Goal: Transaction & Acquisition: Purchase product/service

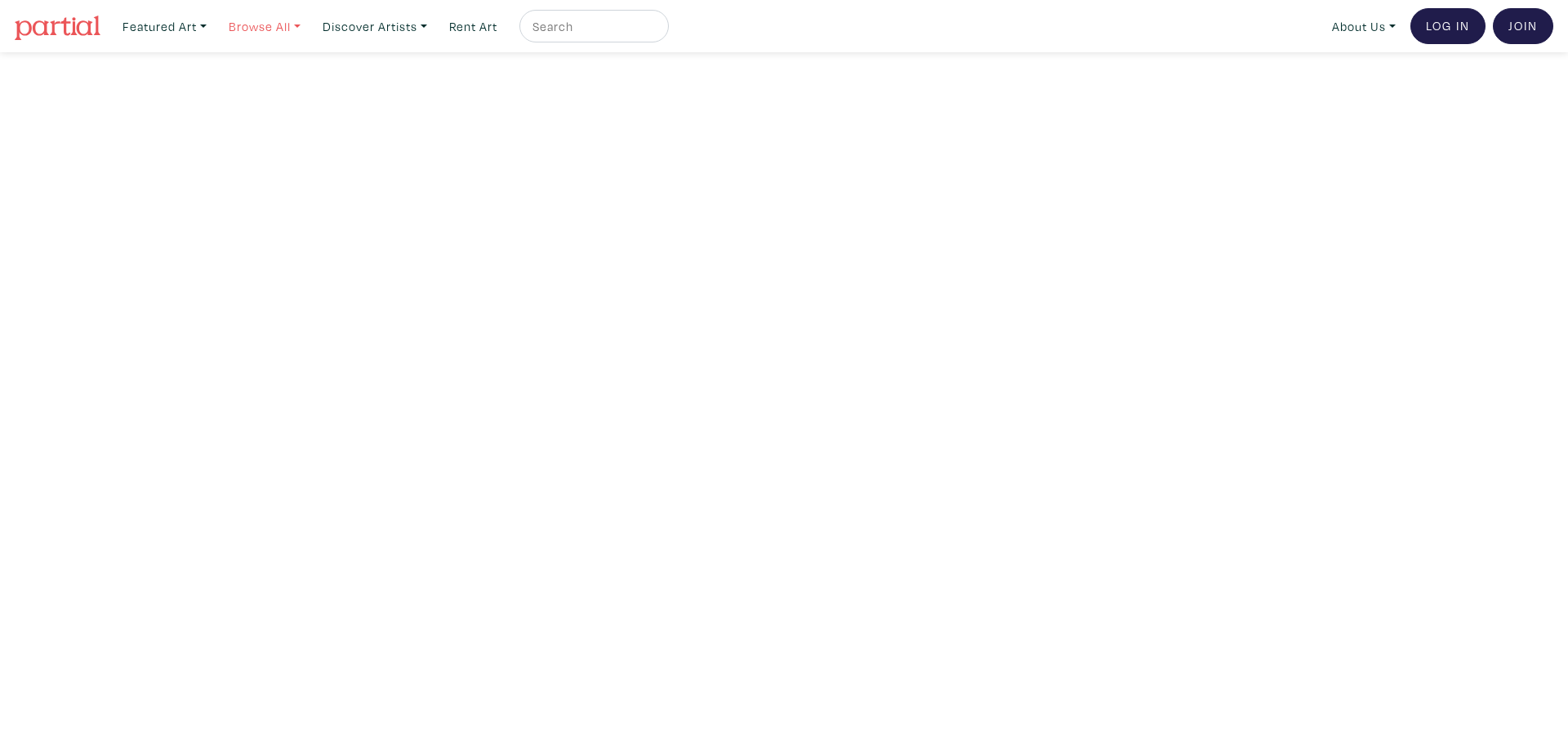
click at [214, 29] on link "Browse All" at bounding box center [164, 27] width 99 height 34
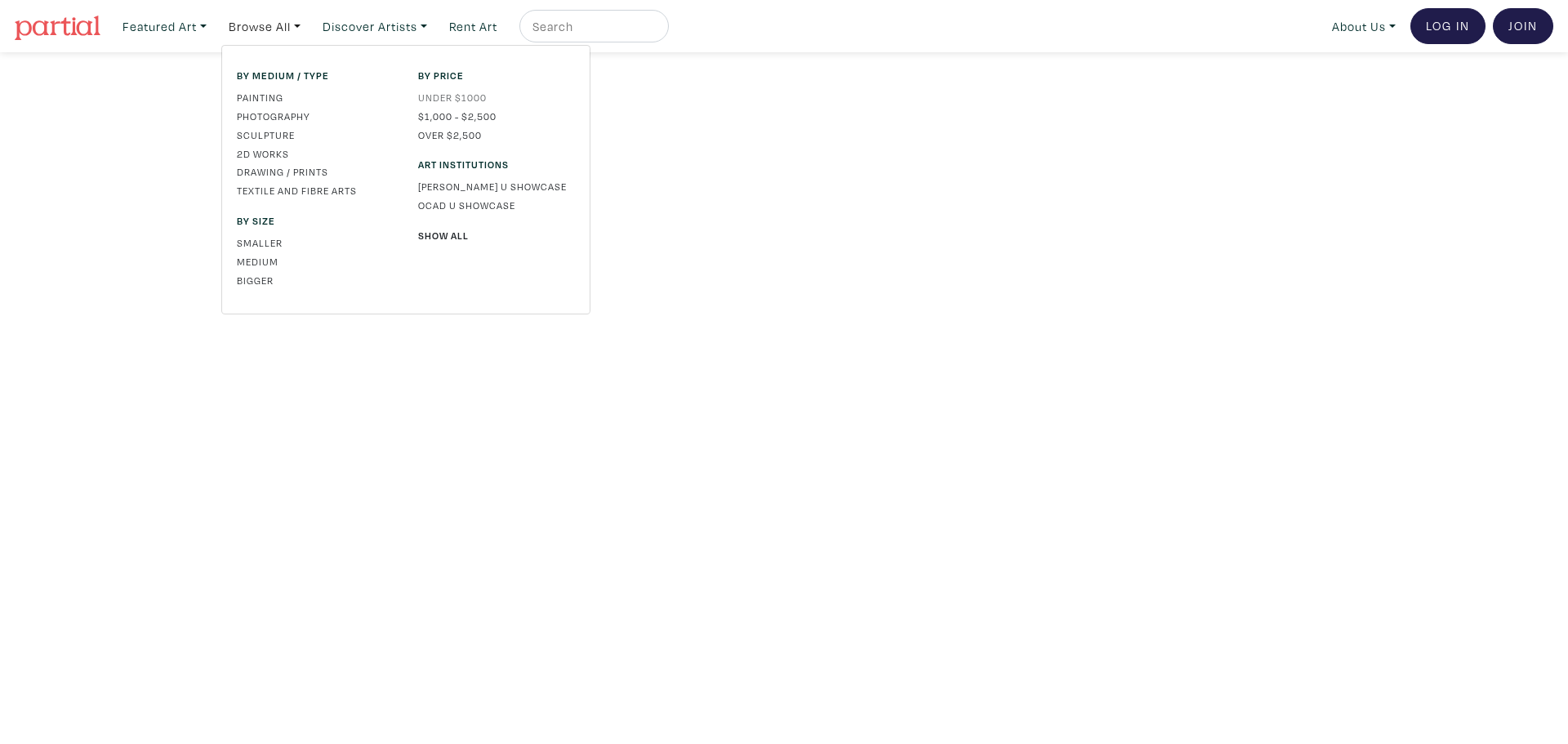
click at [466, 94] on link "Under $1000" at bounding box center [496, 97] width 157 height 15
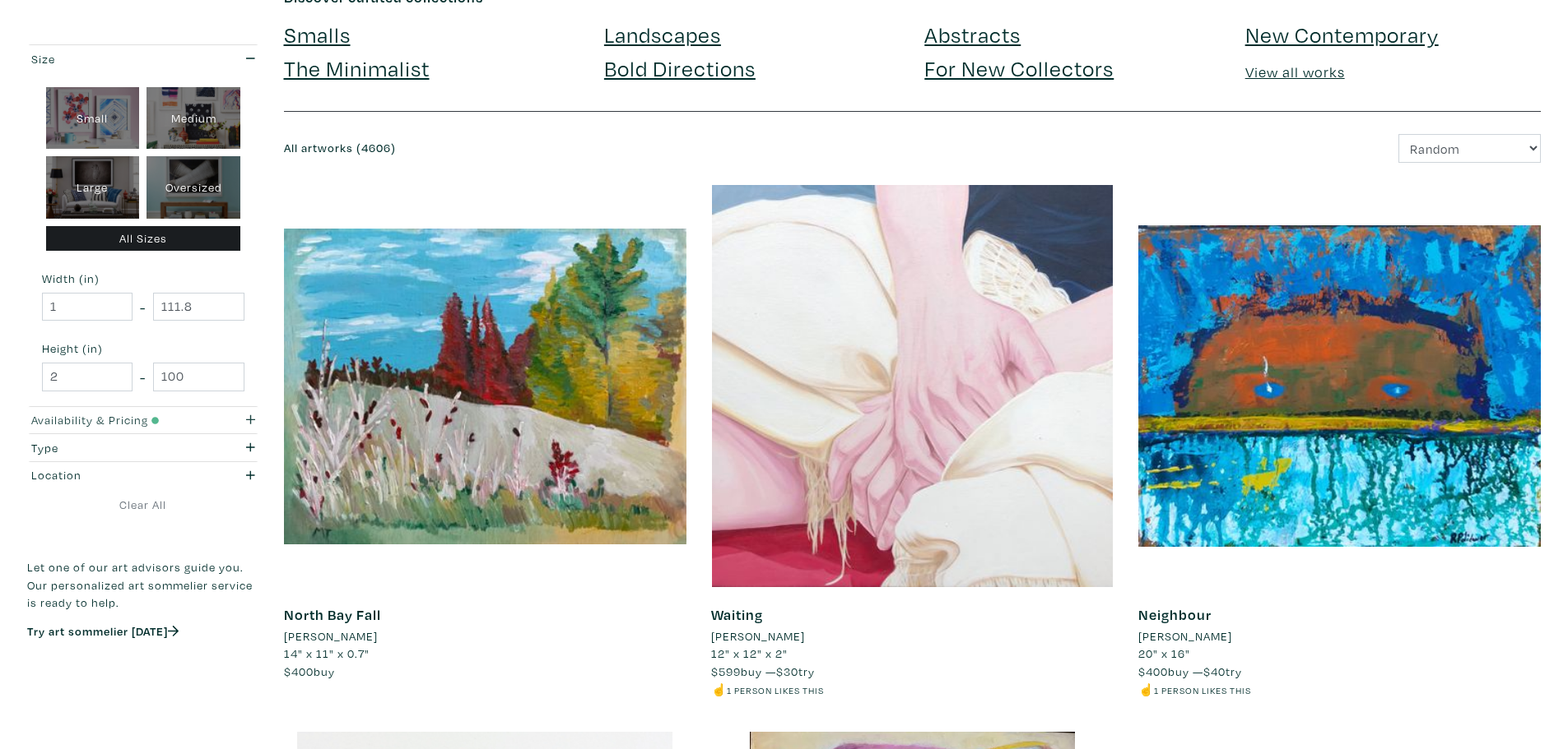
scroll to position [109, 0]
click at [239, 418] on div "button" at bounding box center [237, 420] width 63 height 18
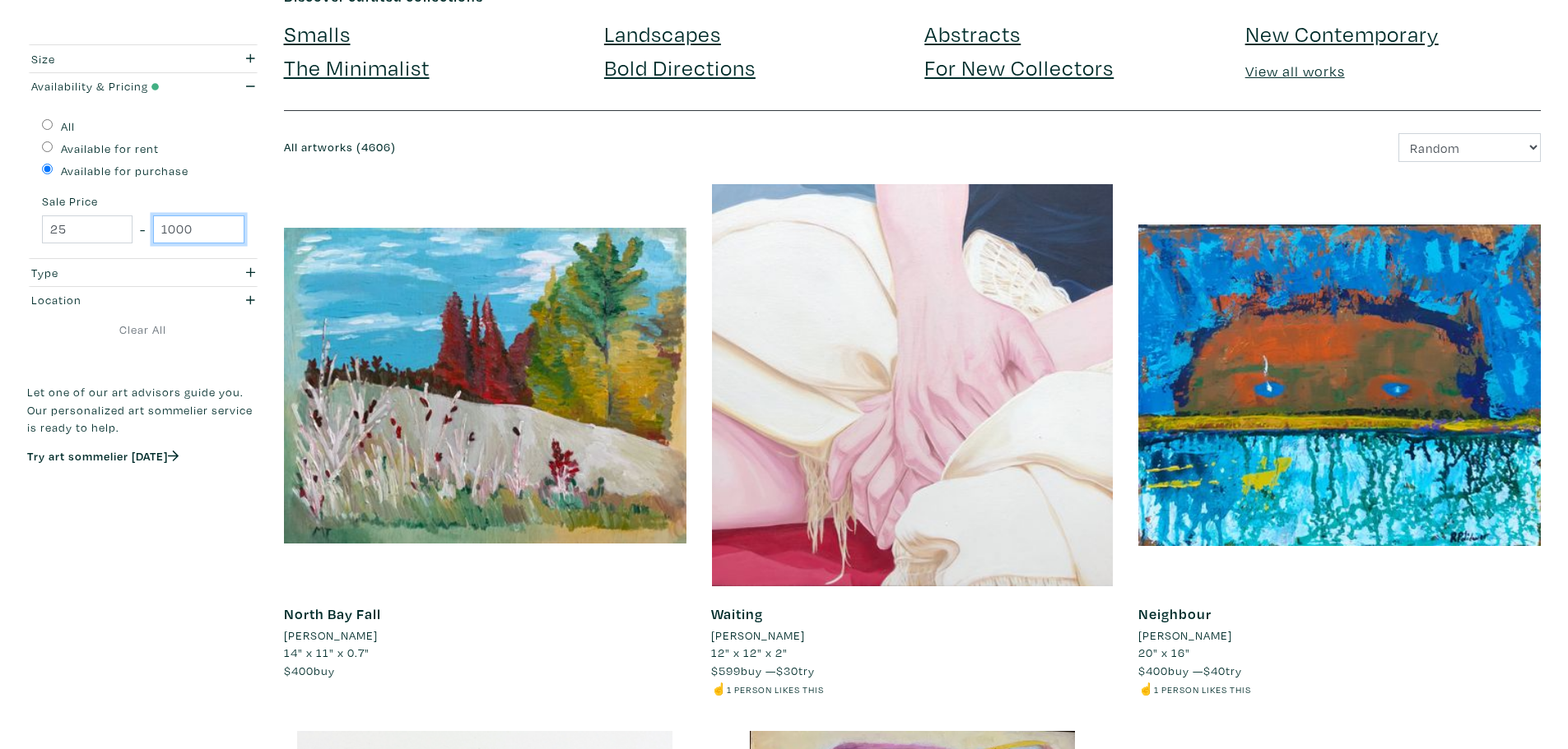
click at [183, 230] on input "1000" at bounding box center [198, 230] width 91 height 29
type input "300"
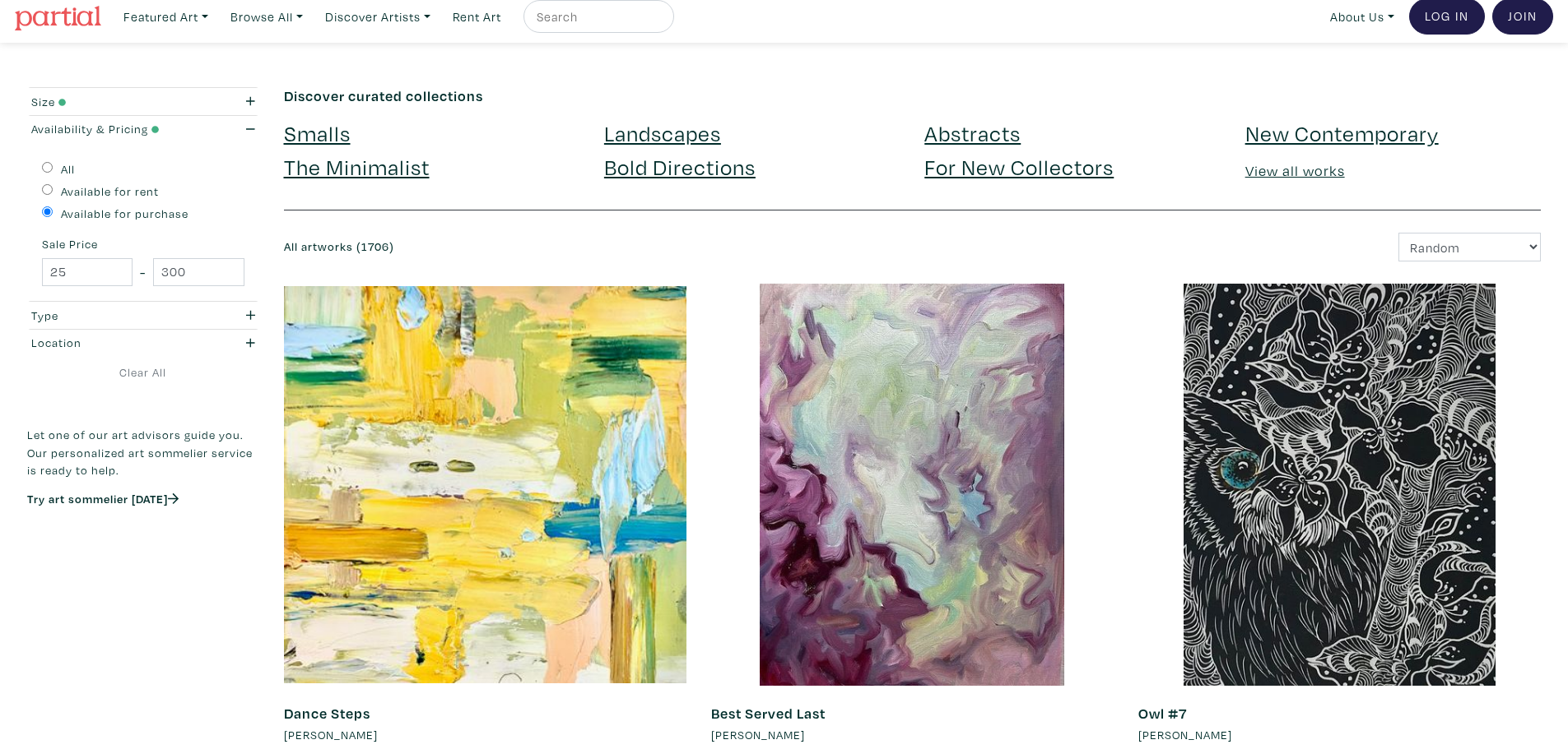
scroll to position [11, 0]
click at [247, 319] on div "button" at bounding box center [237, 315] width 63 height 18
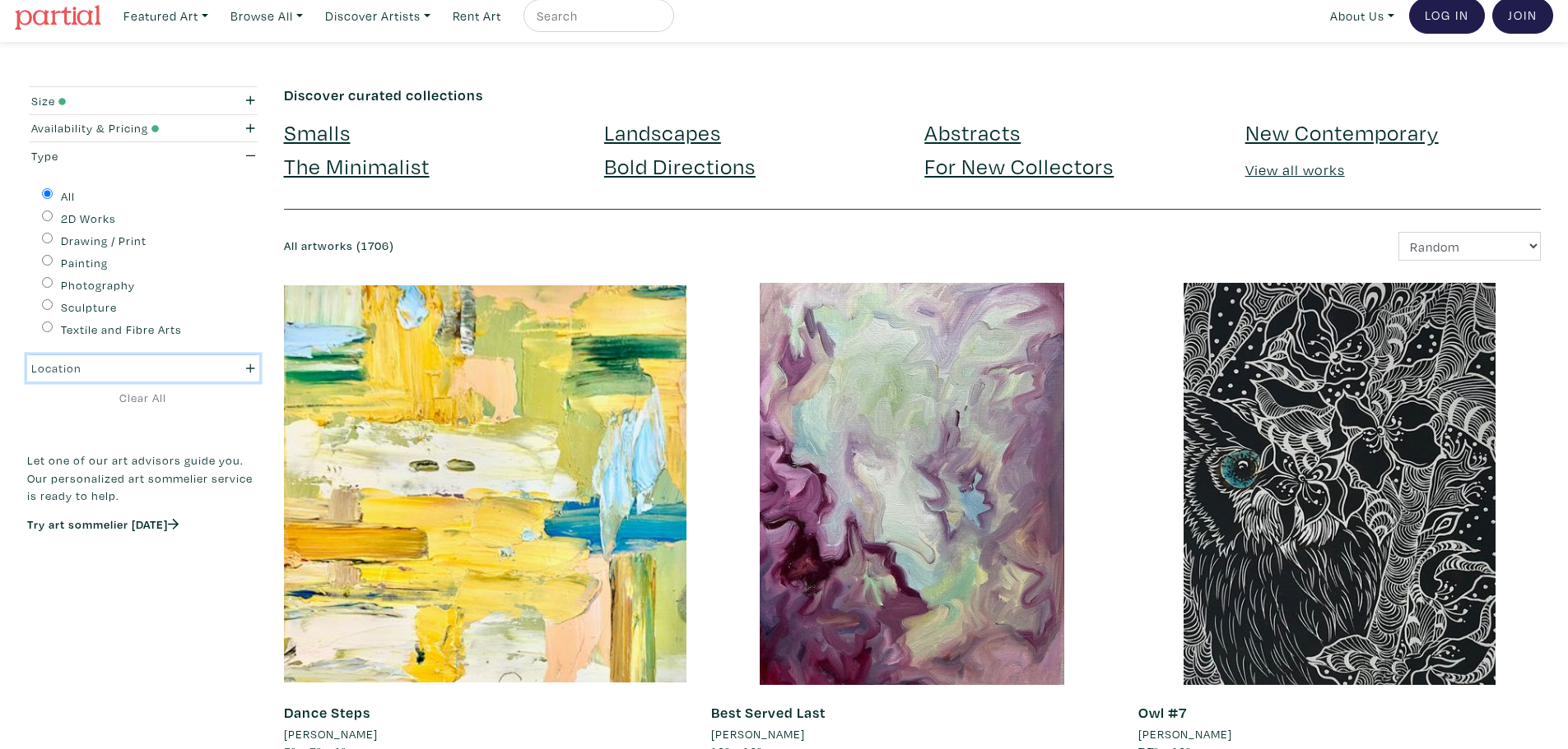
click at [245, 366] on div "button" at bounding box center [237, 368] width 63 height 18
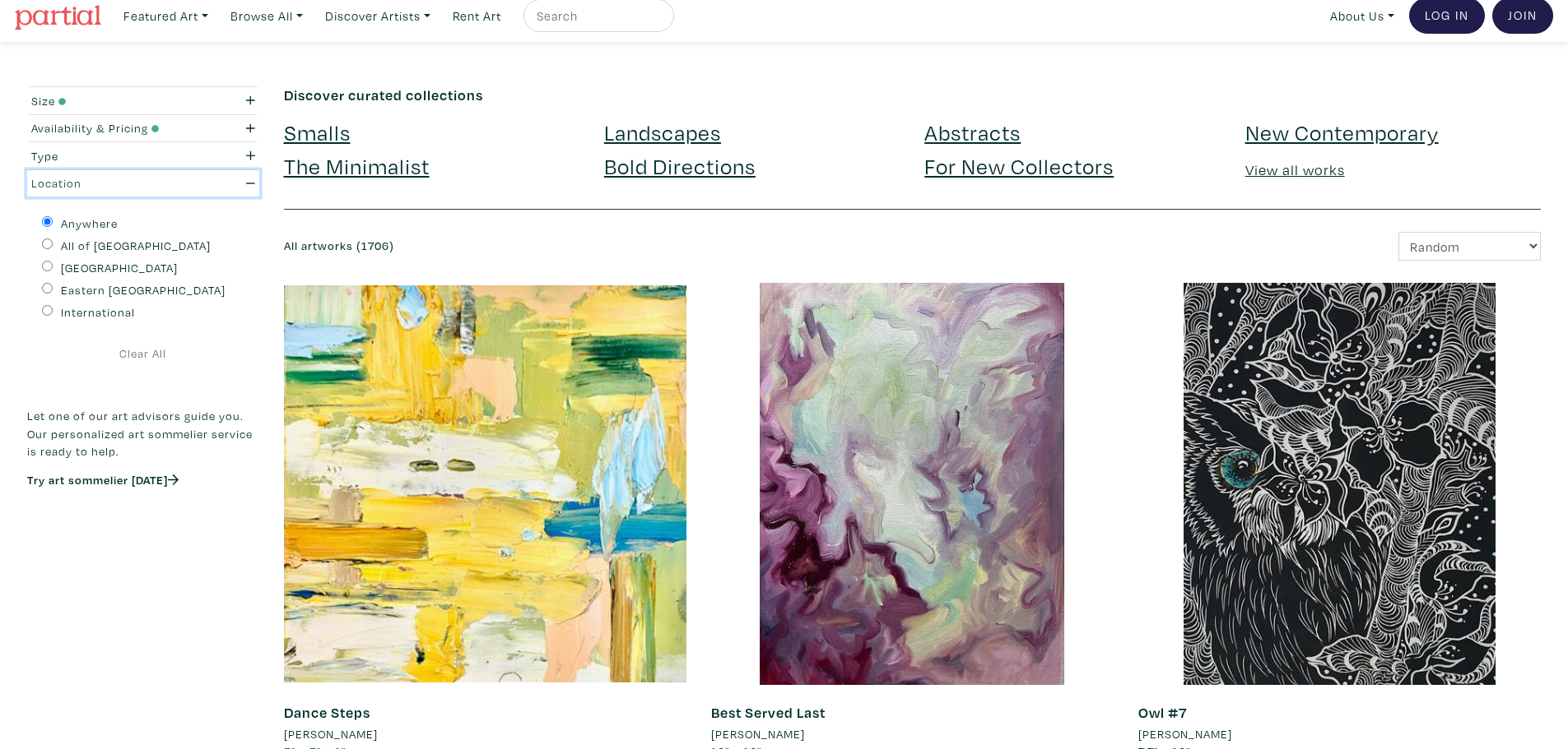
click at [251, 185] on icon "button" at bounding box center [251, 183] width 9 height 12
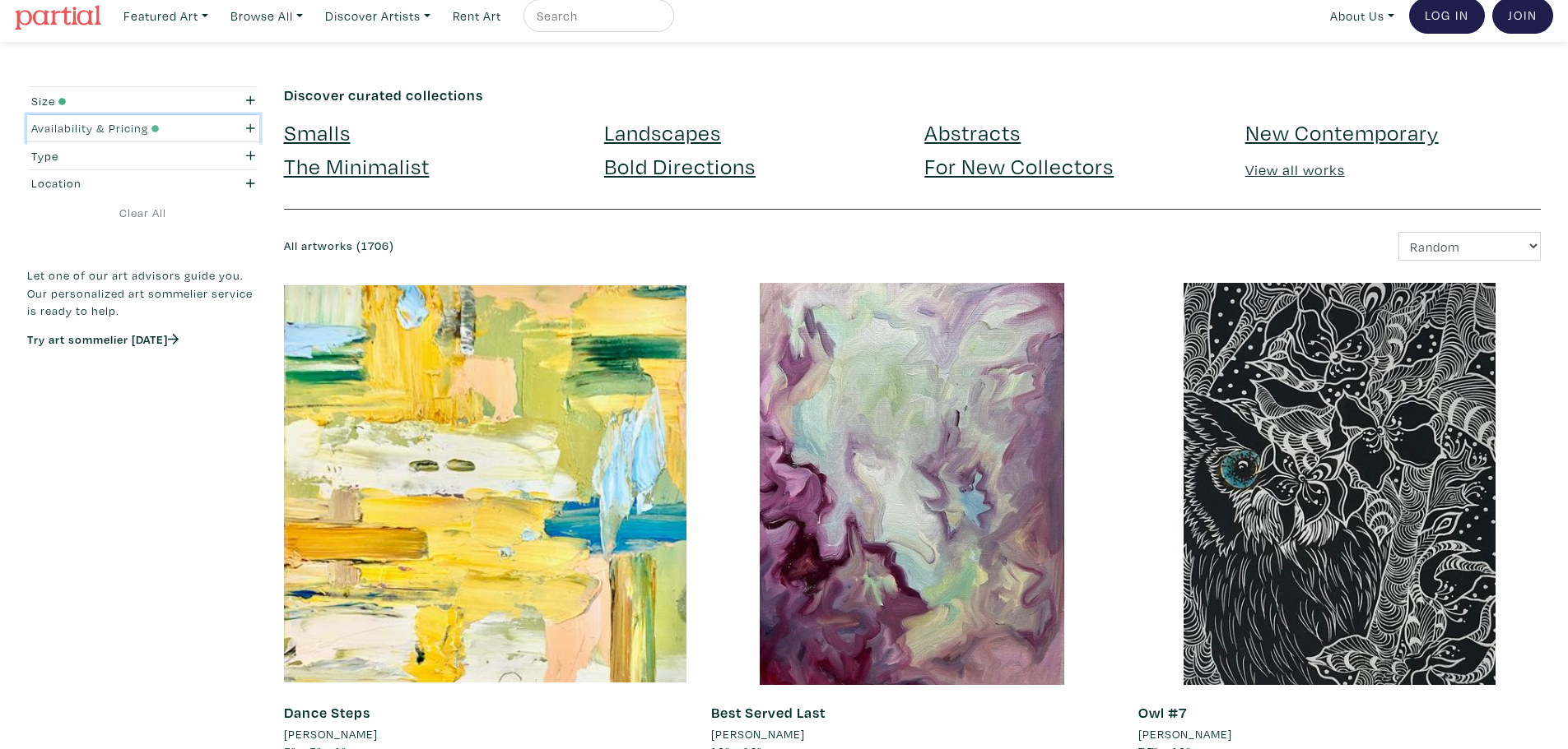
click at [234, 125] on div "button" at bounding box center [237, 128] width 63 height 18
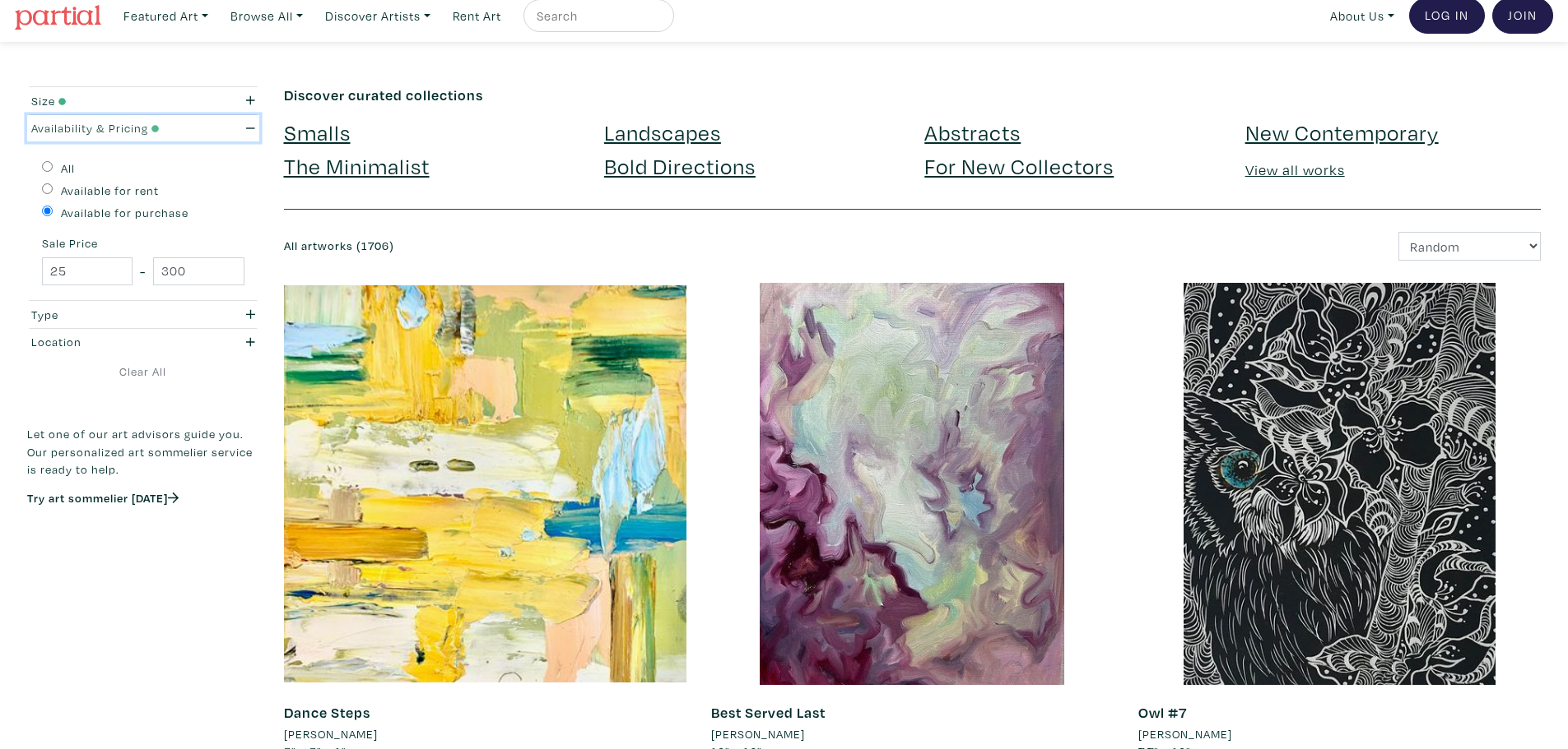
click at [252, 116] on button "Availability & Pricing" at bounding box center [143, 129] width 232 height 27
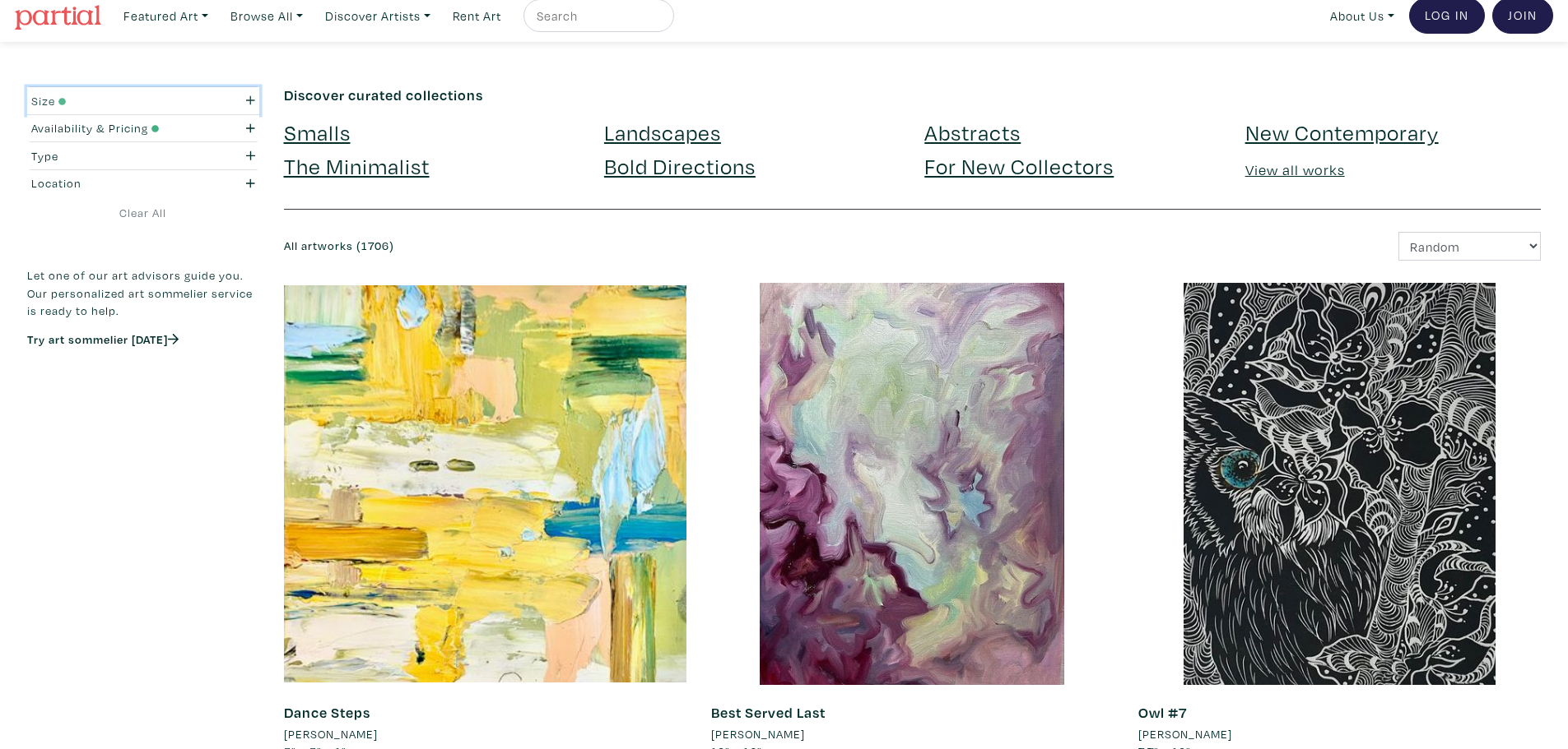
click at [250, 102] on icon "button" at bounding box center [251, 100] width 9 height 9
click at [238, 97] on div "button" at bounding box center [237, 101] width 63 height 18
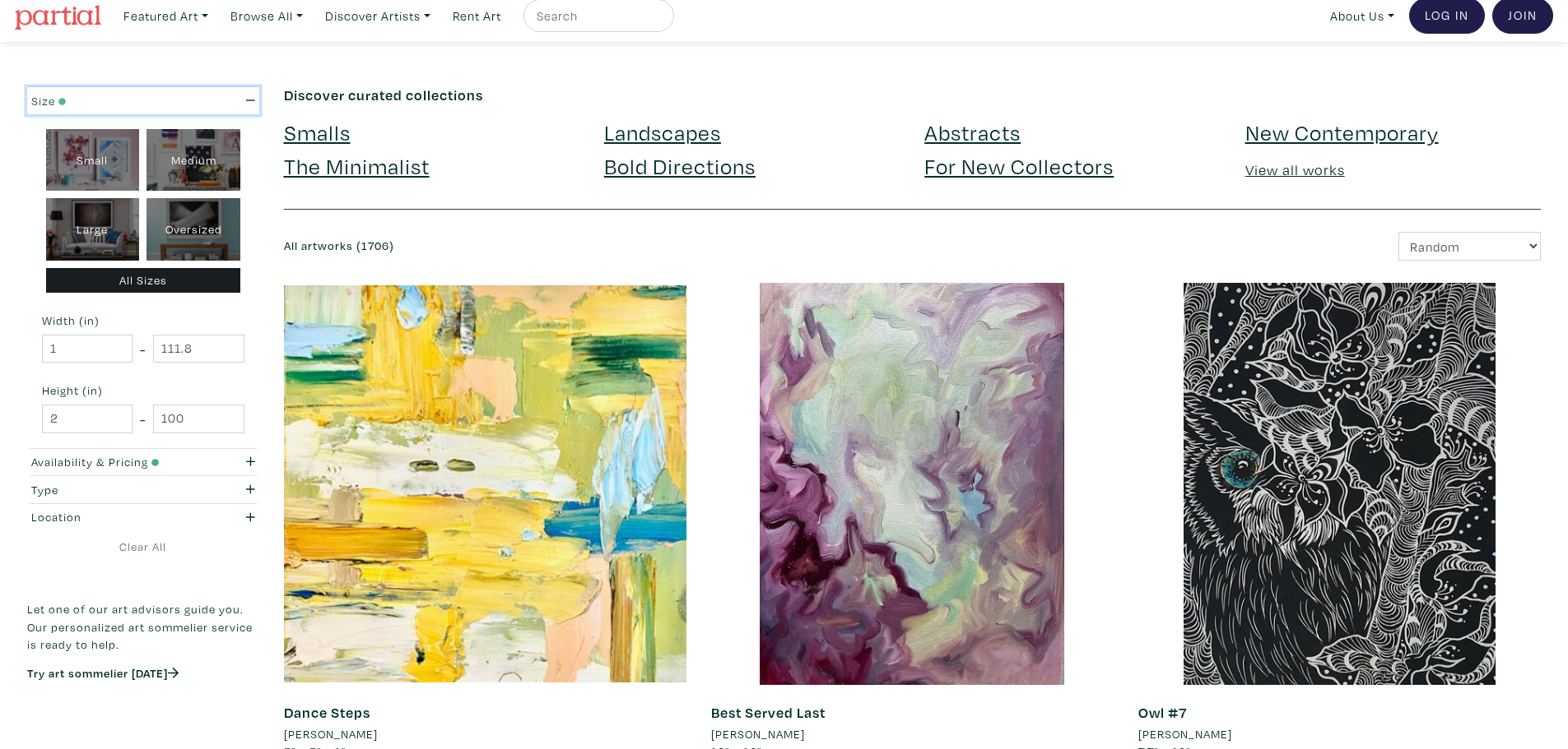
click at [238, 97] on div "button" at bounding box center [237, 101] width 63 height 18
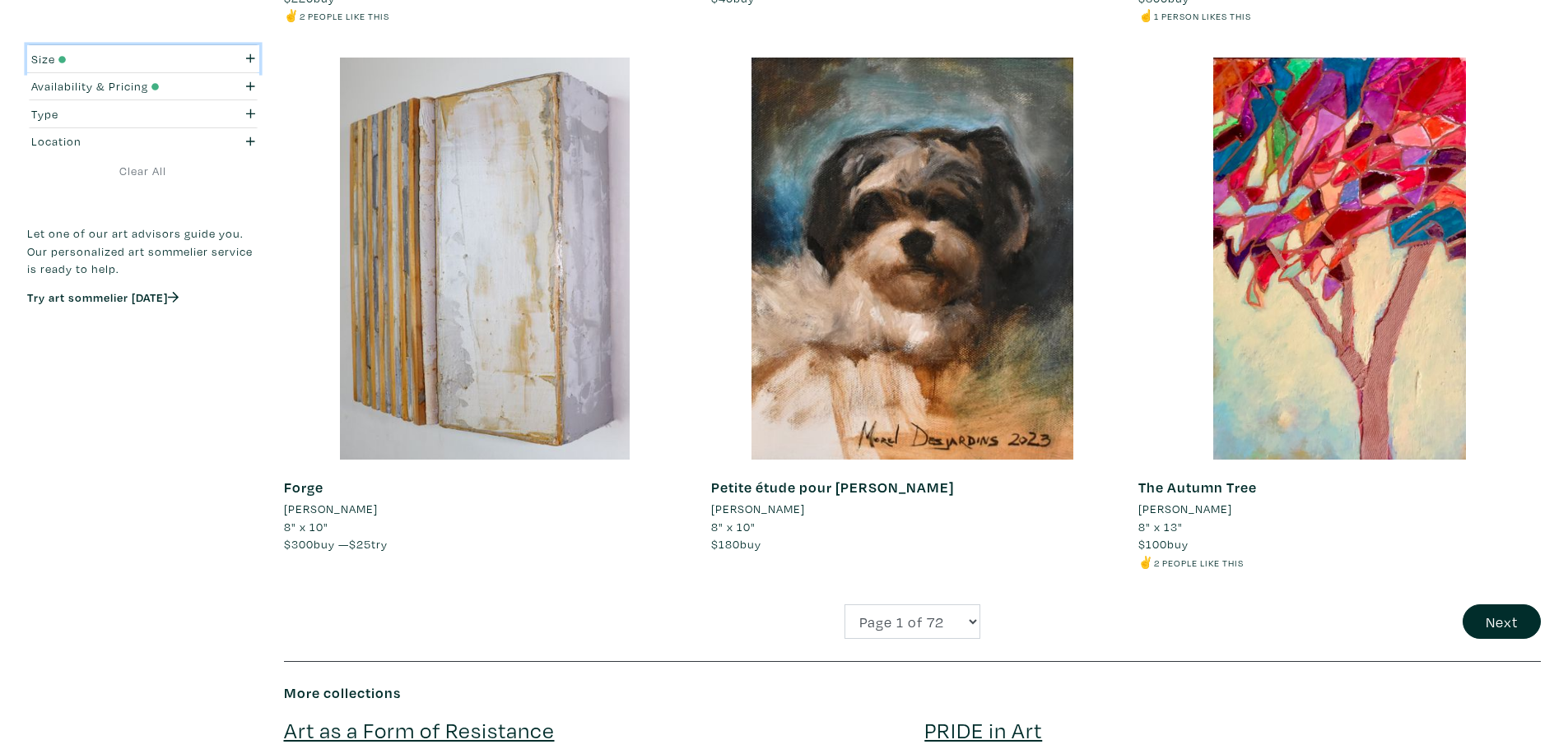
scroll to position [4115, 0]
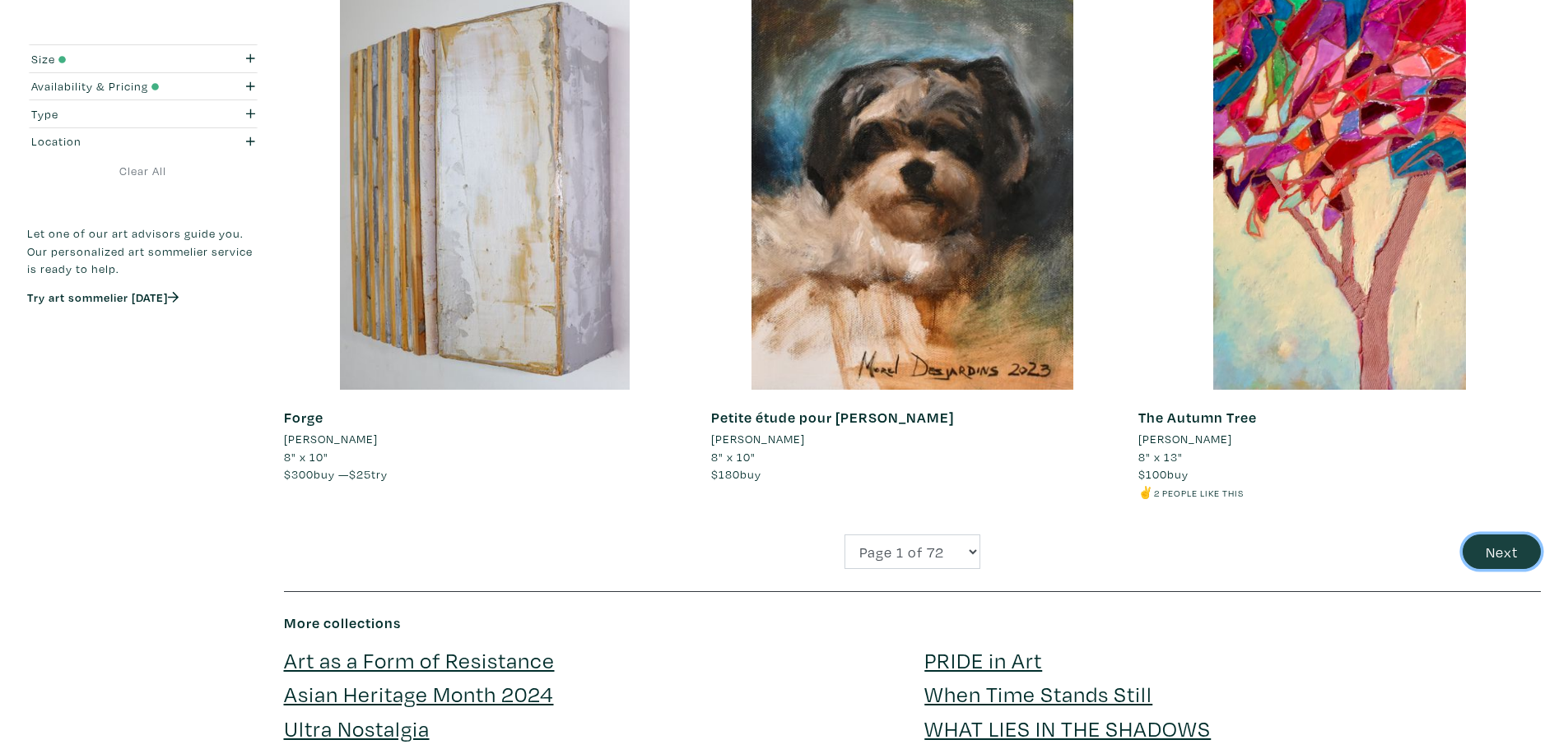
click at [1494, 549] on button "Next" at bounding box center [1502, 552] width 78 height 35
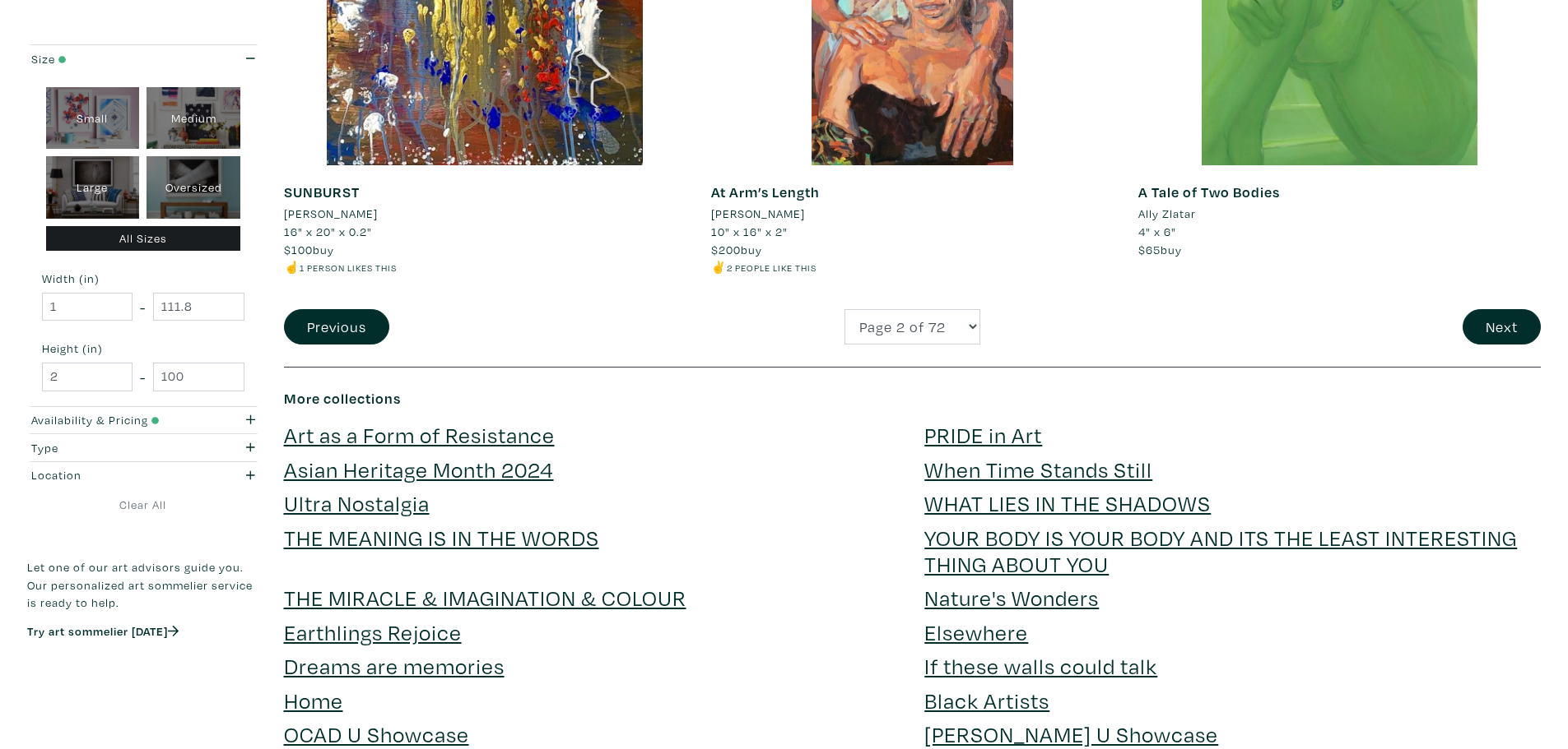
scroll to position [4324, 0]
click at [1504, 330] on button "Next" at bounding box center [1502, 325] width 78 height 35
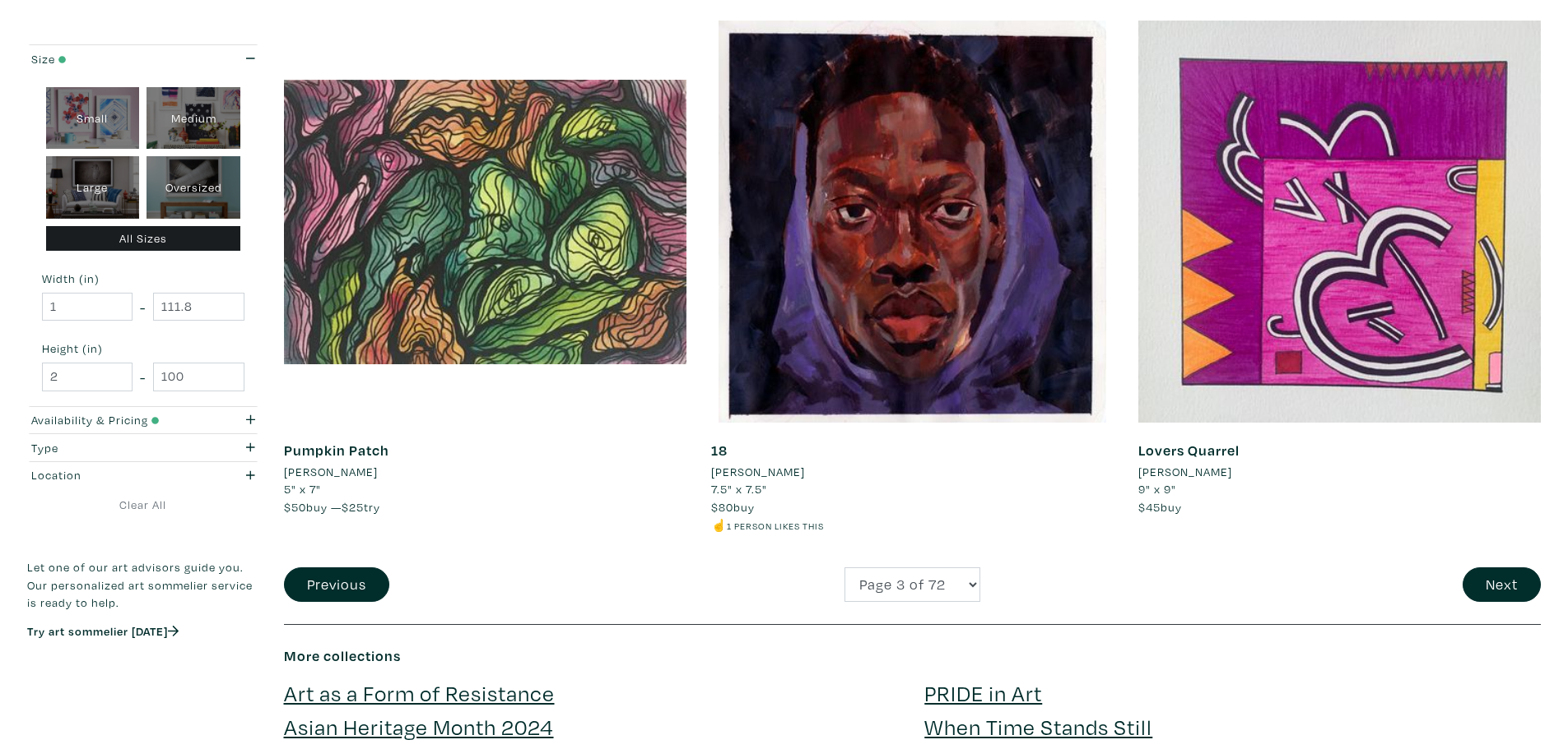
scroll to position [4048, 0]
click at [1516, 582] on button "Next" at bounding box center [1502, 584] width 78 height 35
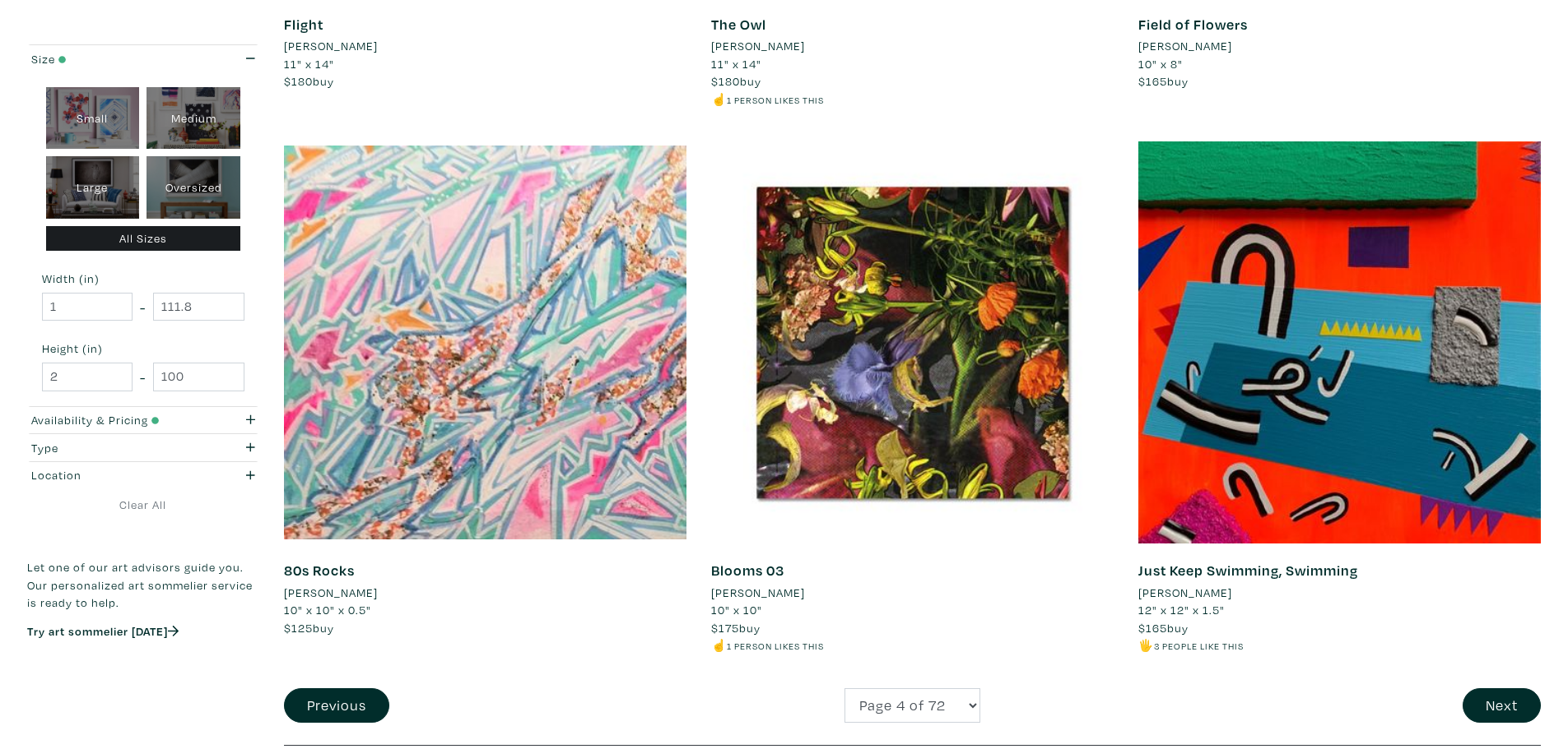
scroll to position [3980, 0]
click at [1501, 700] on button "Next" at bounding box center [1502, 705] width 78 height 35
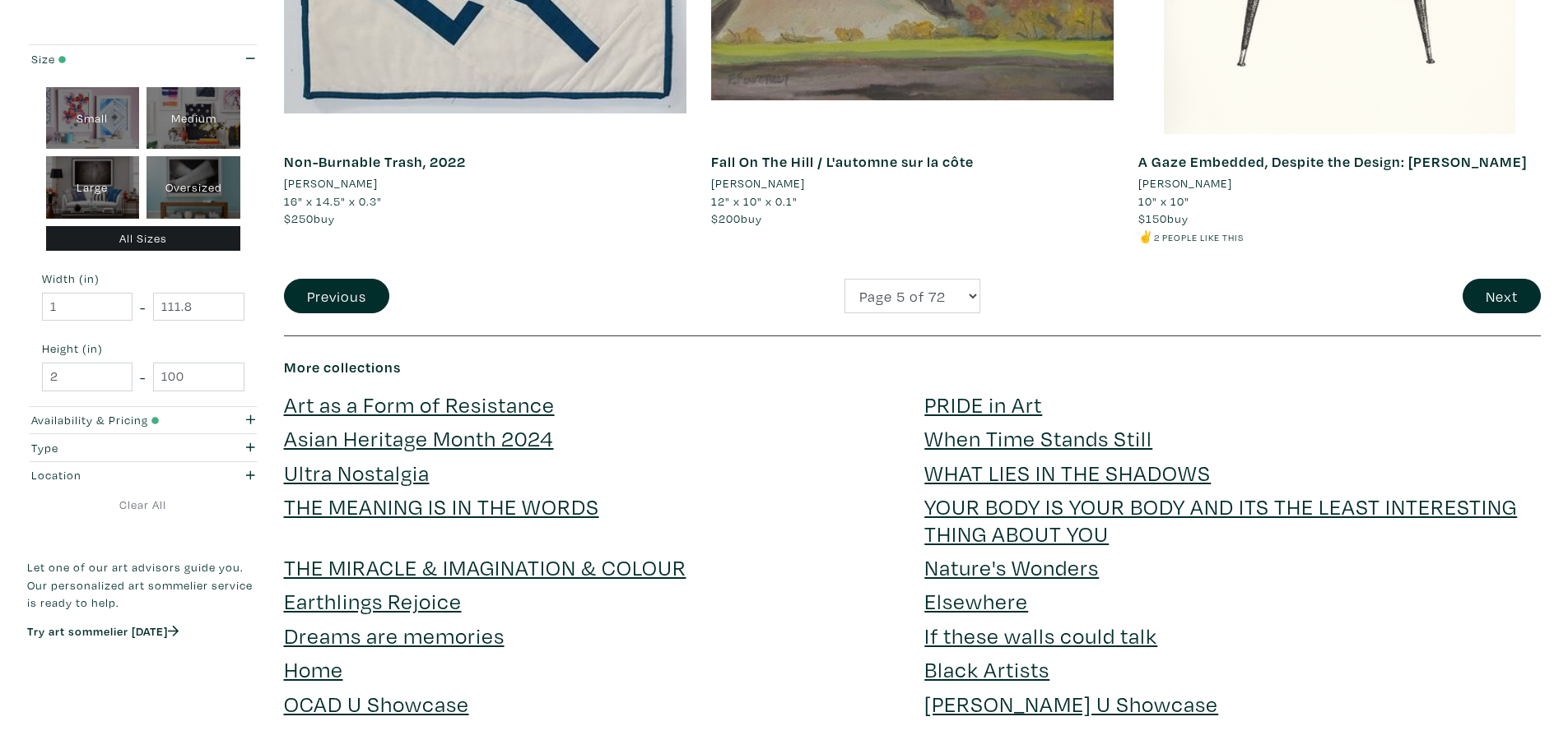
scroll to position [4396, 0]
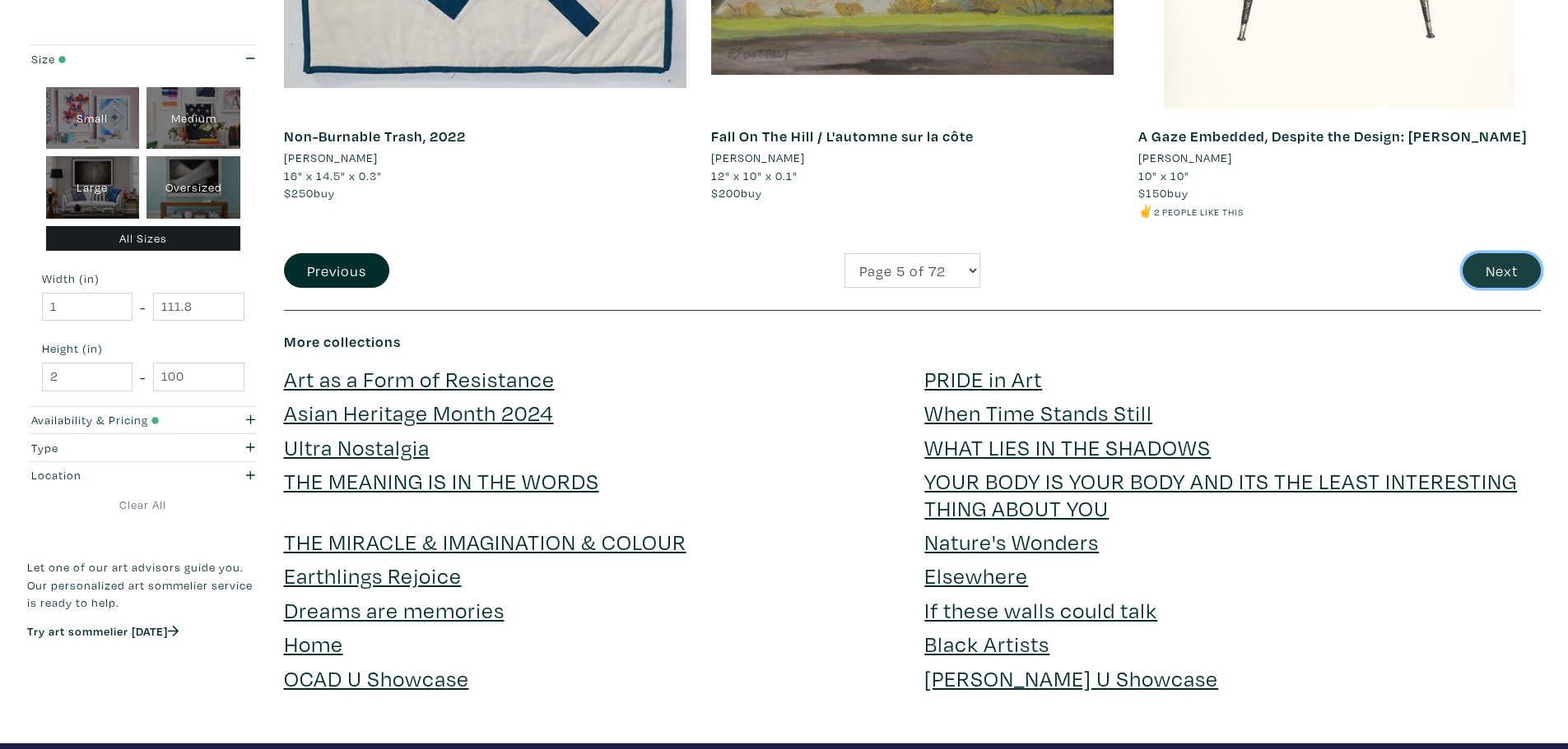
click at [1504, 272] on button "Next" at bounding box center [1502, 271] width 78 height 35
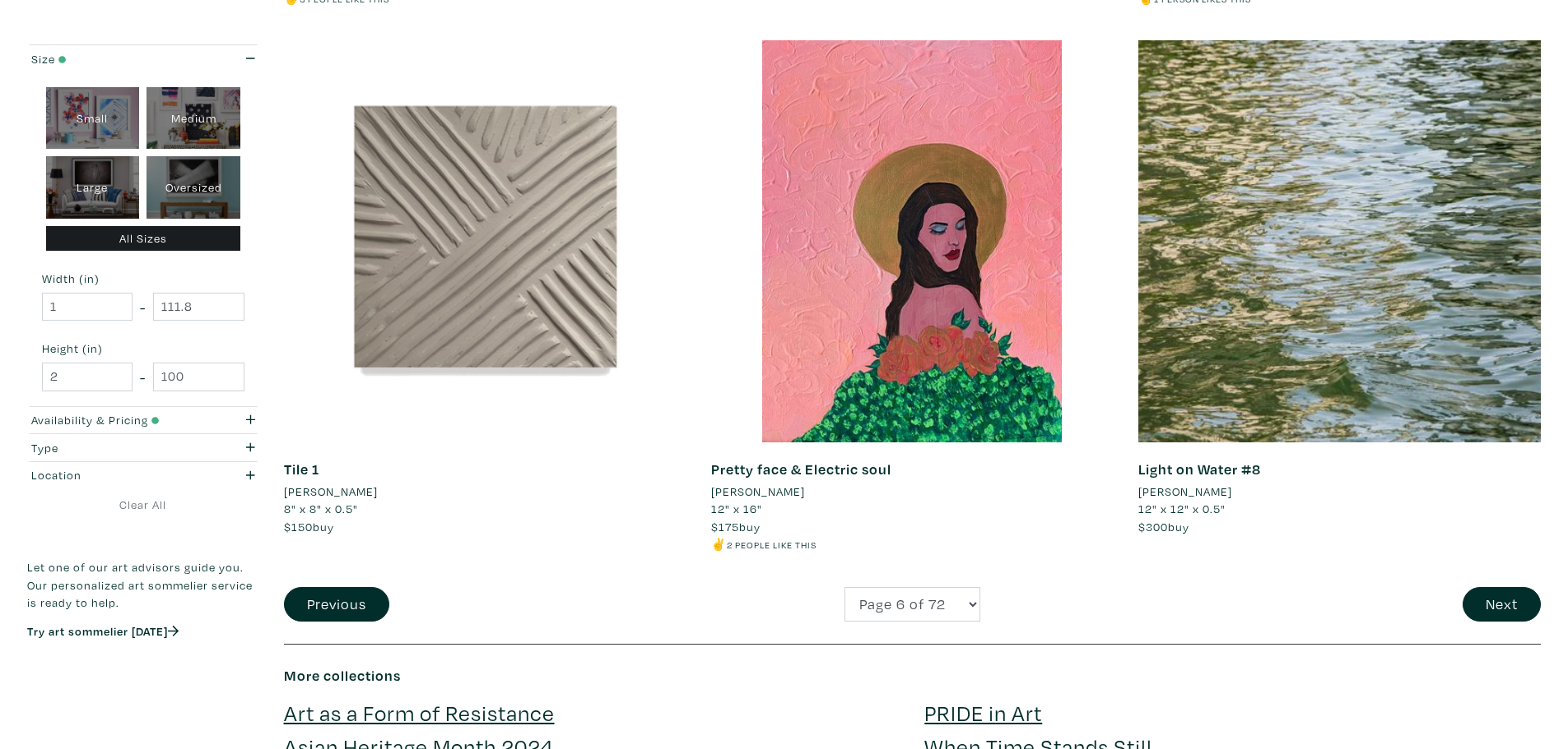
scroll to position [4098, 0]
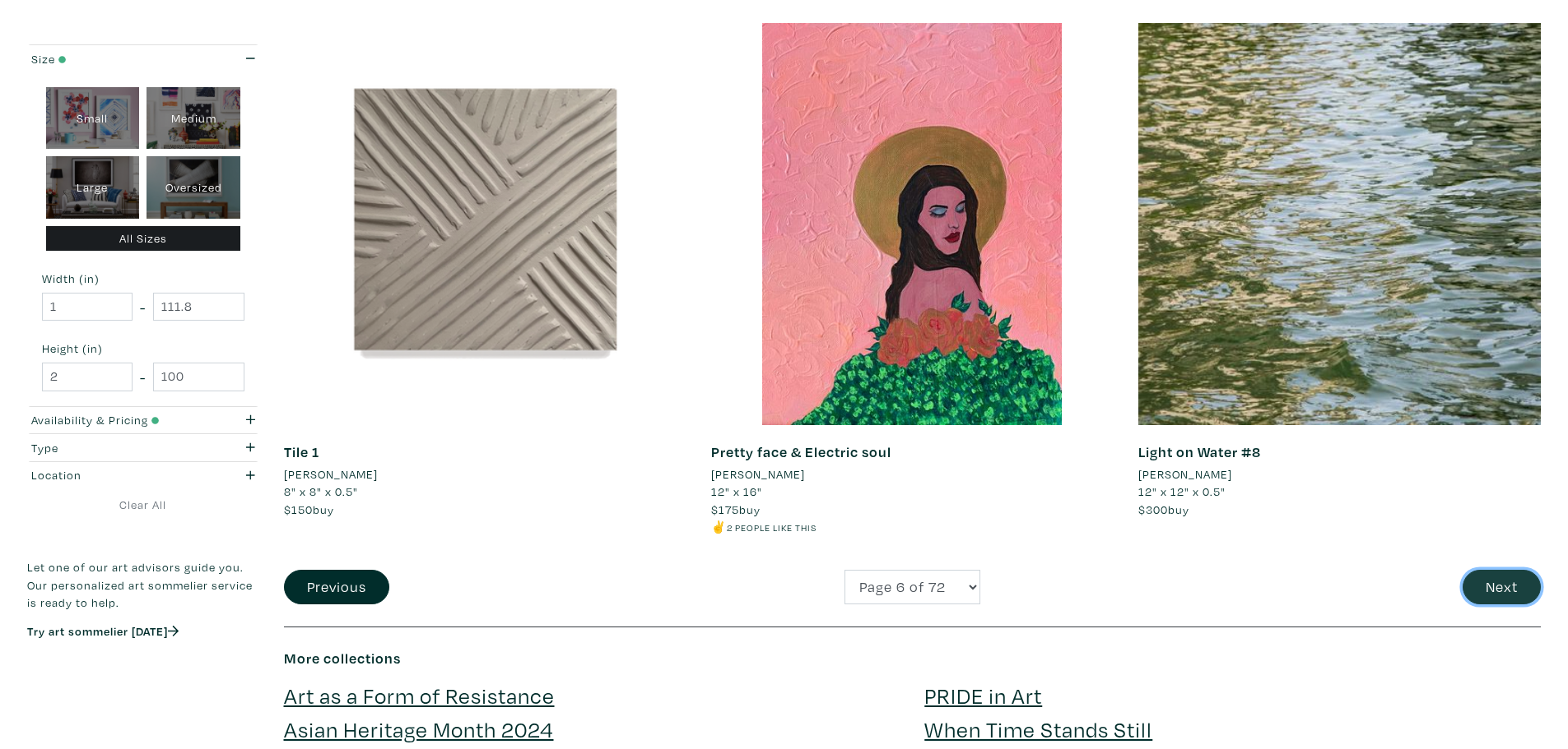
click at [1483, 577] on button "Next" at bounding box center [1502, 587] width 78 height 35
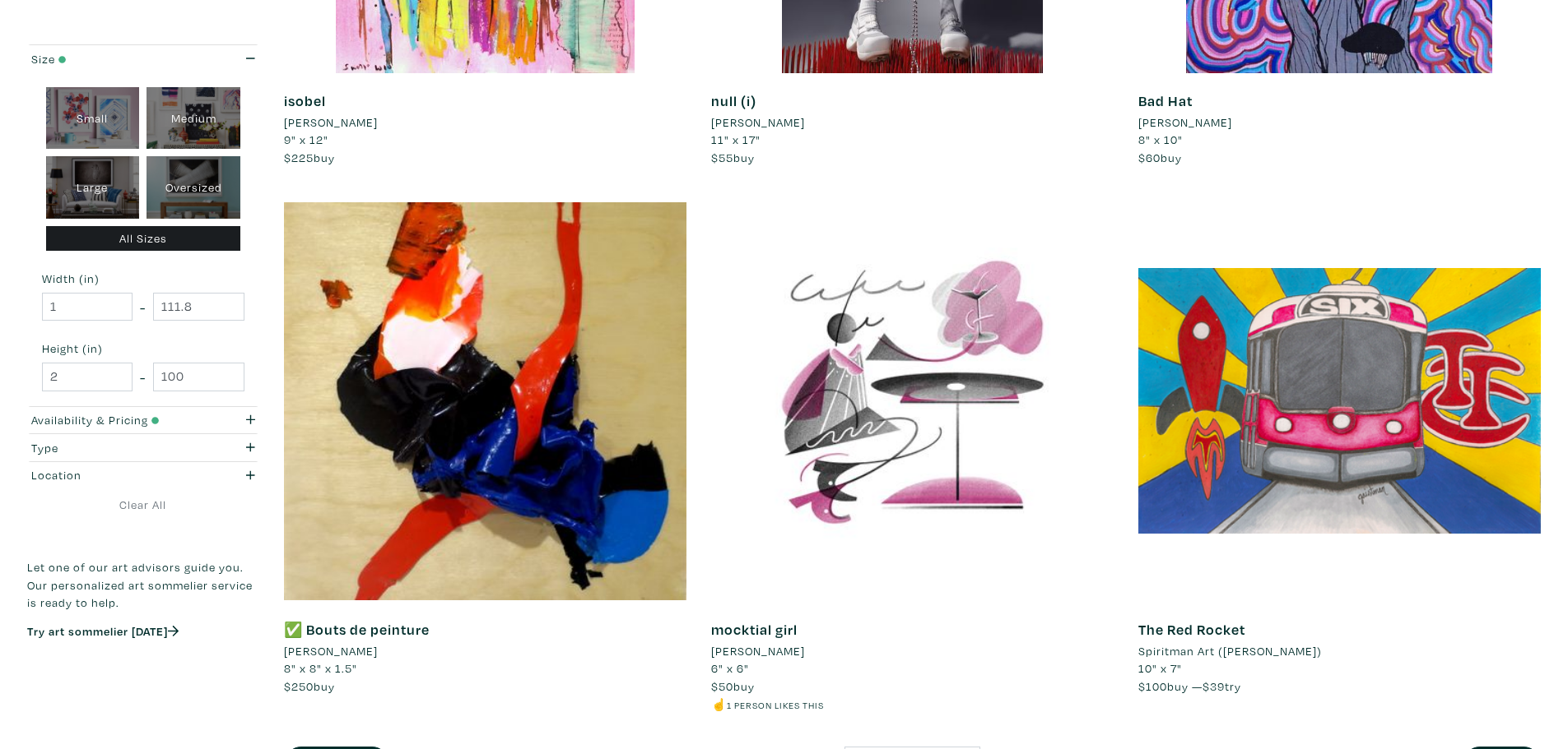
scroll to position [3954, 0]
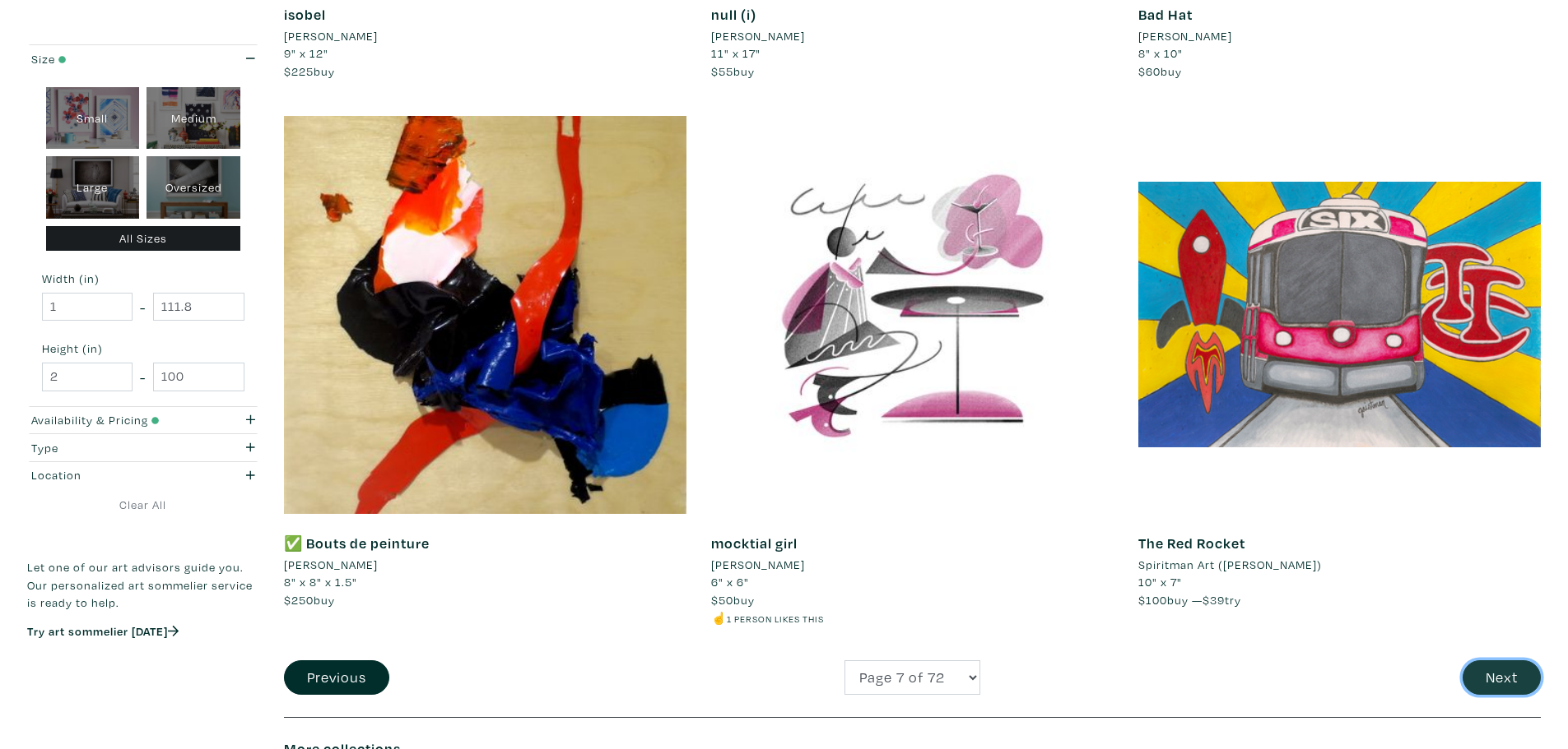
click at [1487, 676] on button "Next" at bounding box center [1502, 677] width 78 height 35
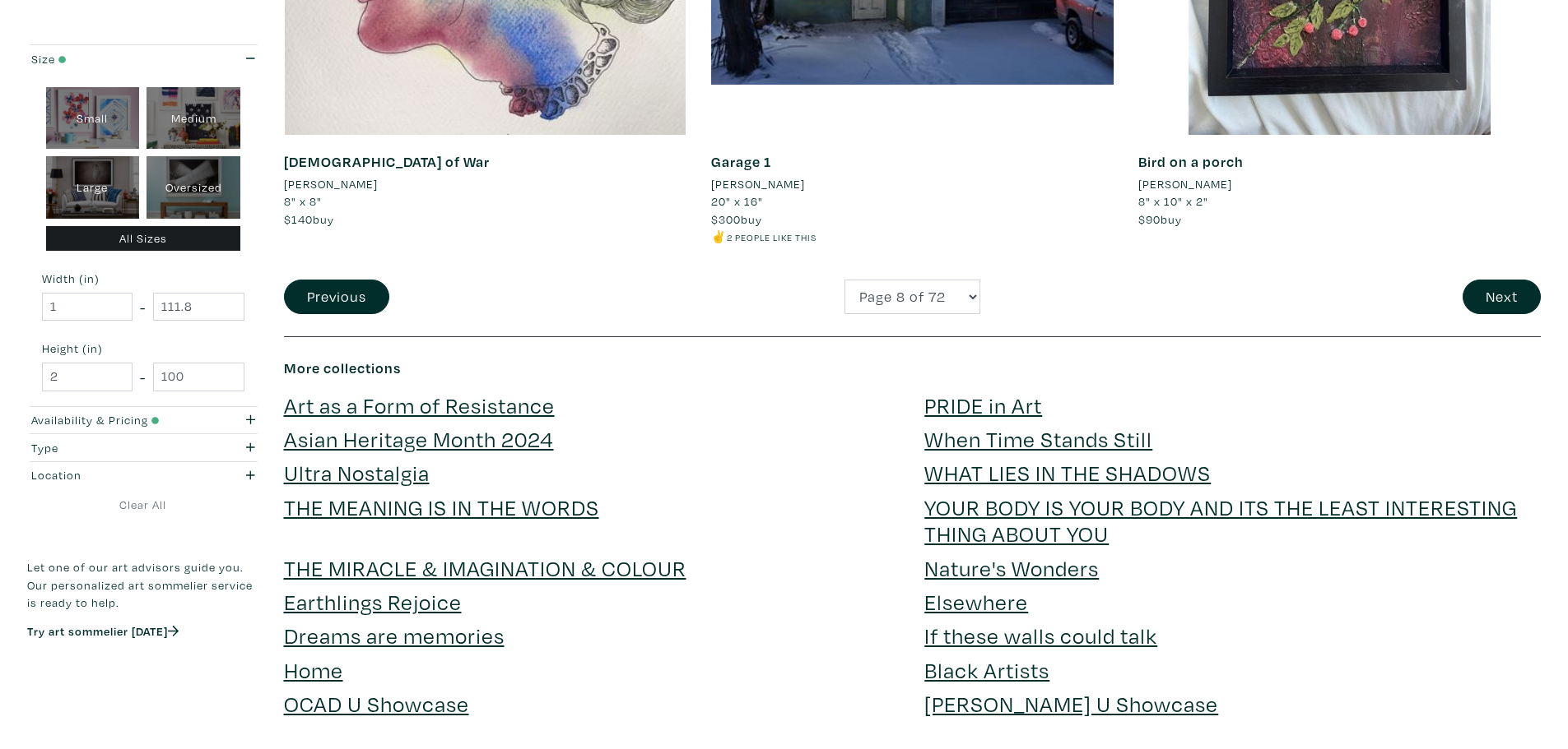
scroll to position [4389, 0]
click at [1503, 293] on button "Next" at bounding box center [1502, 296] width 78 height 35
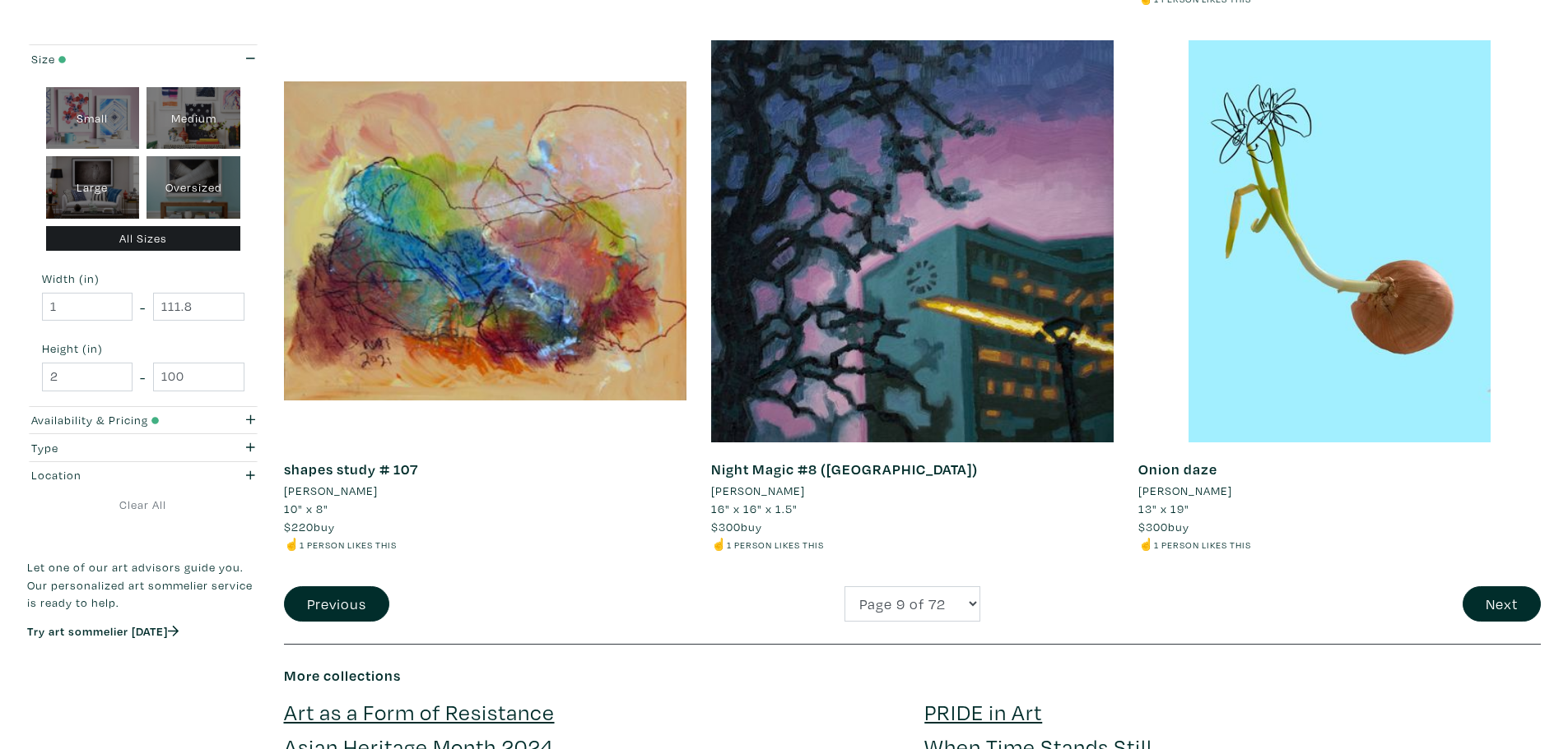
scroll to position [4046, 0]
click at [1503, 598] on button "Next" at bounding box center [1502, 603] width 78 height 35
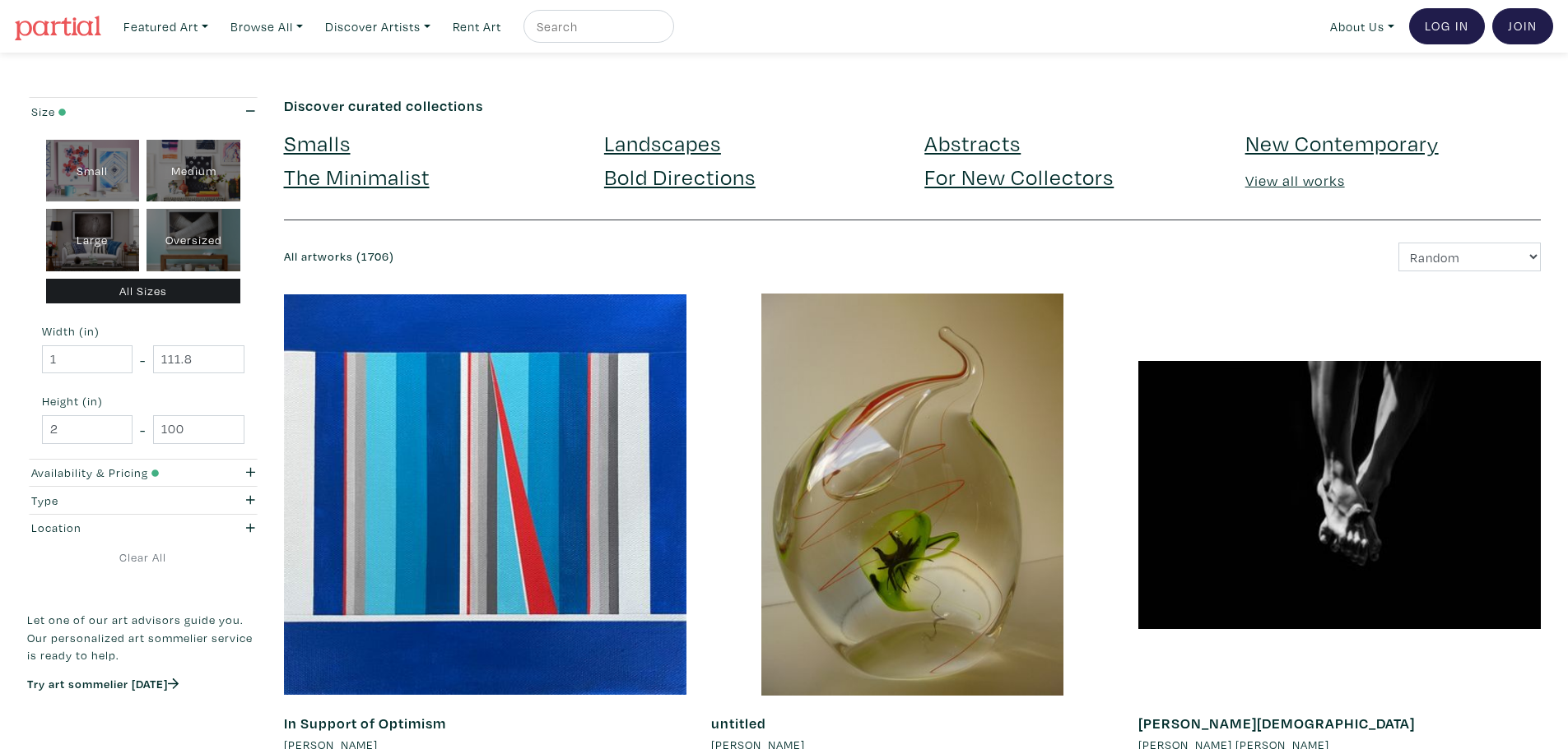
click at [314, 138] on link "Smalls" at bounding box center [317, 142] width 66 height 29
click at [959, 136] on link "Abstracts" at bounding box center [972, 142] width 96 height 29
click at [1280, 148] on link "New Contemporary" at bounding box center [1342, 142] width 194 height 29
click at [156, 505] on div "Type" at bounding box center [112, 501] width 162 height 18
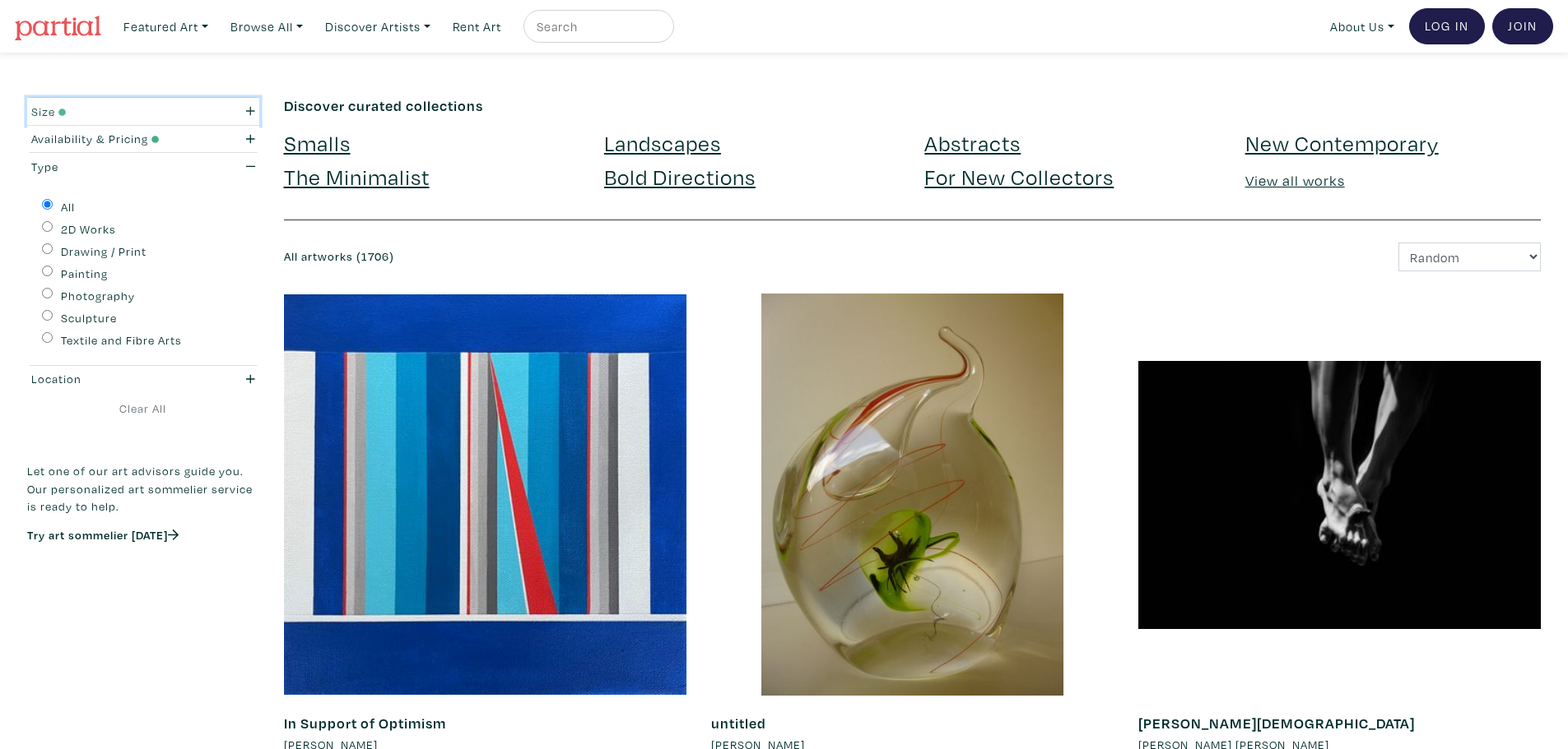
click at [113, 98] on button "Size" at bounding box center [143, 111] width 232 height 27
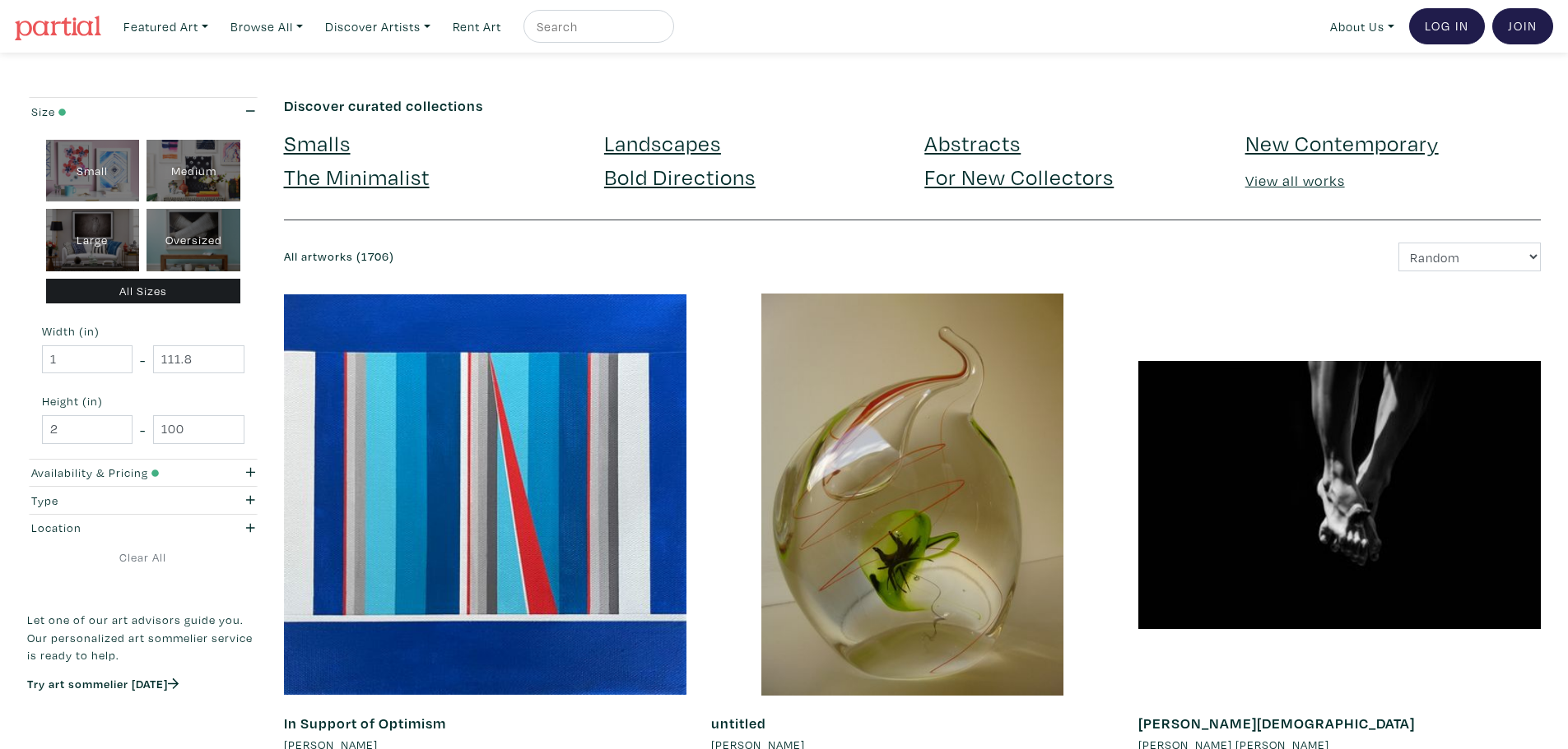
click at [180, 183] on div "Medium" at bounding box center [193, 171] width 94 height 63
type input "16"
type input "28"
type input "16"
type input "28"
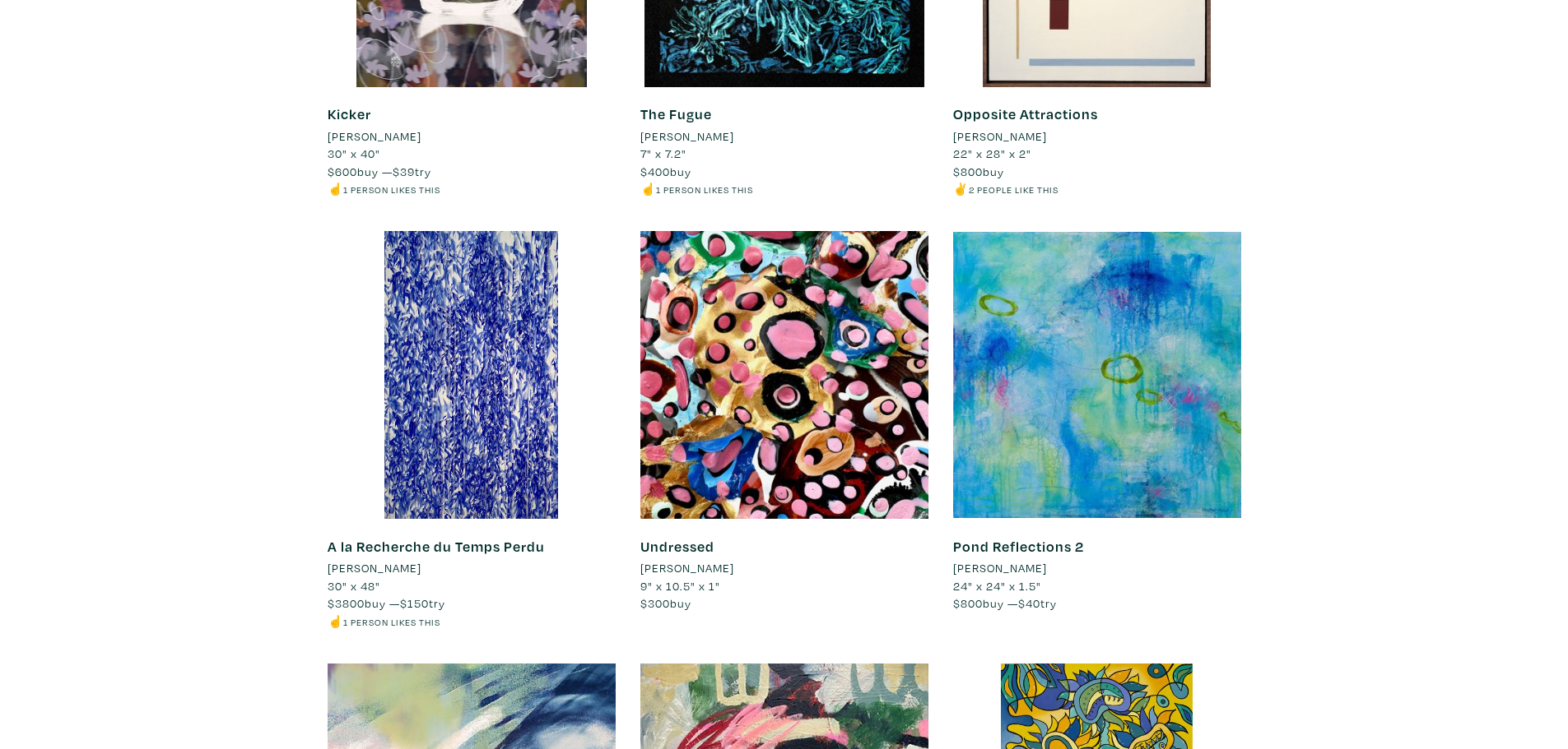
scroll to position [2085, 0]
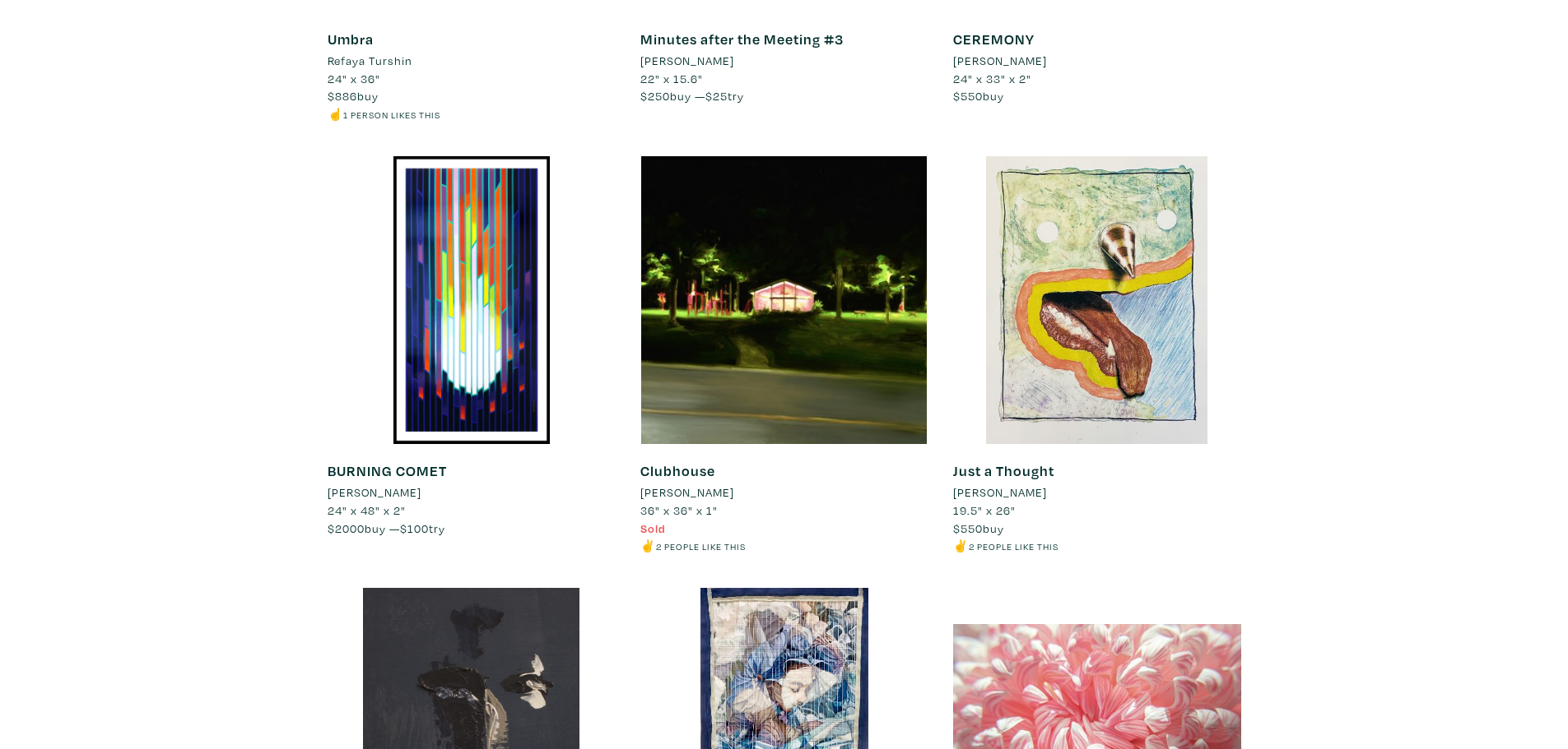
scroll to position [1, 0]
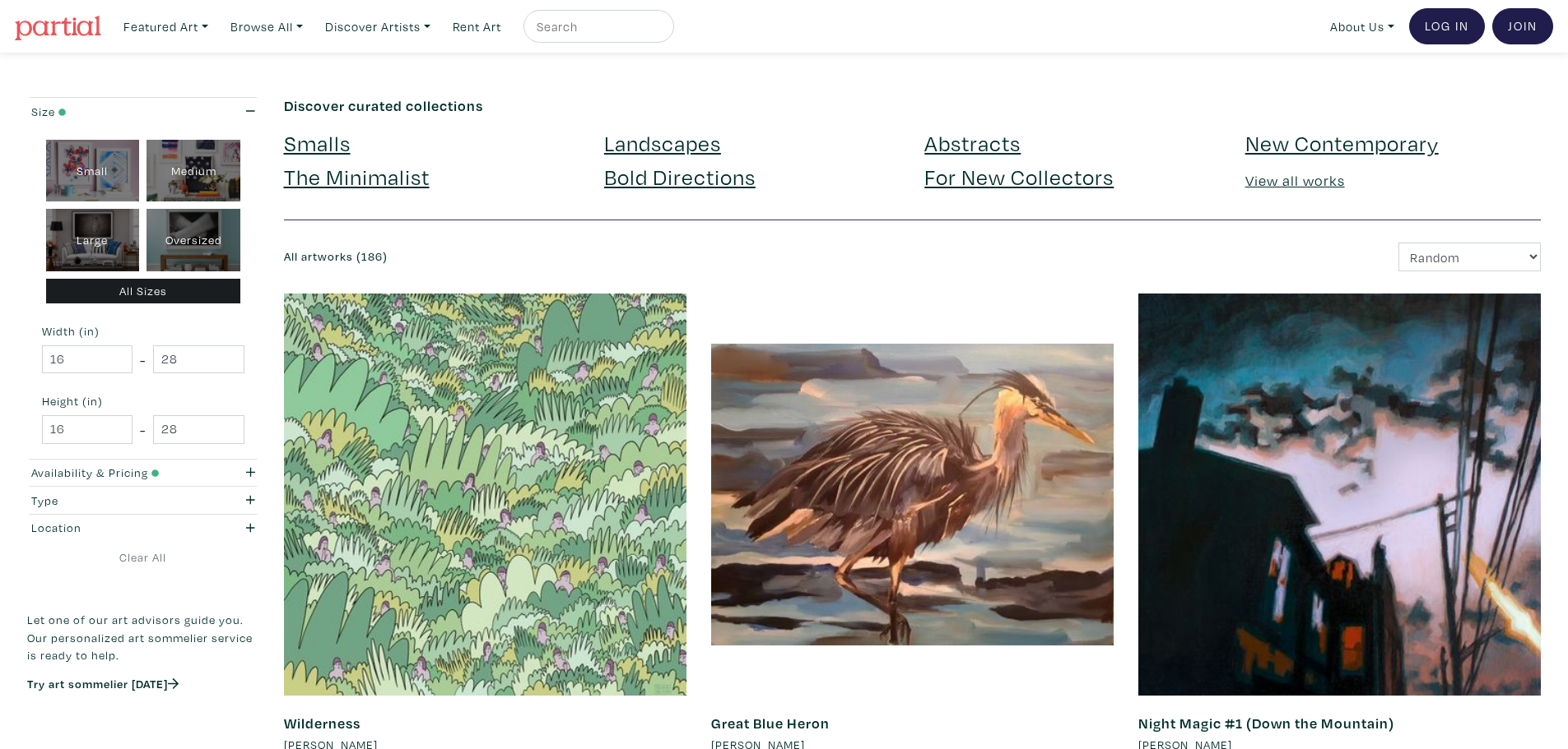
click at [214, 147] on div "Medium" at bounding box center [193, 171] width 94 height 63
click at [96, 237] on div "Large" at bounding box center [92, 240] width 94 height 63
type input "28"
type input "48"
type input "28"
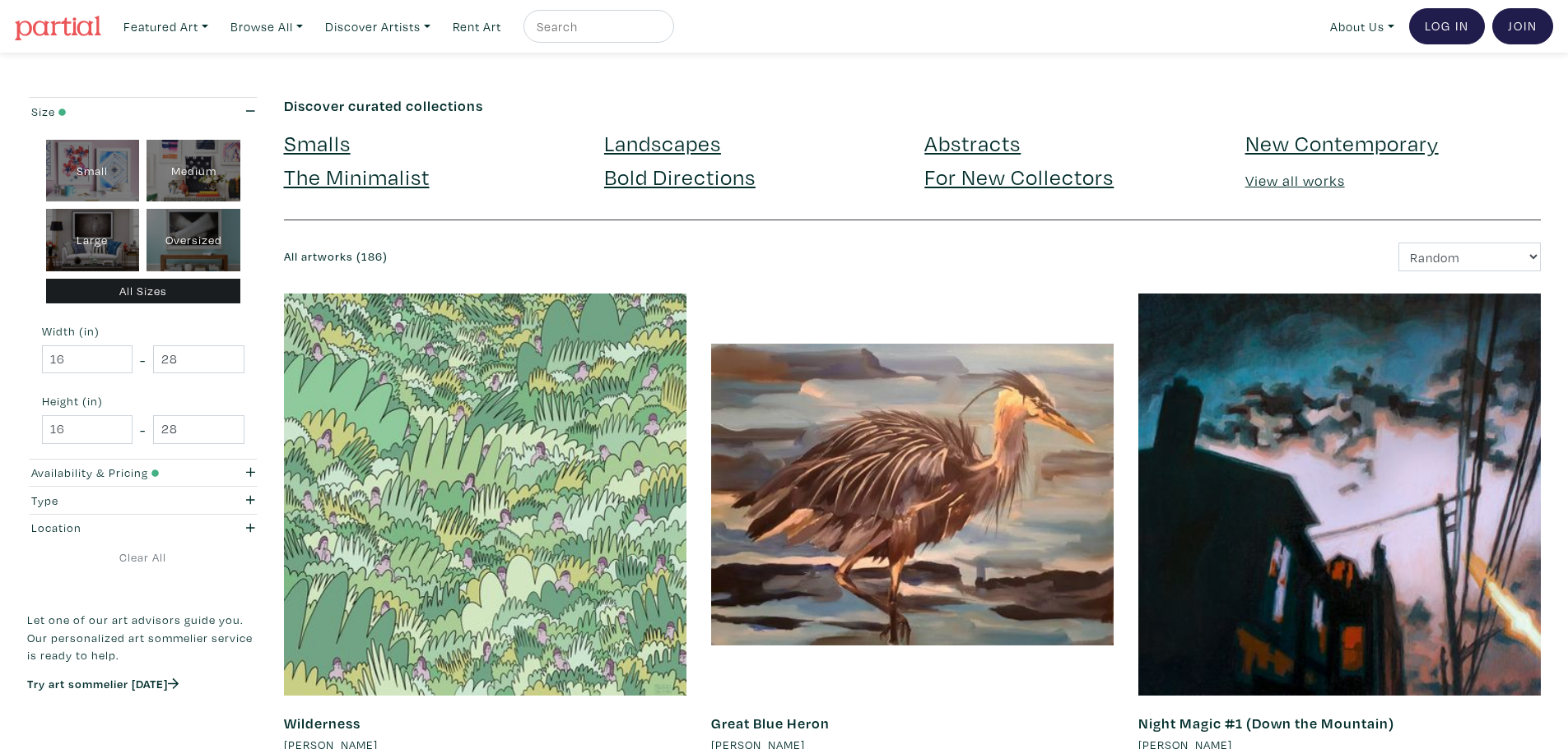
type input "48"
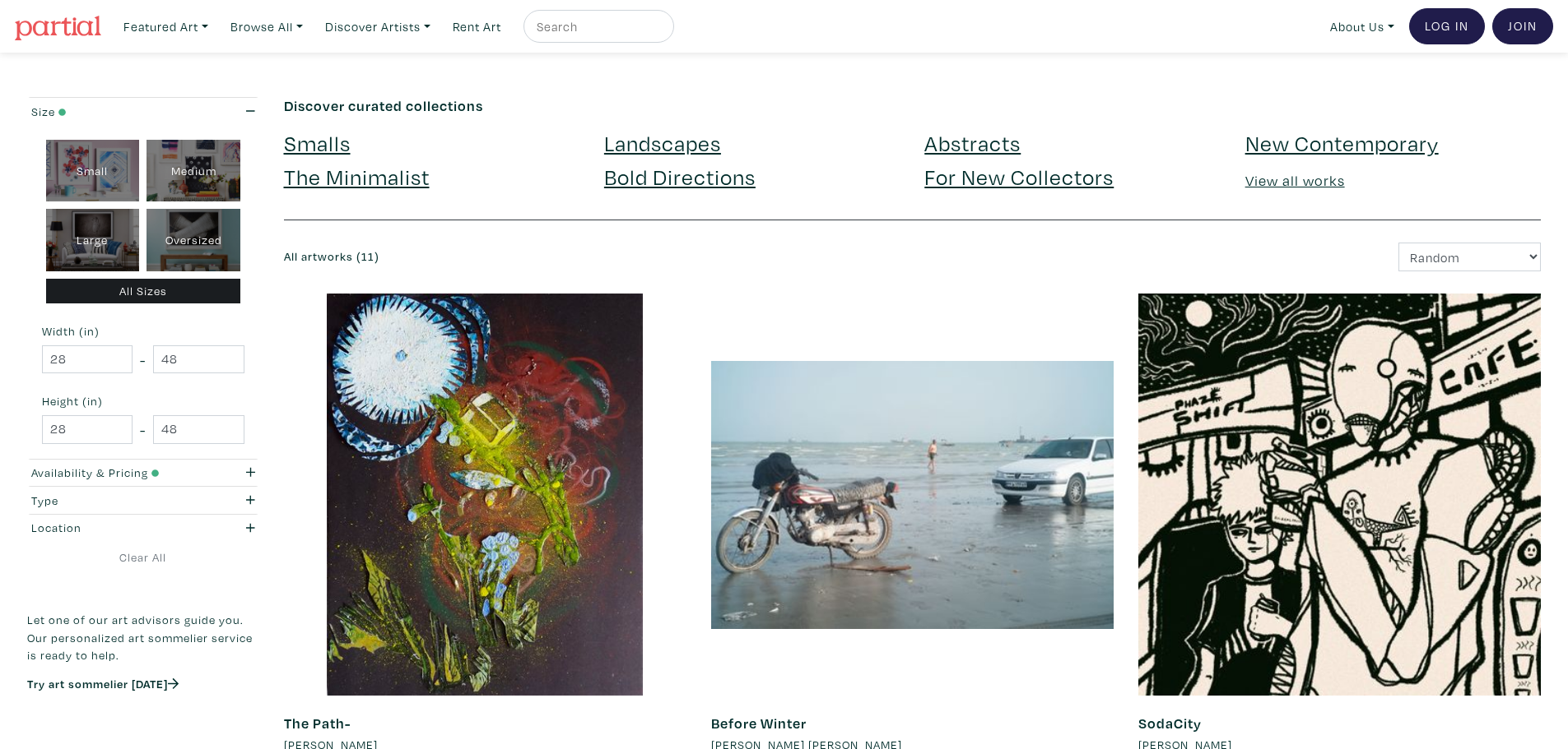
click at [127, 288] on div "All Sizes" at bounding box center [143, 291] width 195 height 25
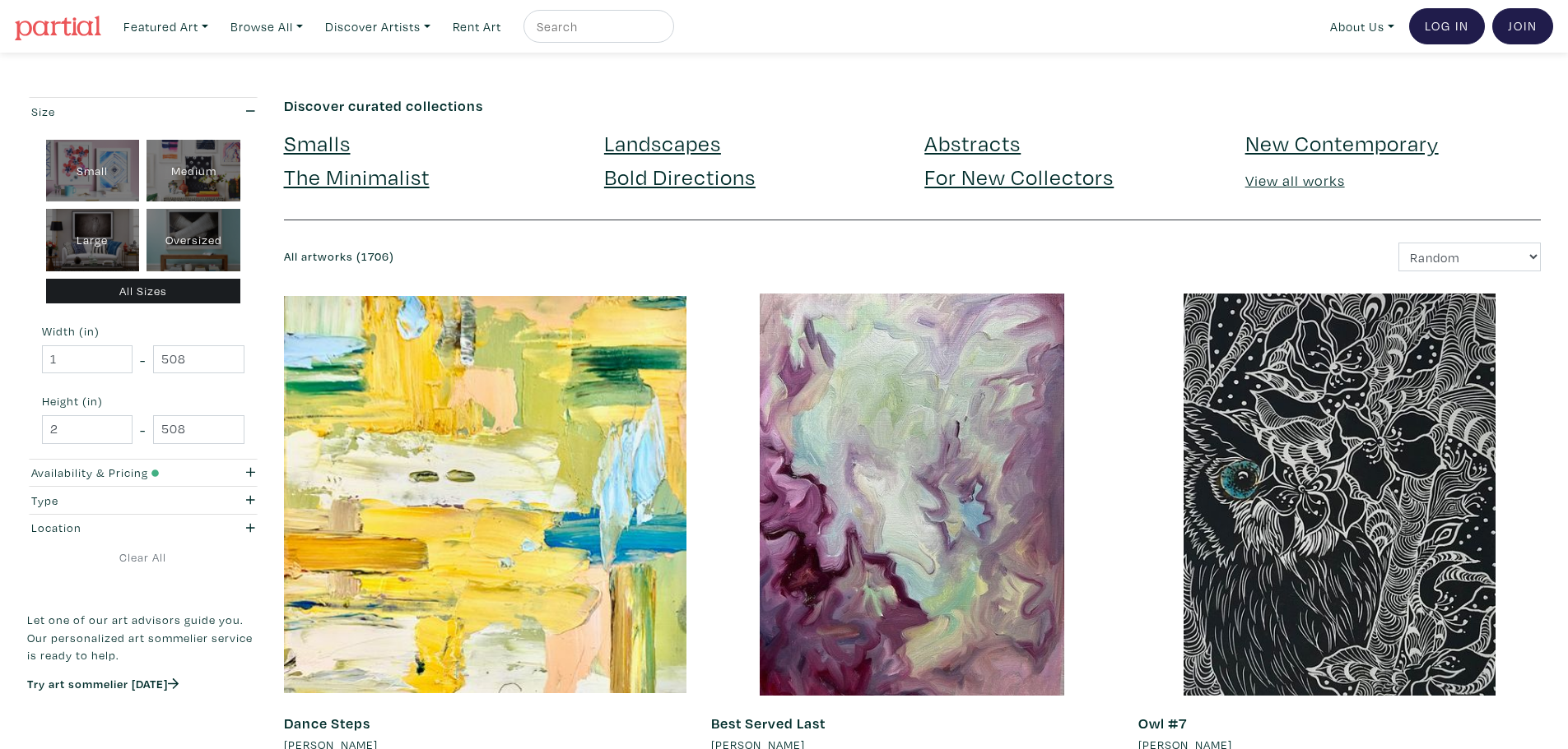
click at [131, 281] on div "All Sizes" at bounding box center [143, 291] width 195 height 25
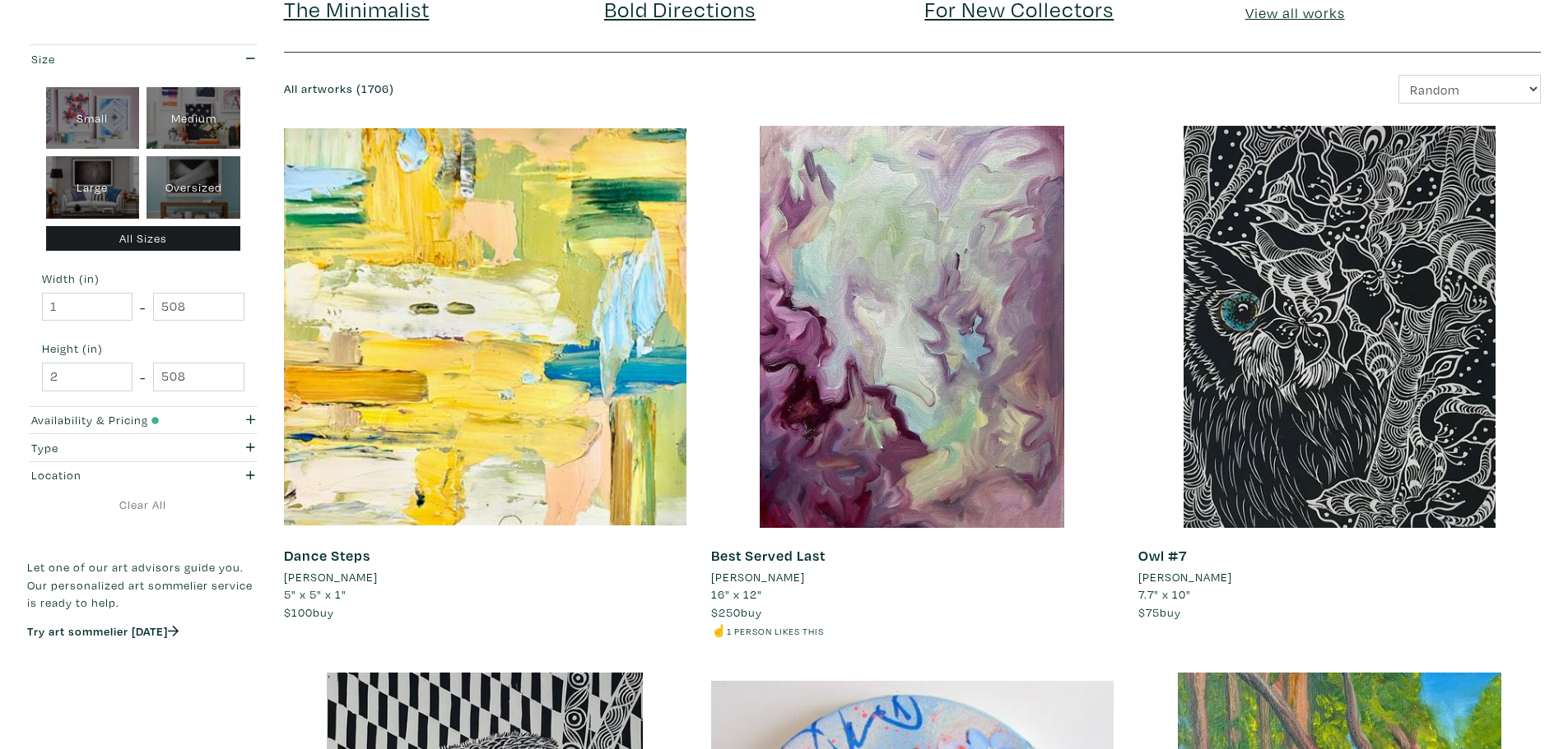
scroll to position [172, 0]
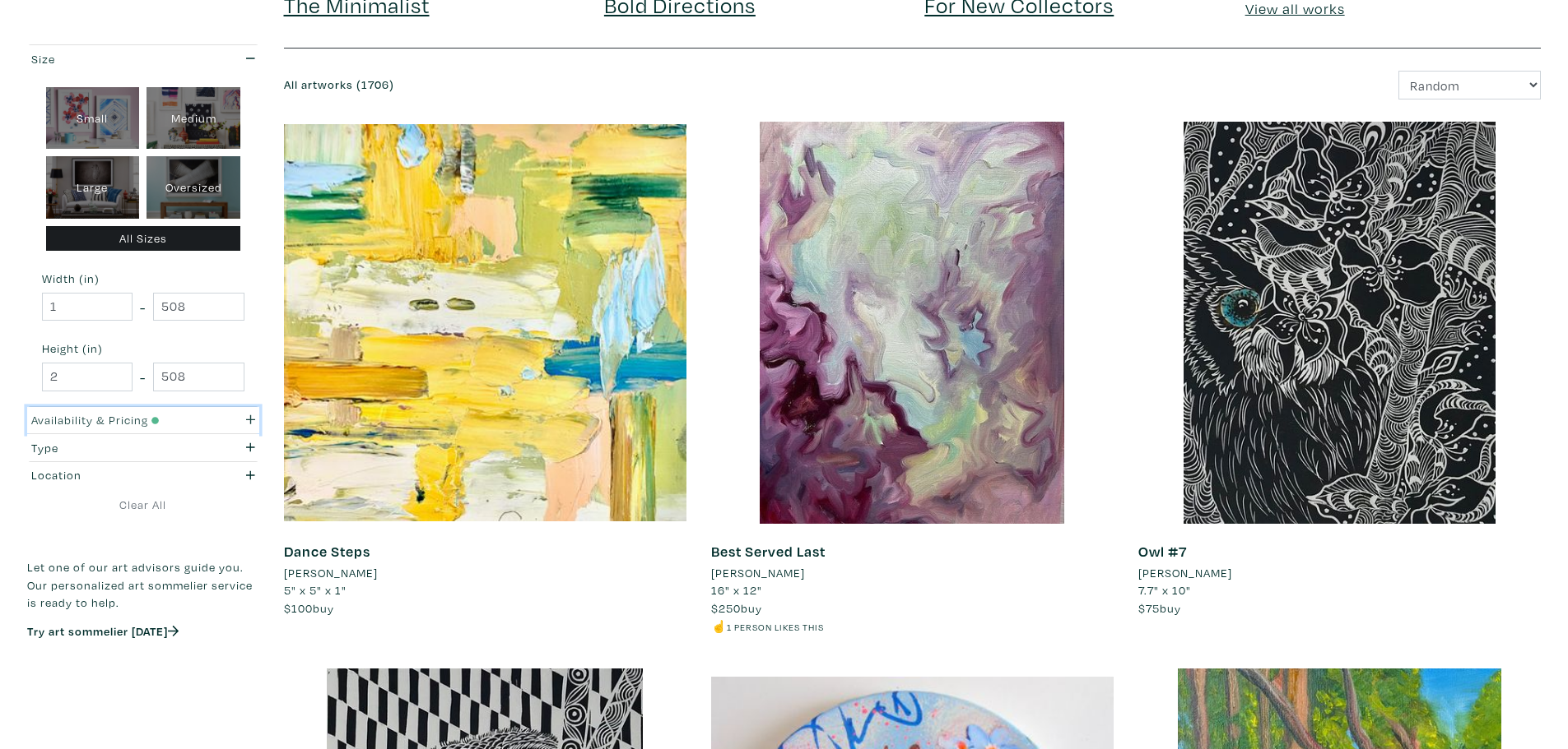
click at [117, 411] on div "Availability & Pricing" at bounding box center [112, 420] width 162 height 18
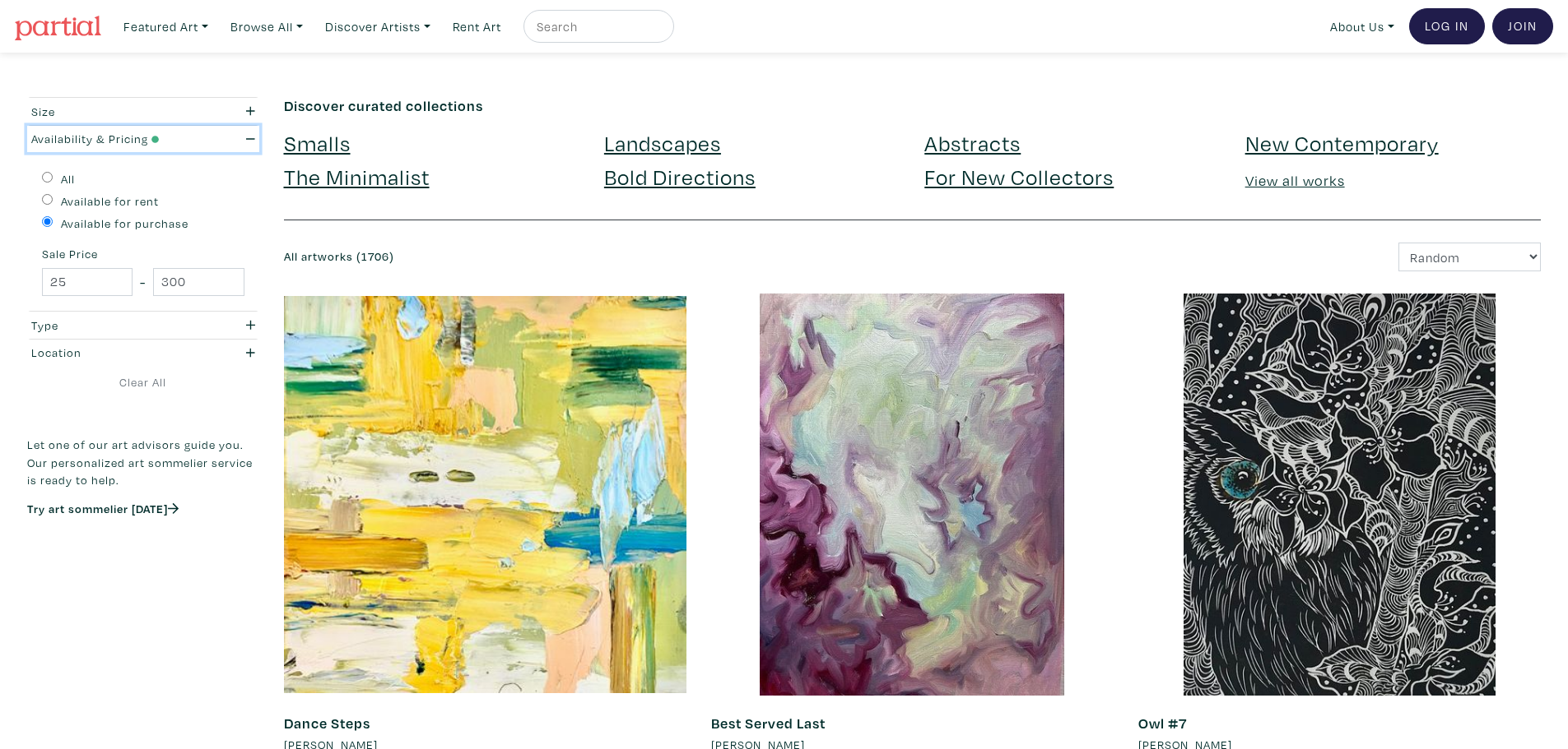
scroll to position [1, 0]
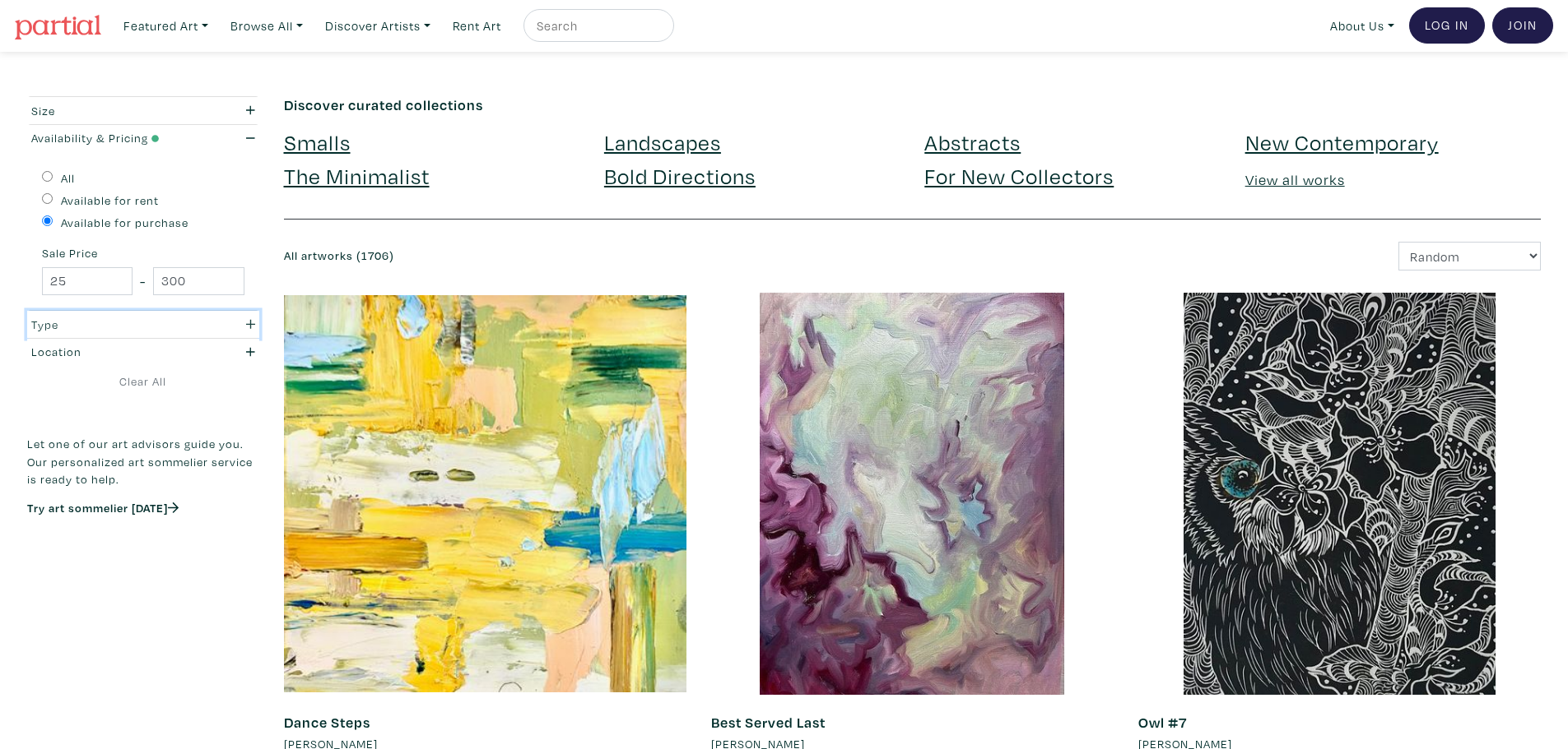
click at [103, 316] on div "Type" at bounding box center [112, 325] width 162 height 18
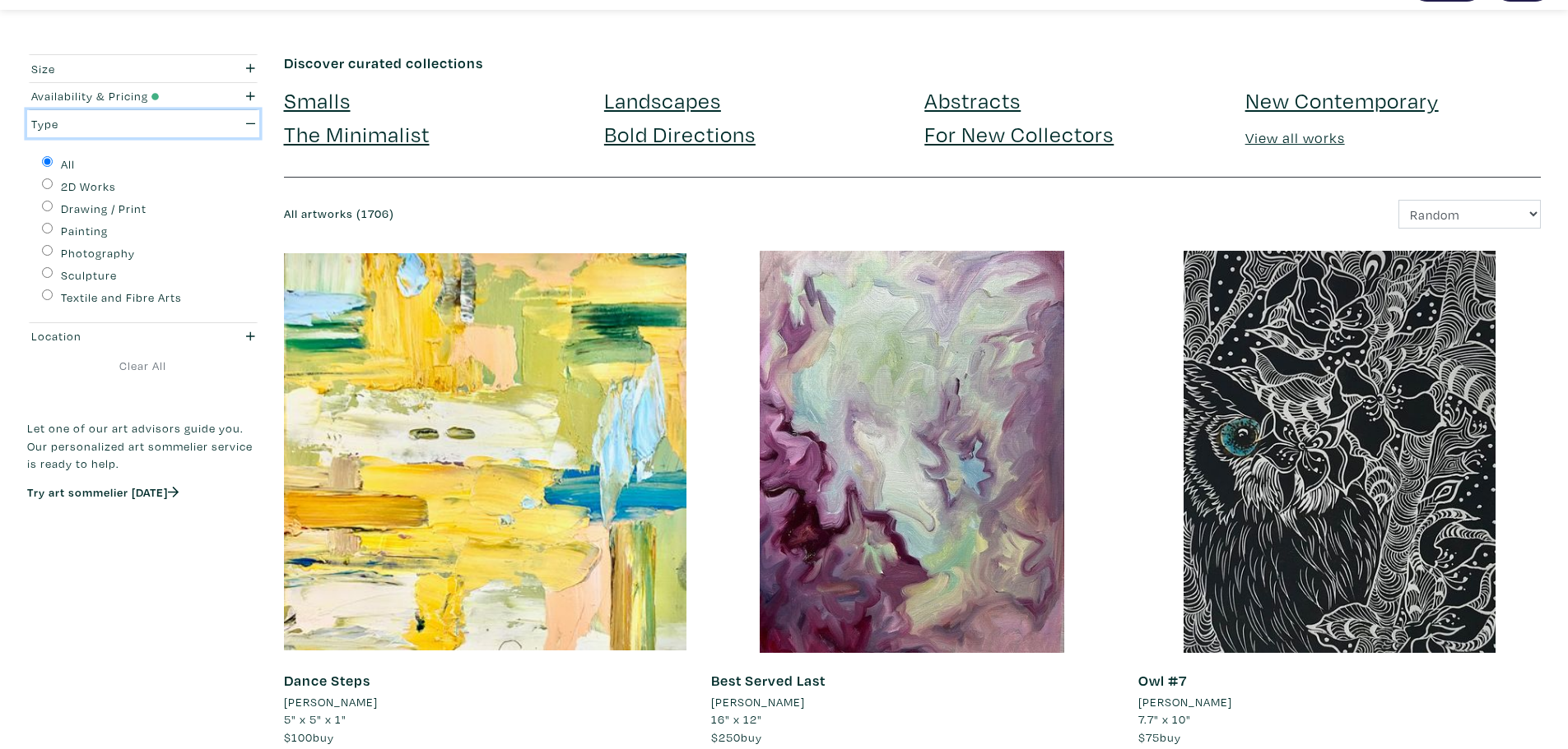
scroll to position [44, 0]
click at [88, 330] on div "Location" at bounding box center [112, 336] width 162 height 18
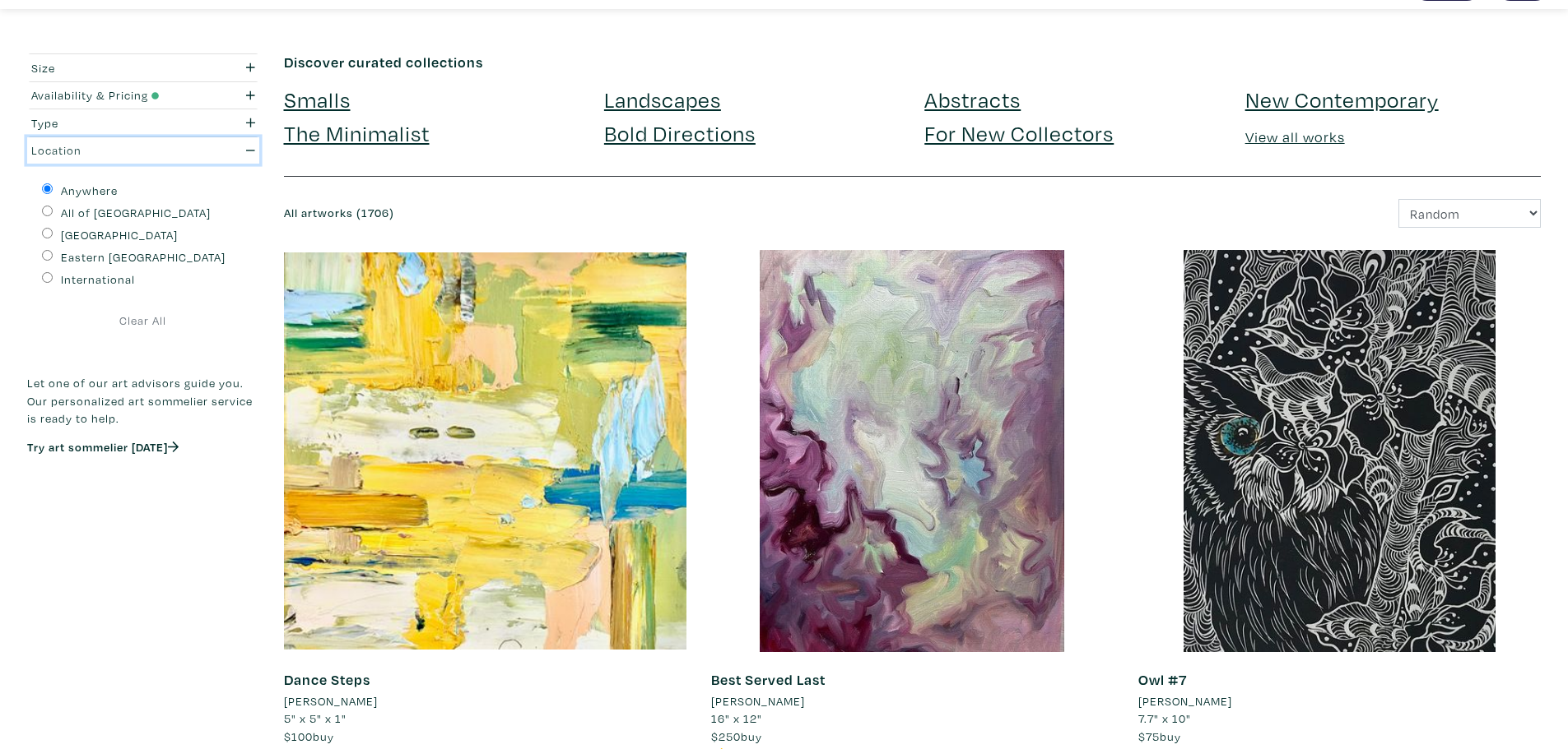
click at [106, 151] on div "Location" at bounding box center [112, 151] width 162 height 18
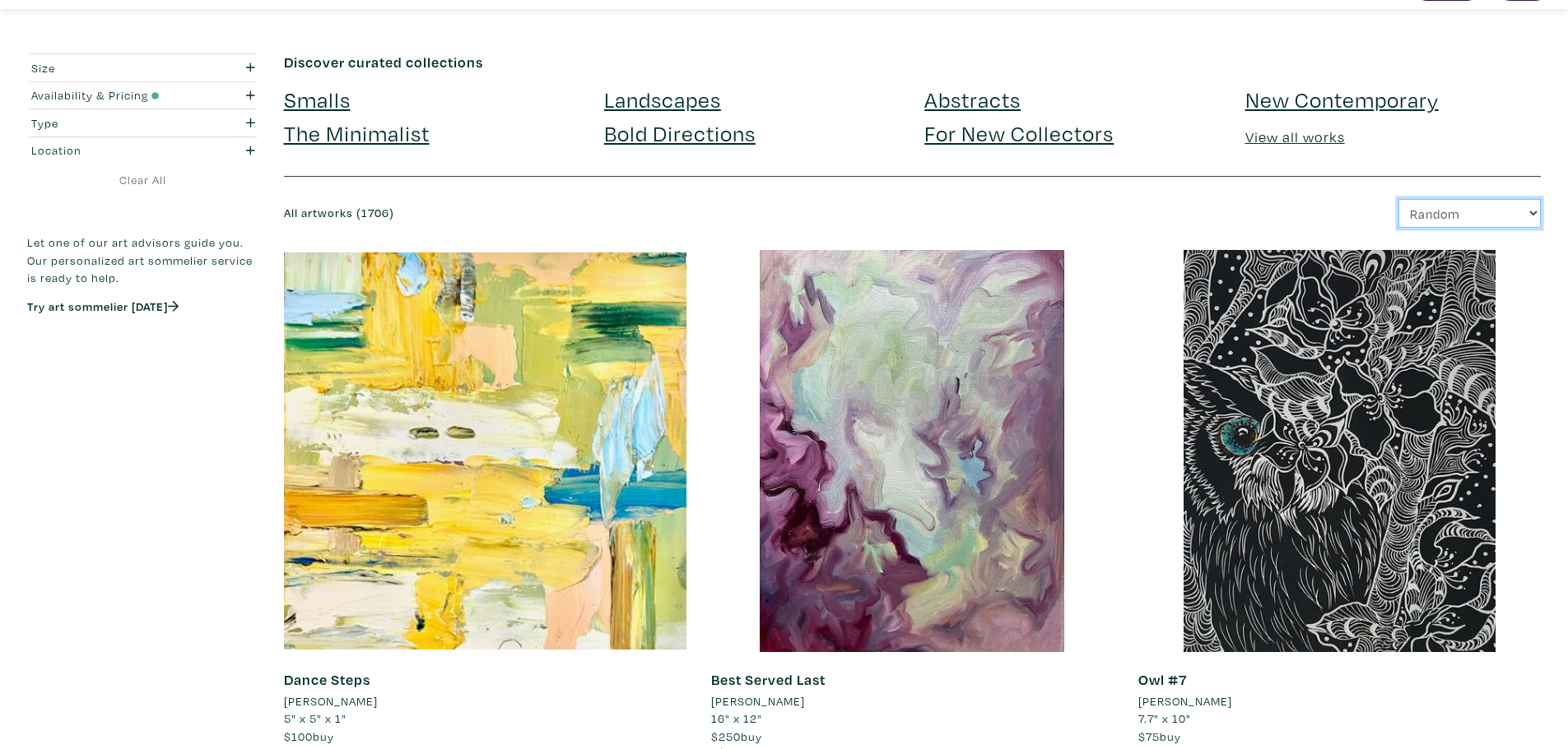
click at [1413, 207] on select "Newest Random Price: Low to High Price: High to Low" at bounding box center [1469, 213] width 143 height 29
click at [1178, 201] on div "Newest Random Price: Low to High Price: High to Low" at bounding box center [1232, 213] width 641 height 29
click at [126, 67] on div "Size" at bounding box center [112, 68] width 162 height 18
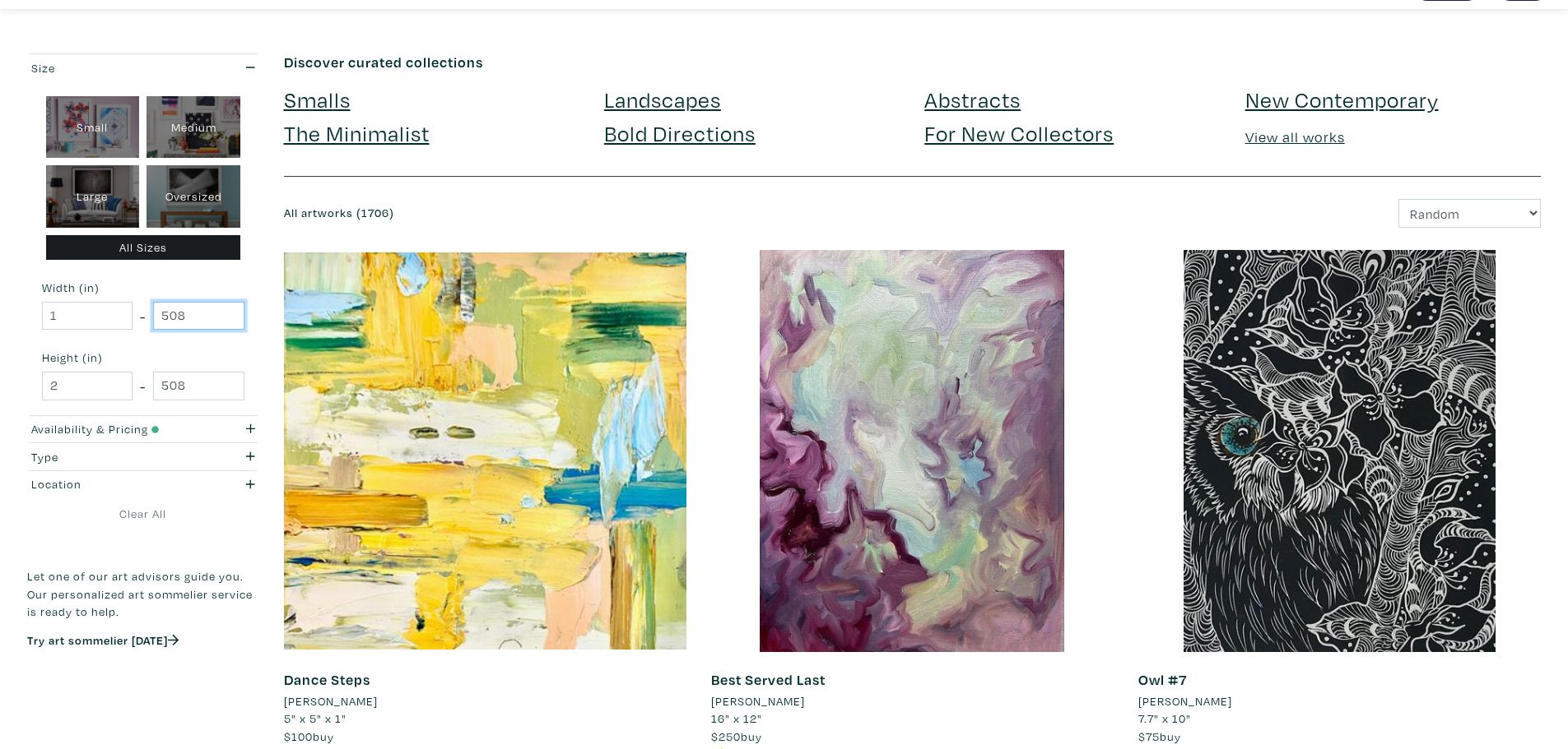
click at [199, 327] on input "508" at bounding box center [198, 316] width 91 height 29
drag, startPoint x: 198, startPoint y: 321, endPoint x: 66, endPoint y: 312, distance: 132.3
click at [66, 312] on div "1 - 508" at bounding box center [143, 316] width 203 height 29
drag, startPoint x: 72, startPoint y: 313, endPoint x: 0, endPoint y: 279, distance: 79.6
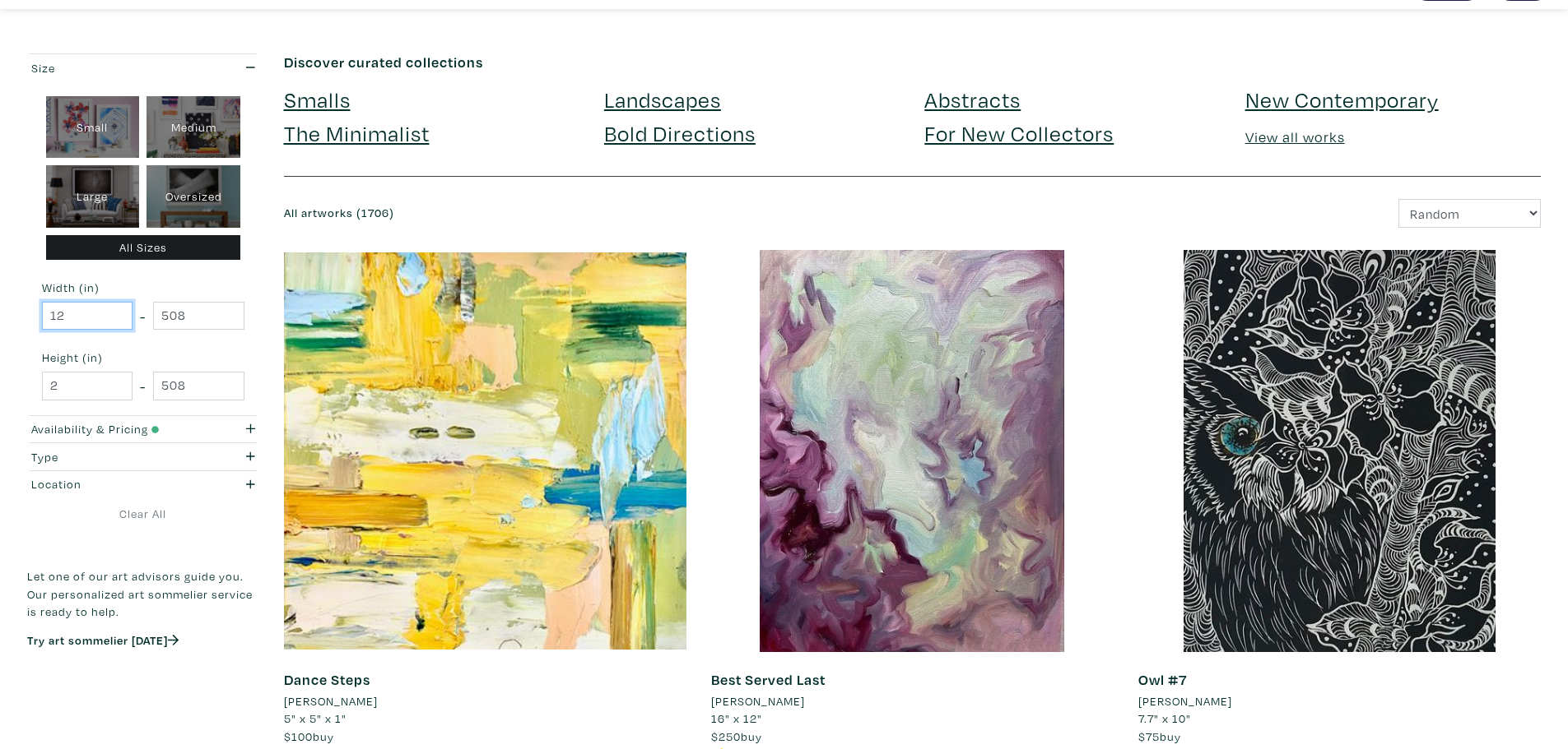
type input "12"
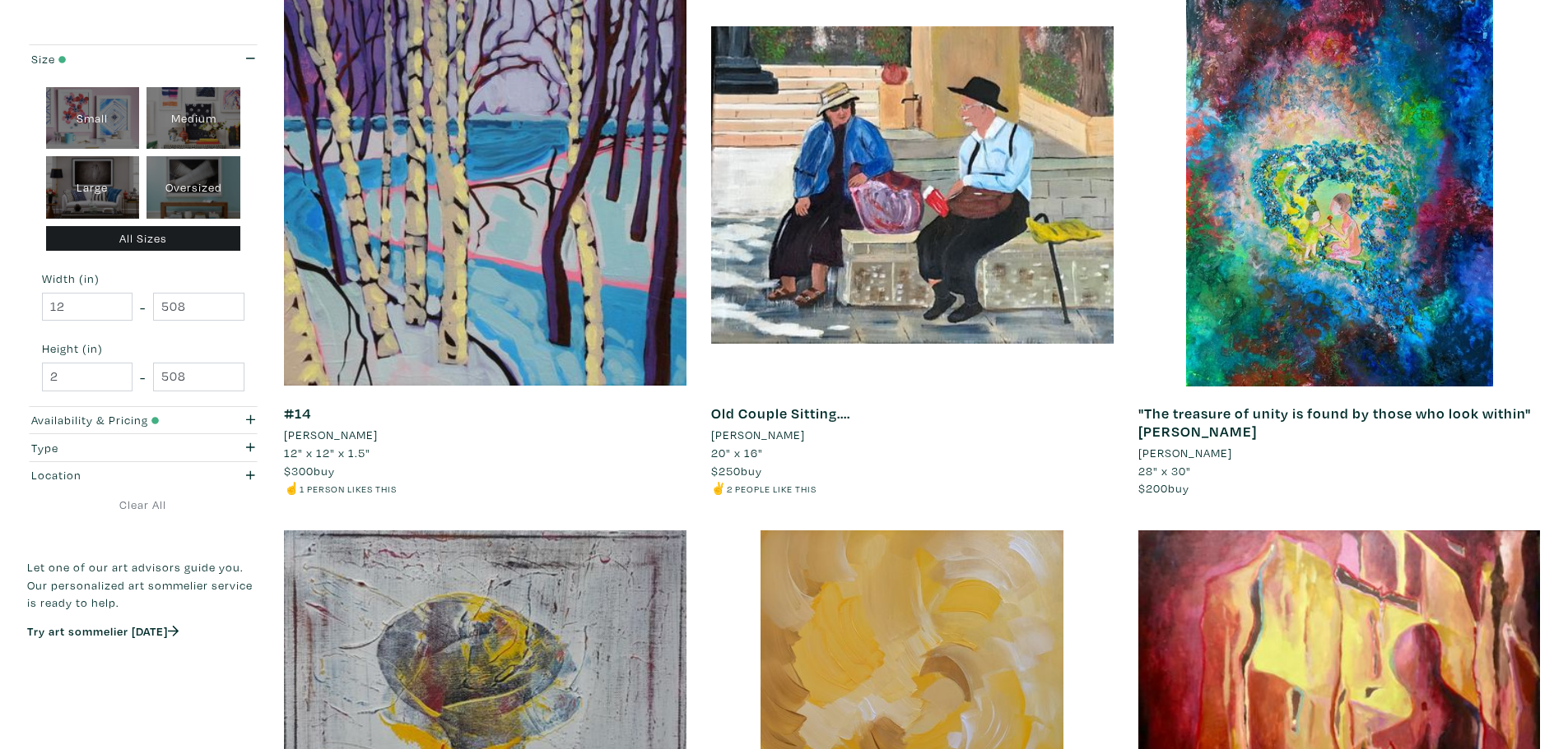
scroll to position [857, 0]
click at [124, 425] on div "Availability & Pricing" at bounding box center [112, 420] width 162 height 18
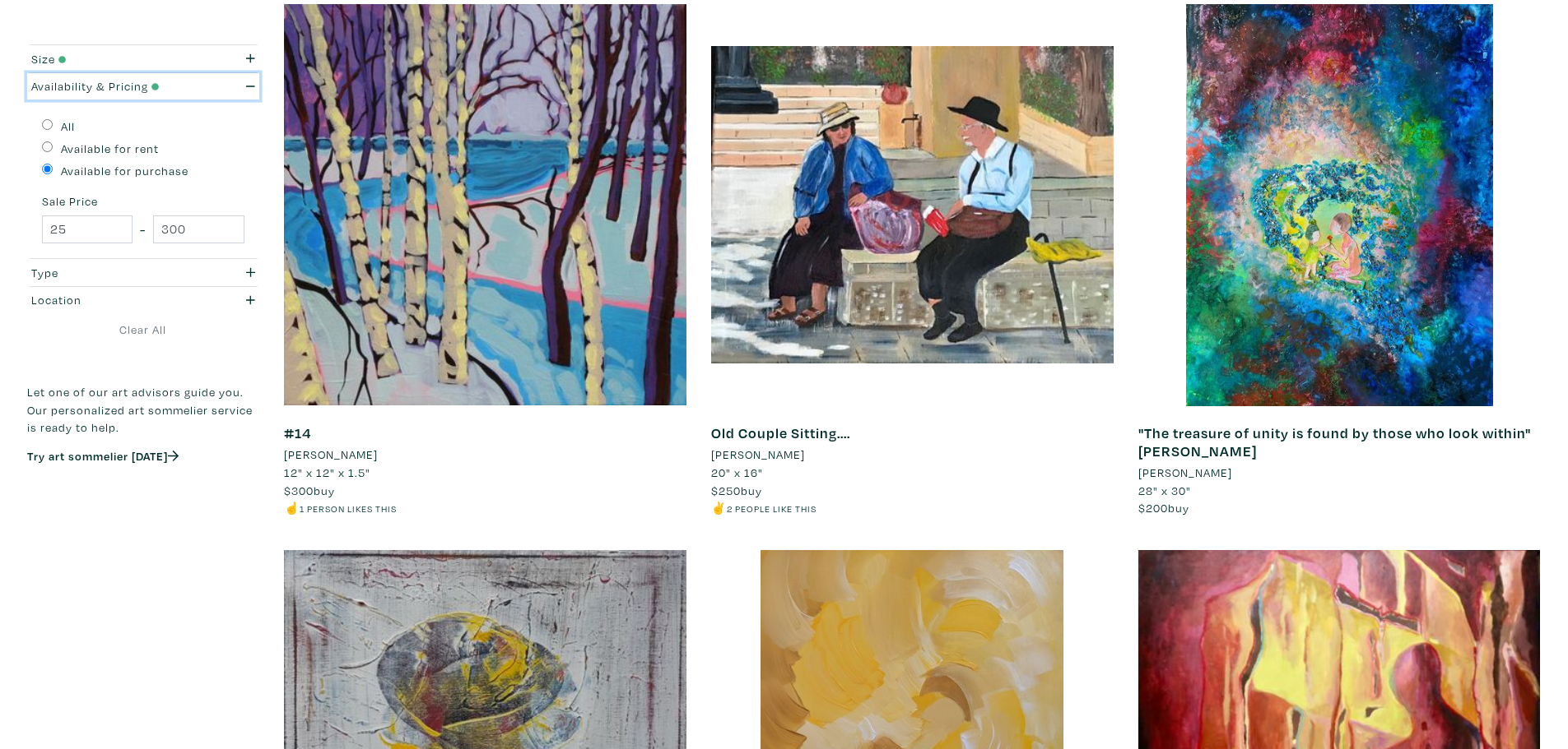
scroll to position [836, 0]
click at [144, 258] on div "Type All 2D Works Drawing / Print Painting Photography Sculpture Textile and Fi…" at bounding box center [143, 271] width 232 height 28
click at [146, 264] on div "Type" at bounding box center [112, 273] width 162 height 18
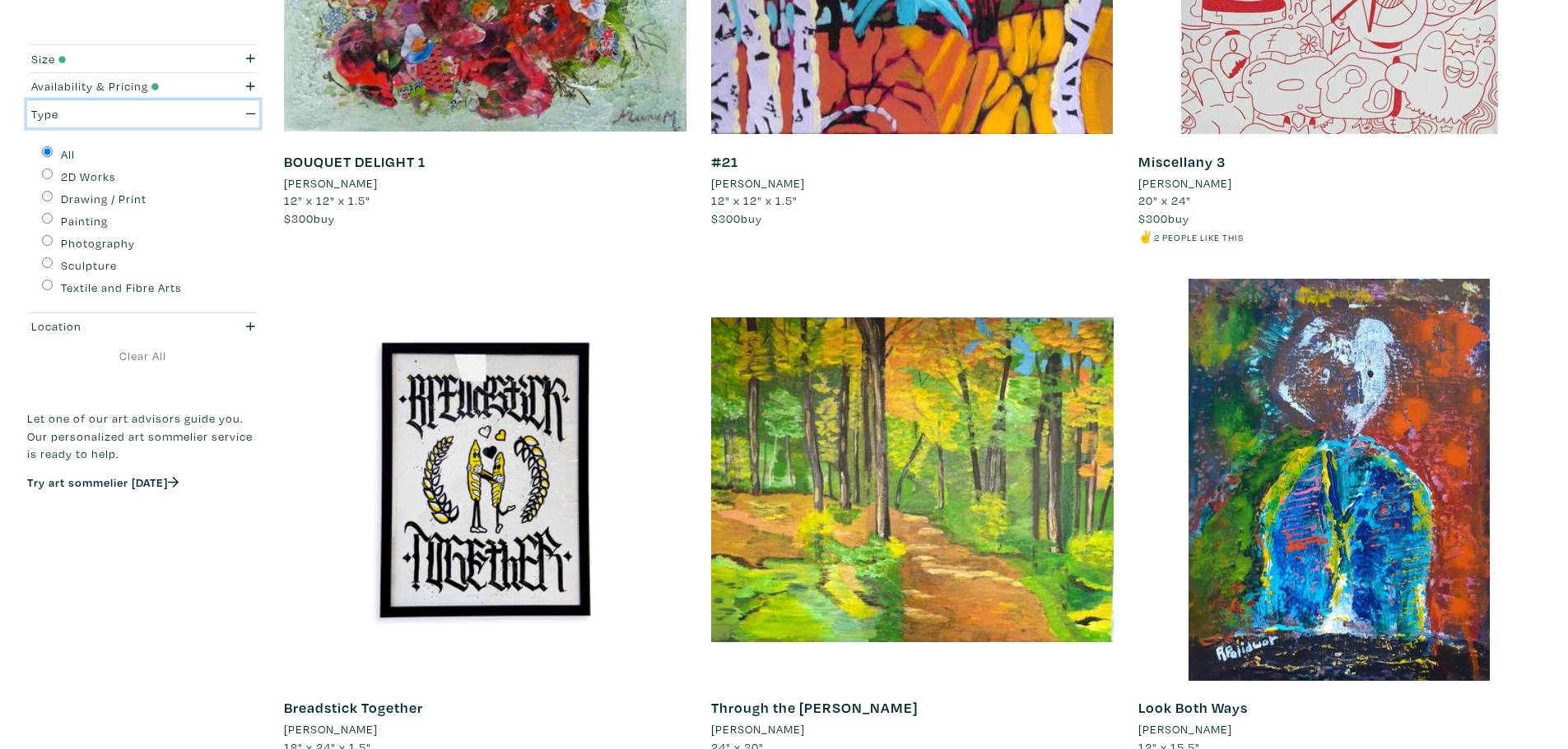
scroll to position [4338, 0]
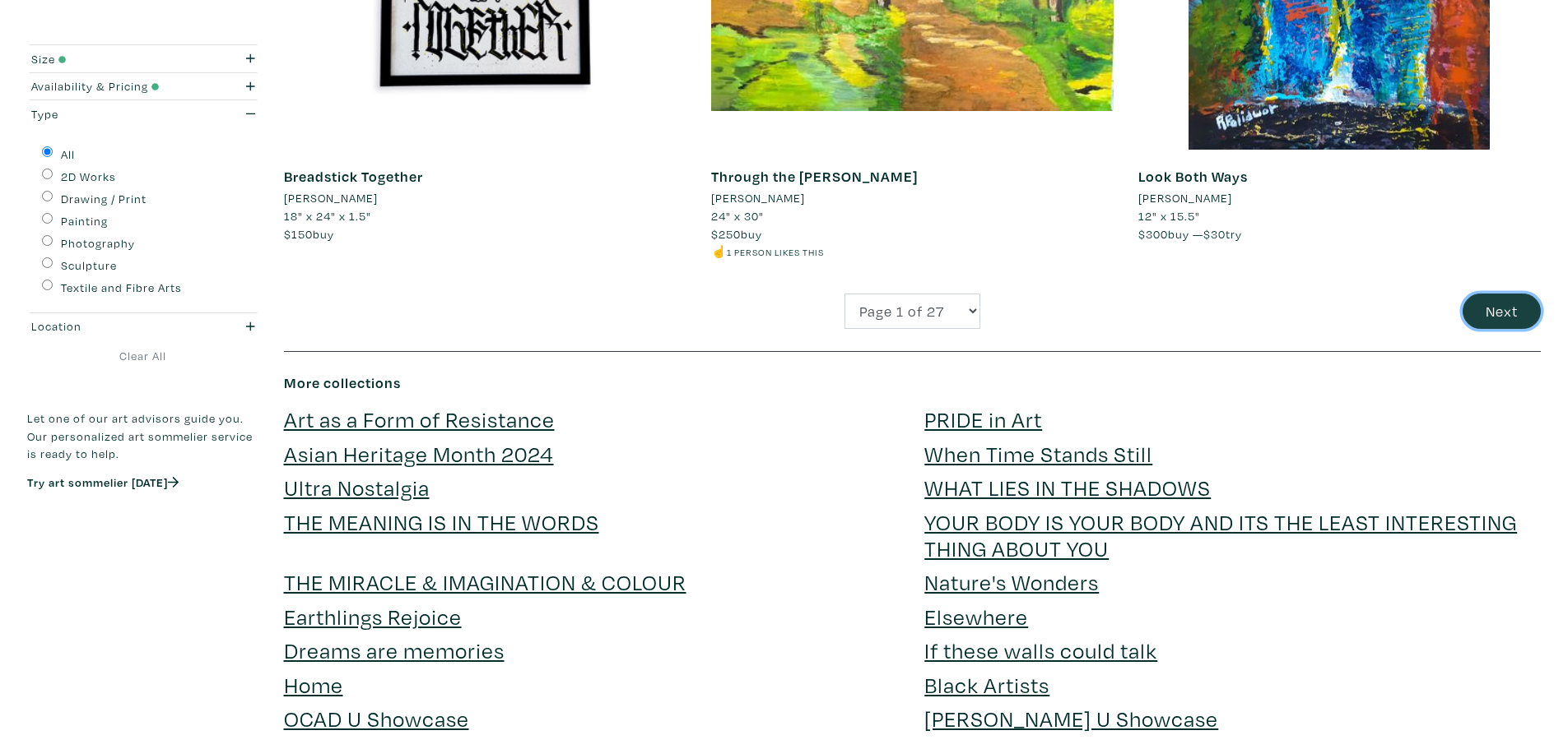
click at [1518, 312] on button "Next" at bounding box center [1502, 311] width 78 height 35
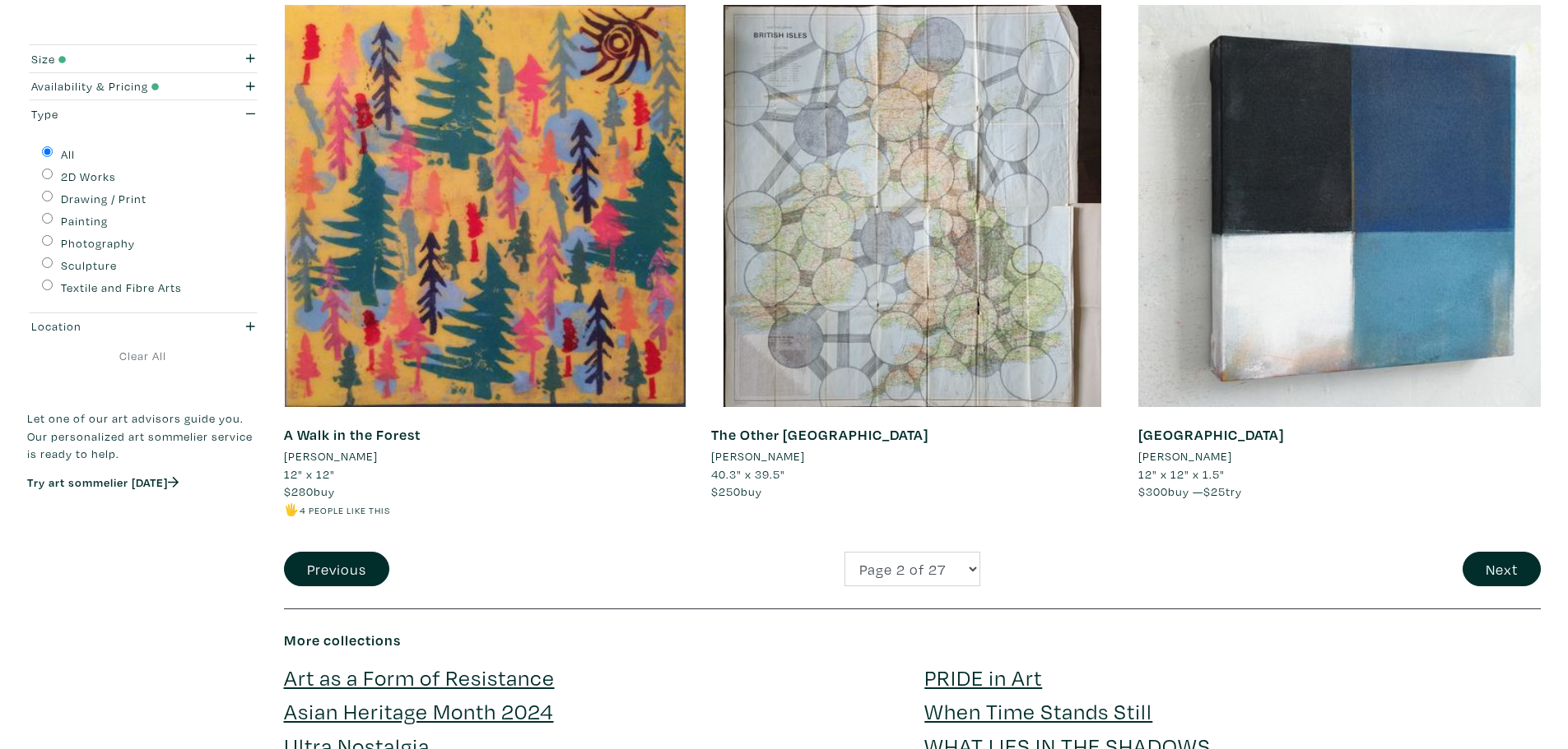
scroll to position [4099, 0]
click at [1488, 564] on button "Next" at bounding box center [1502, 568] width 78 height 35
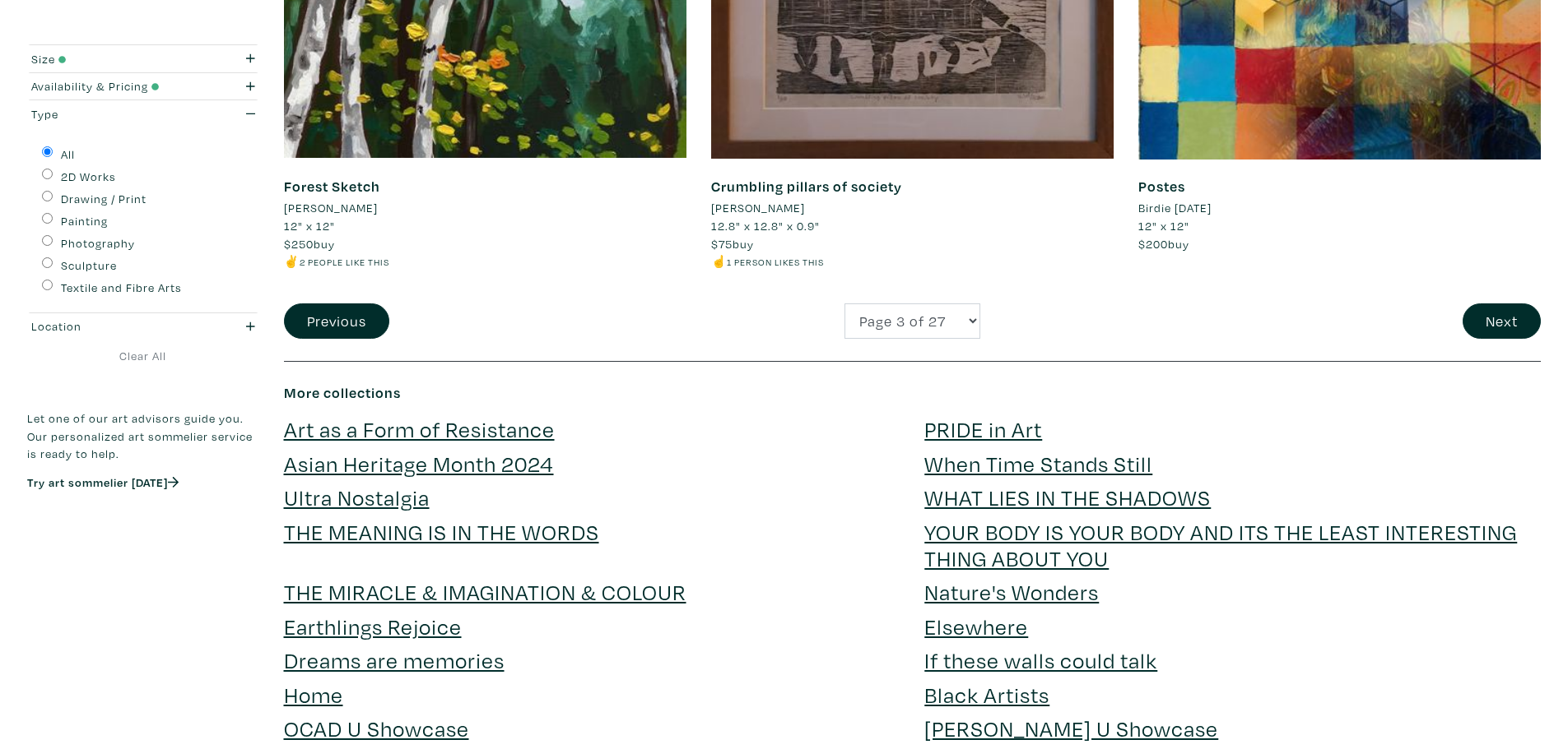
scroll to position [4329, 0]
click at [1509, 325] on button "Next" at bounding box center [1502, 320] width 78 height 35
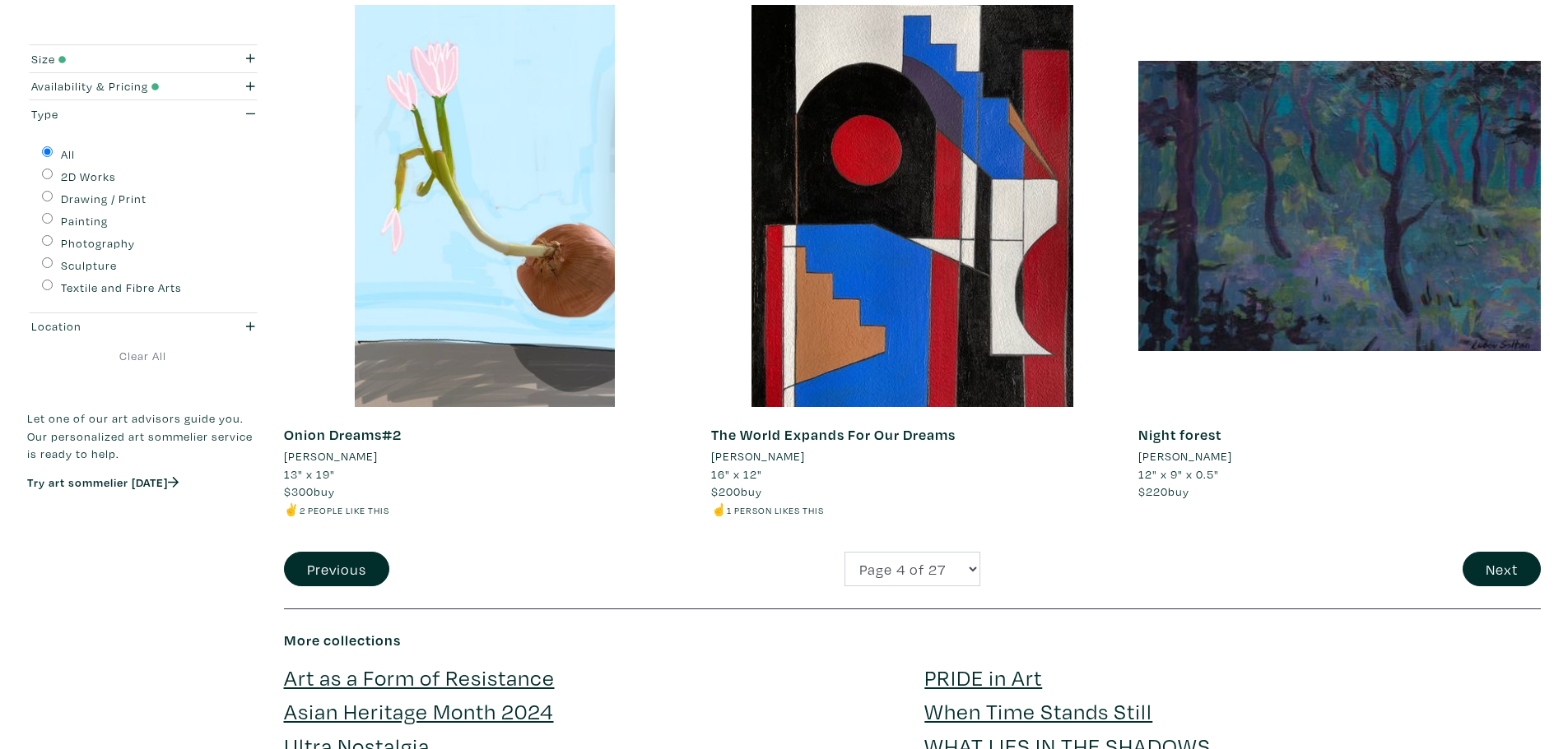
scroll to position [4099, 0]
click at [1482, 574] on button "Next" at bounding box center [1502, 568] width 78 height 35
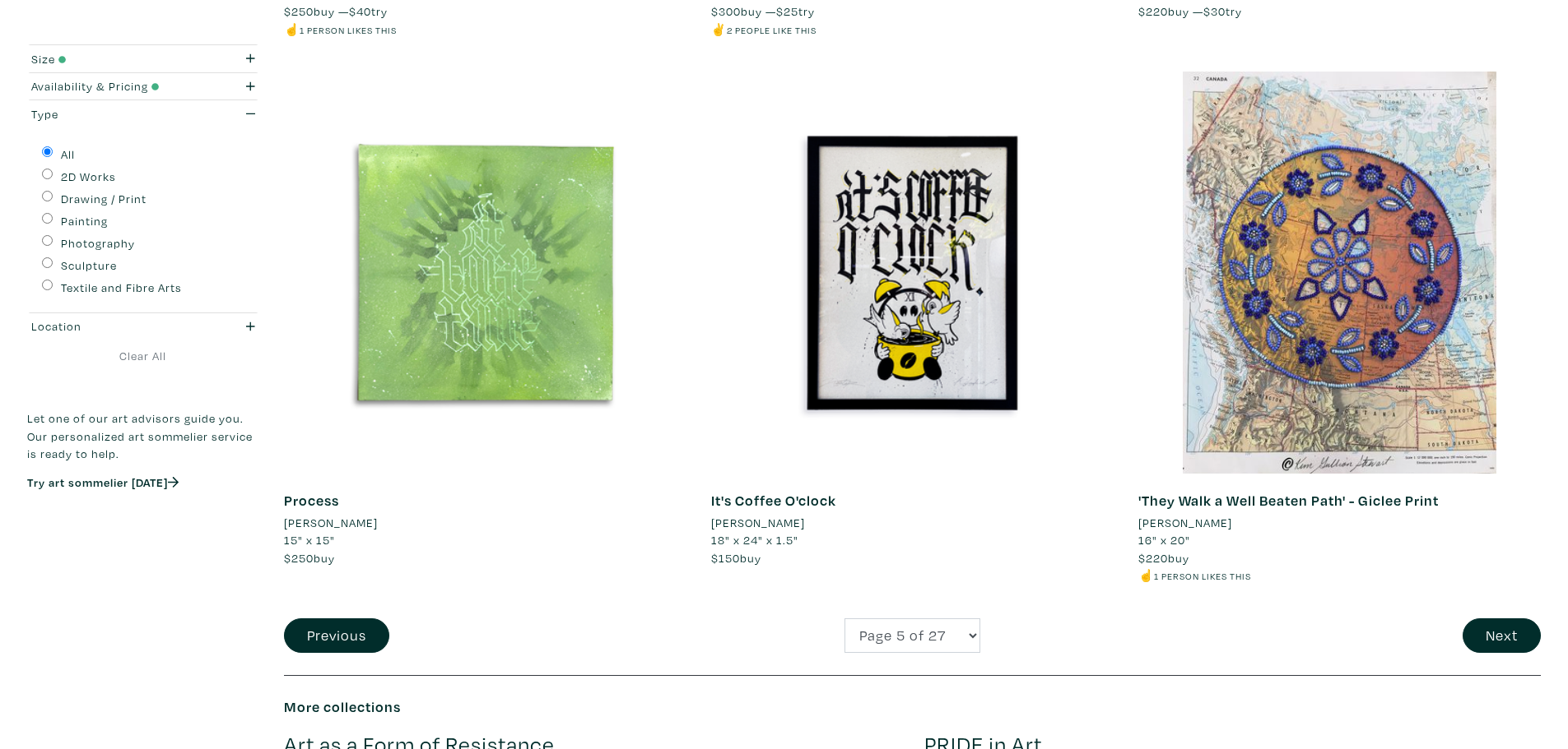
scroll to position [4051, 0]
click at [1492, 629] on button "Next" at bounding box center [1502, 635] width 78 height 35
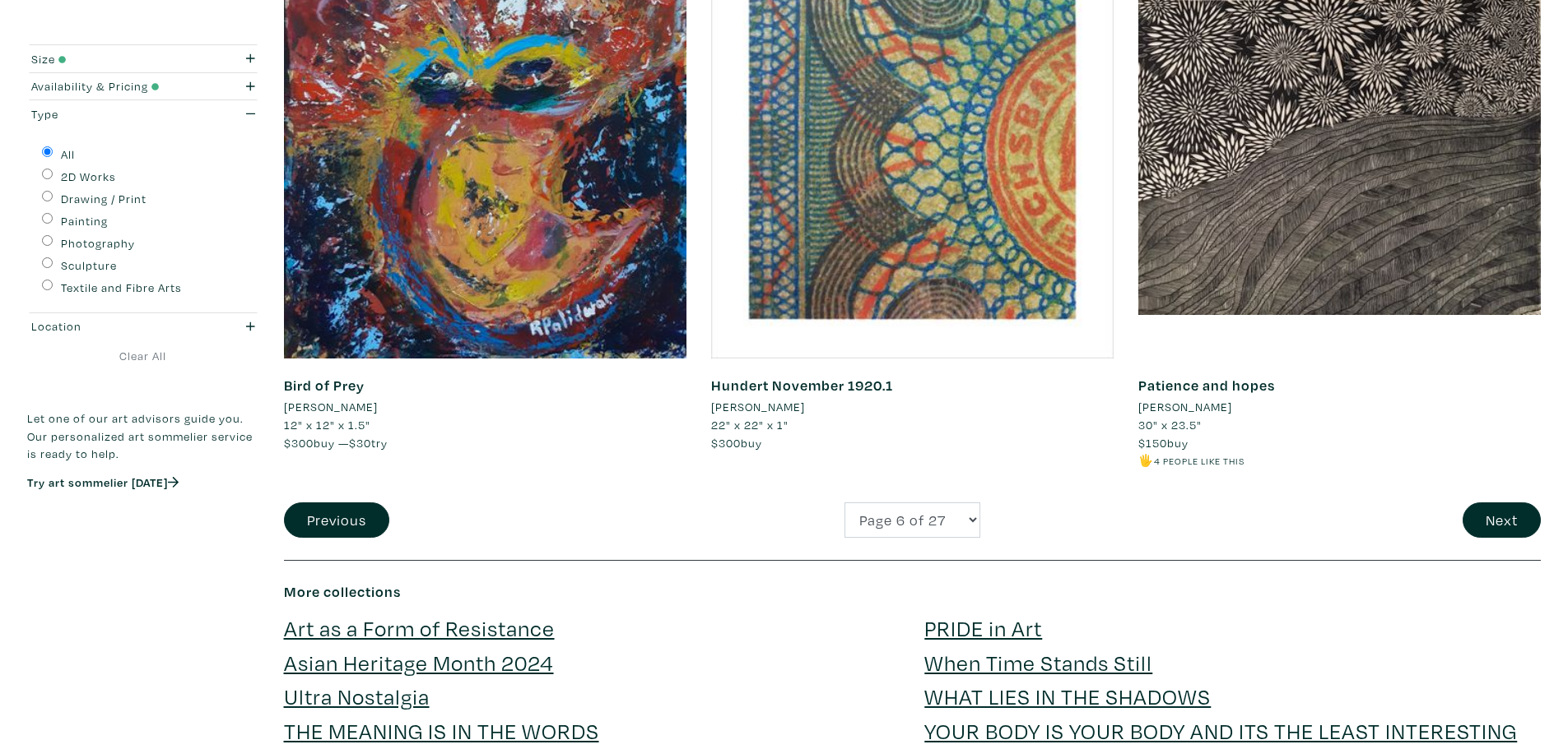
scroll to position [3970, 0]
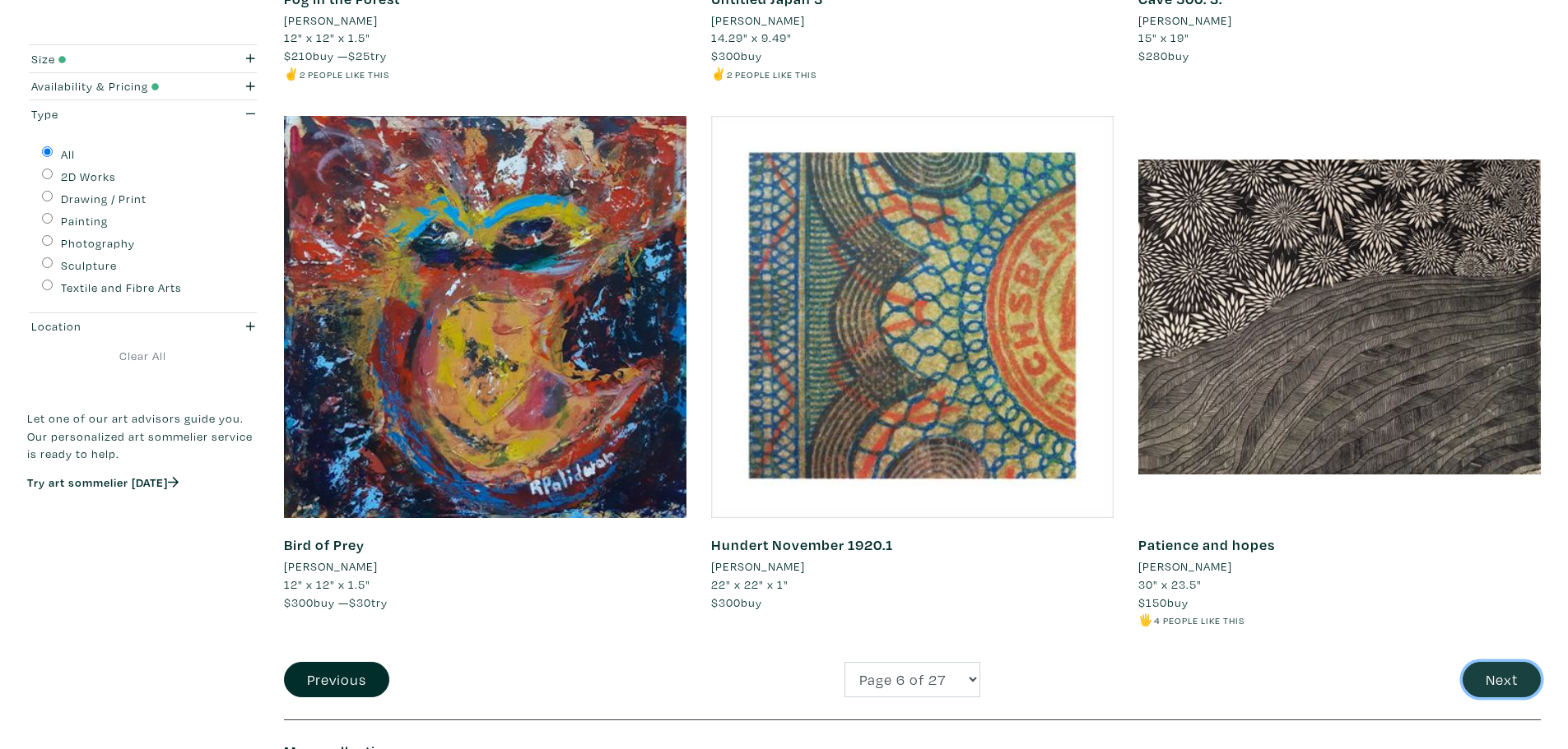
click at [1506, 679] on button "Next" at bounding box center [1502, 679] width 78 height 35
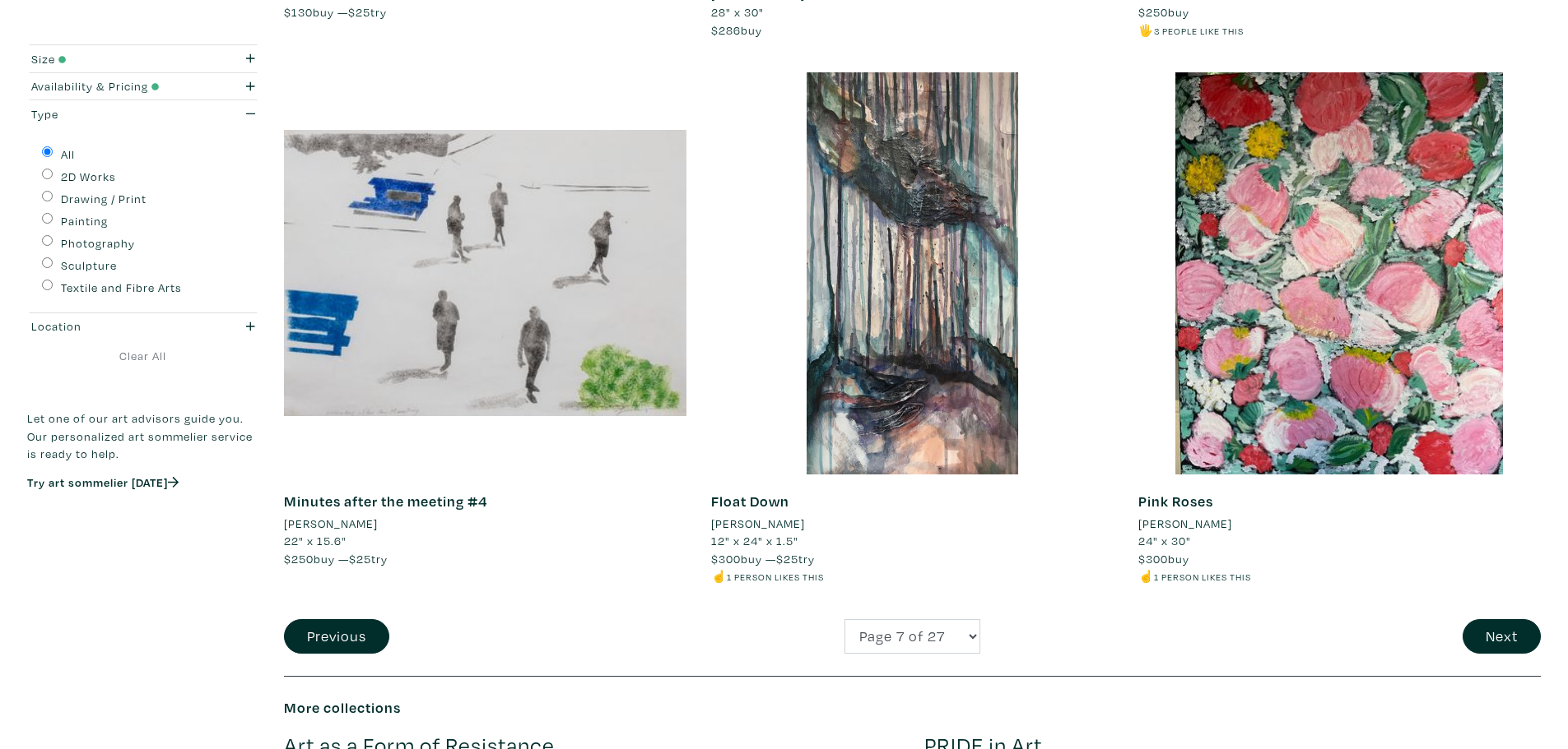
scroll to position [4070, 0]
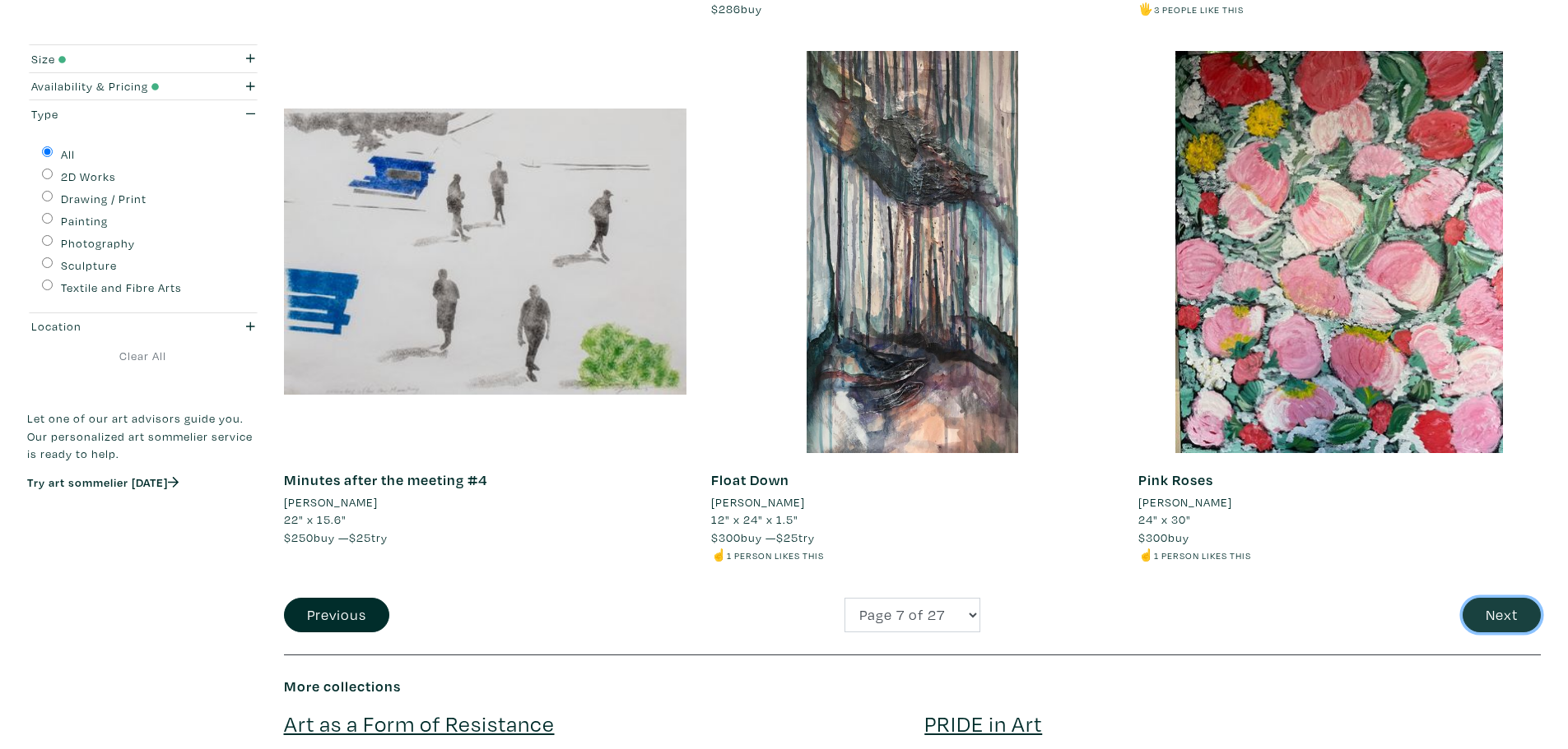
click at [1494, 618] on button "Next" at bounding box center [1502, 615] width 78 height 35
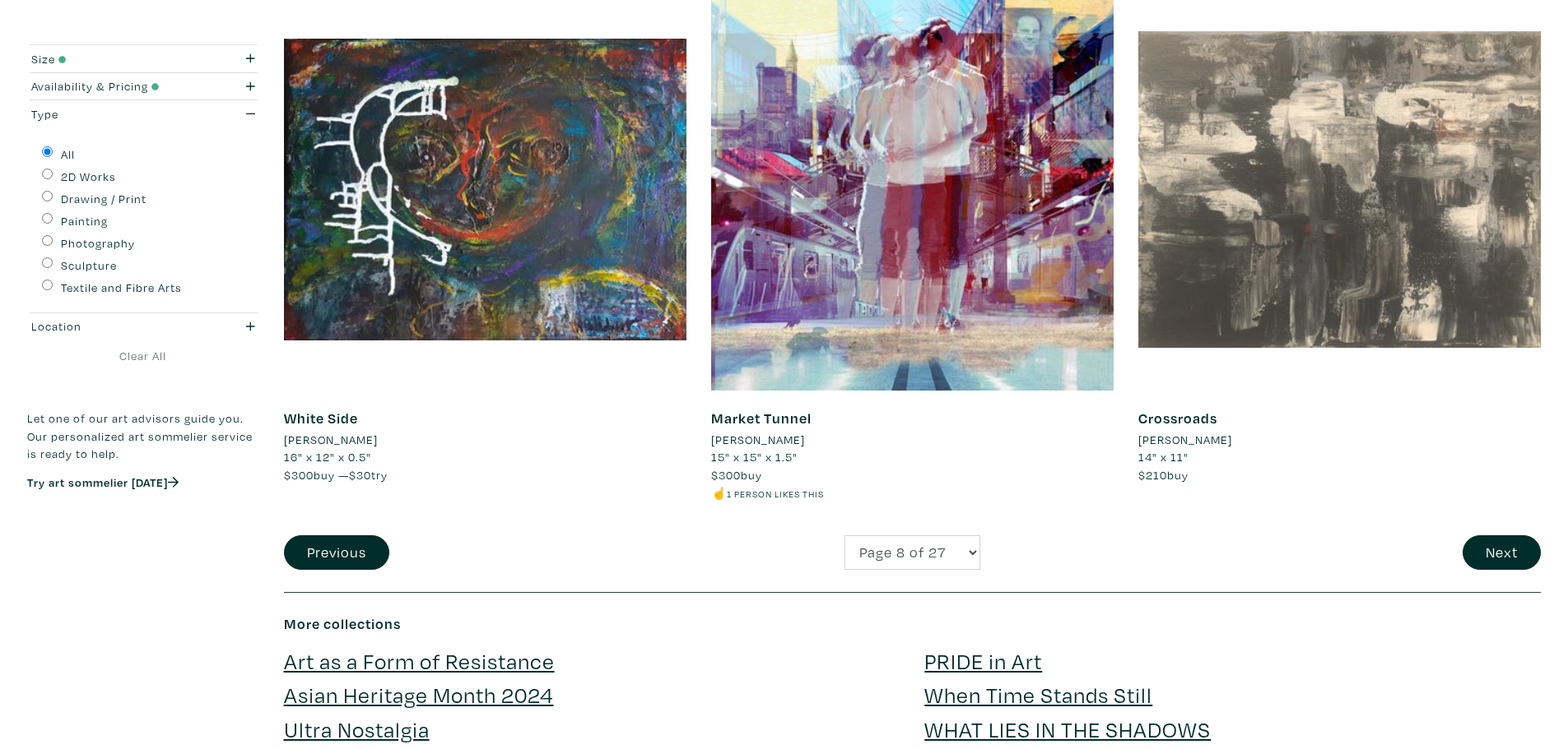
scroll to position [4078, 0]
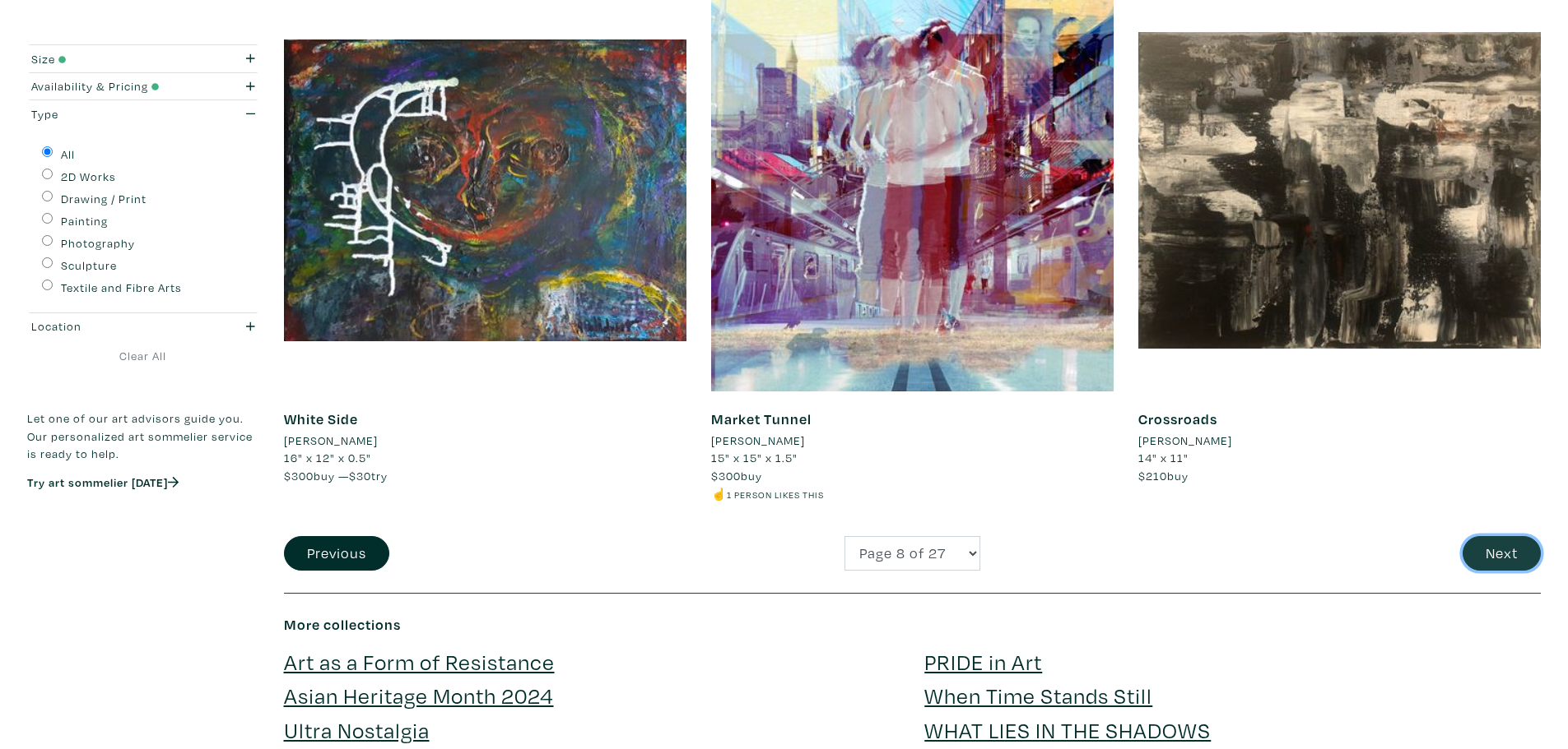
click at [1513, 557] on button "Next" at bounding box center [1502, 554] width 78 height 35
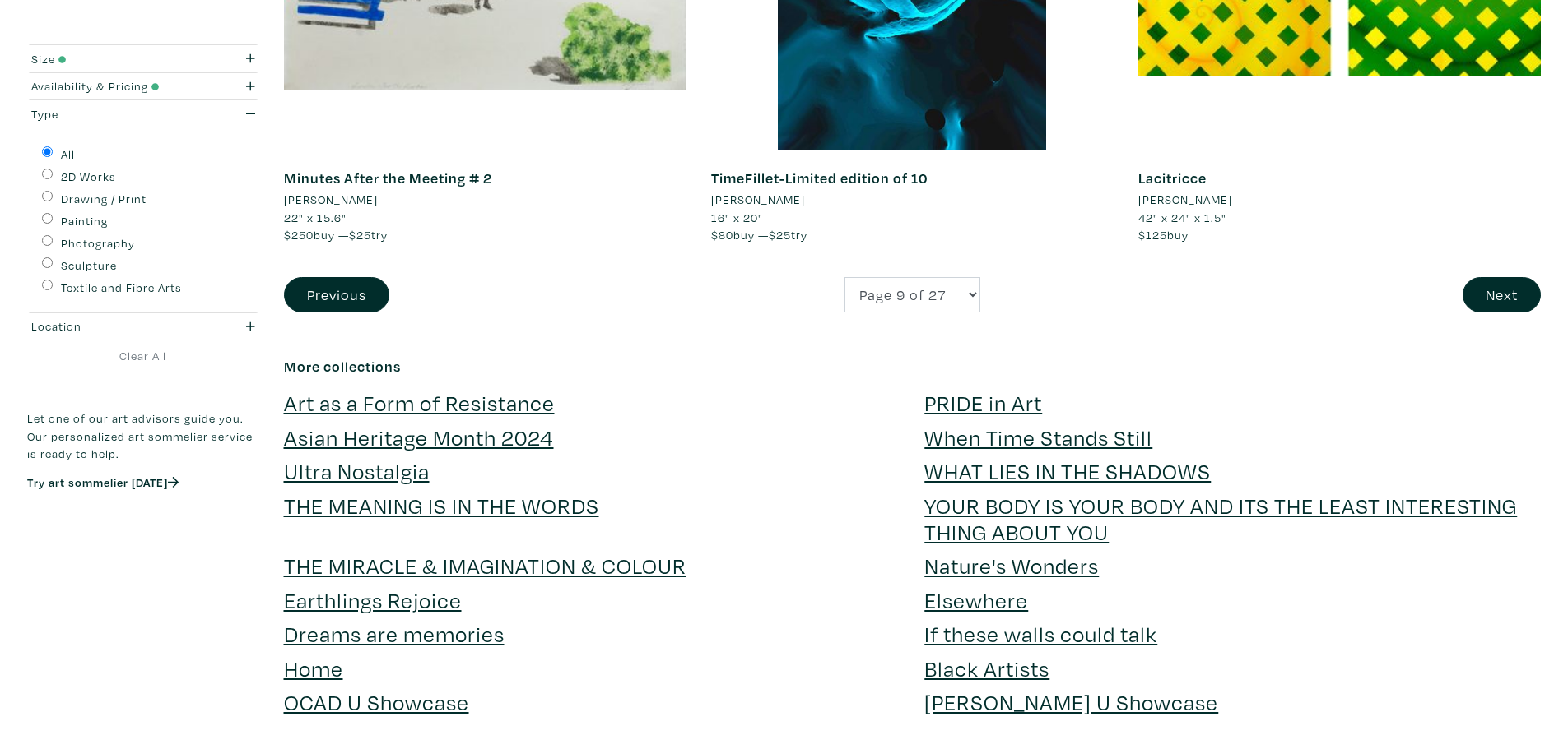
scroll to position [4430, 0]
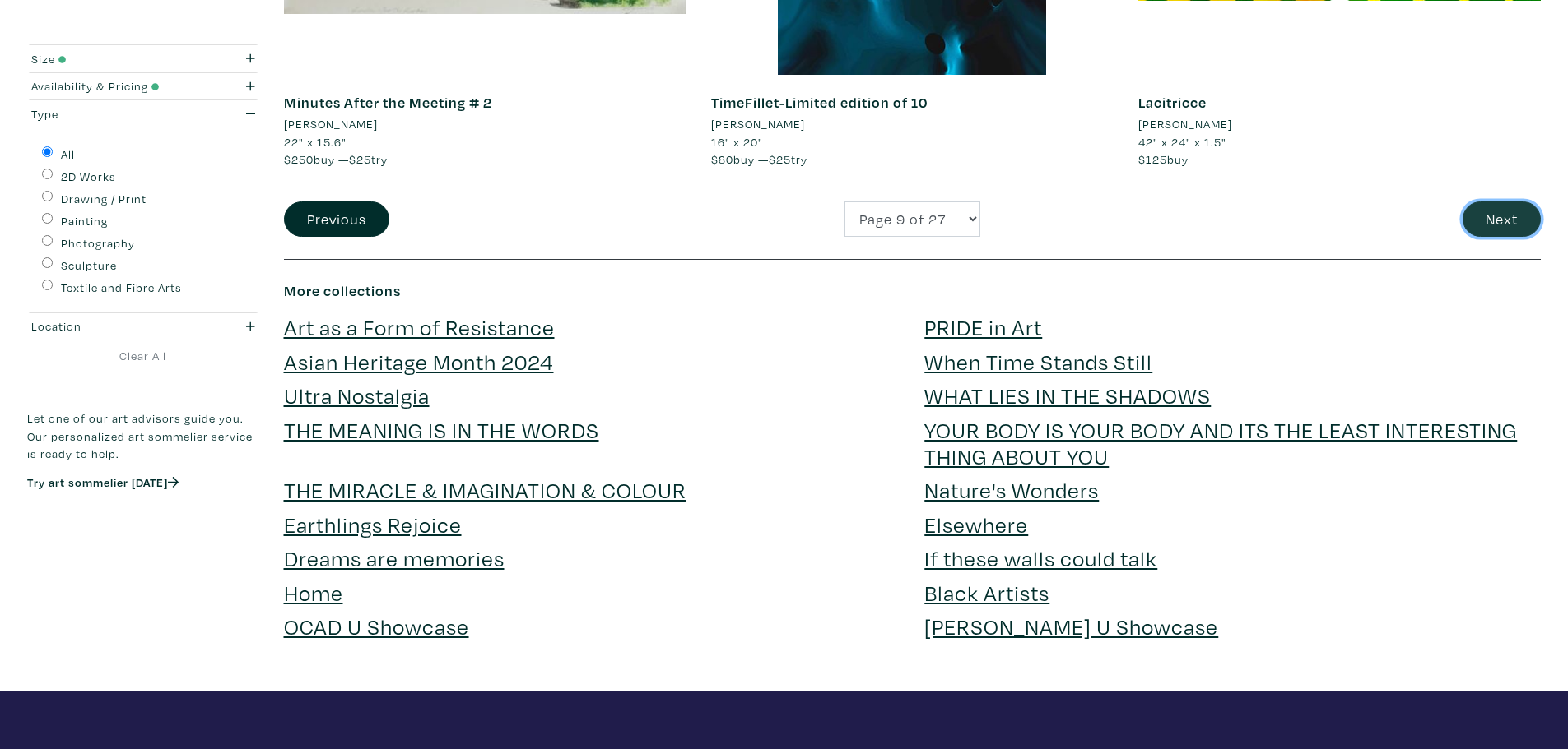
click at [1483, 223] on button "Next" at bounding box center [1502, 219] width 78 height 35
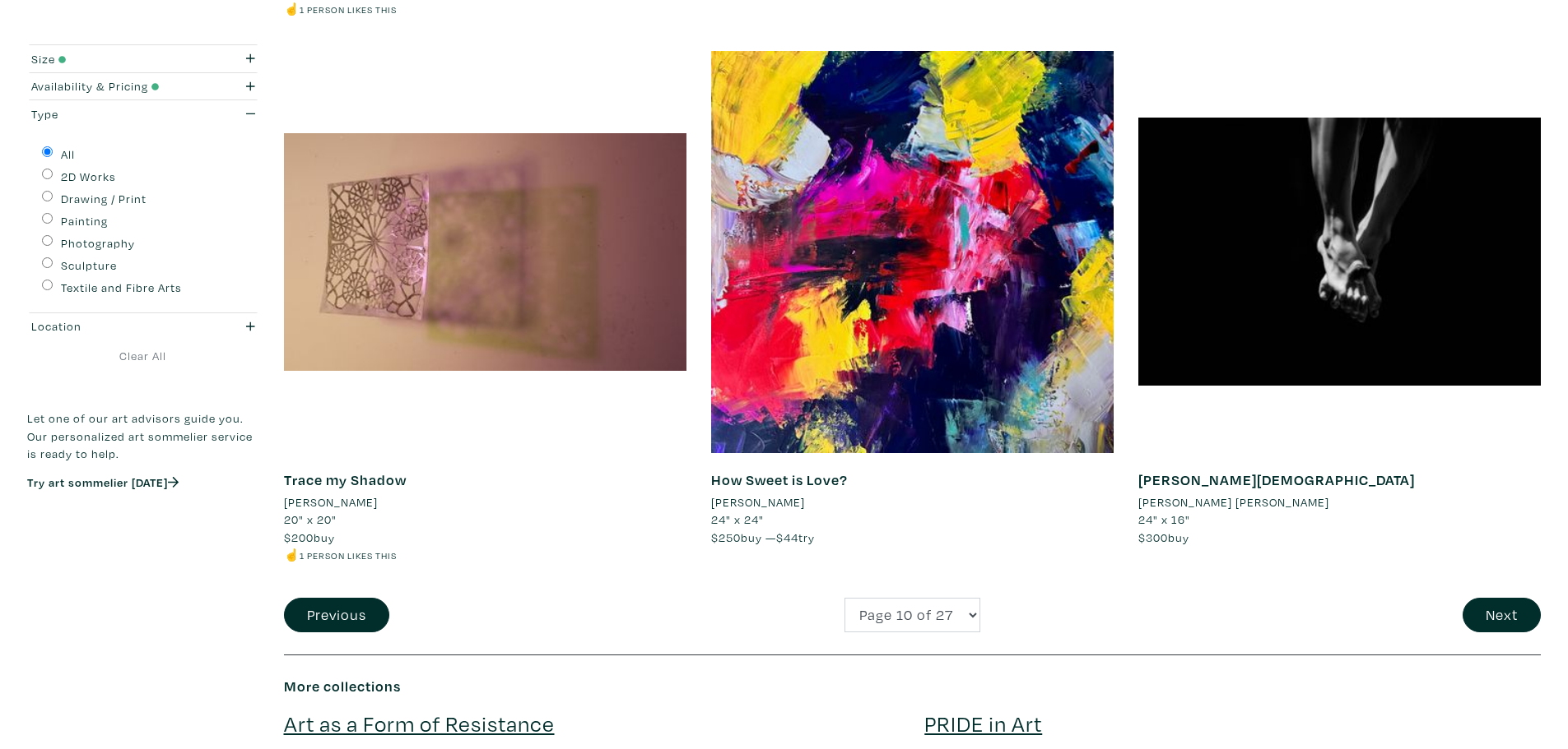
scroll to position [4085, 0]
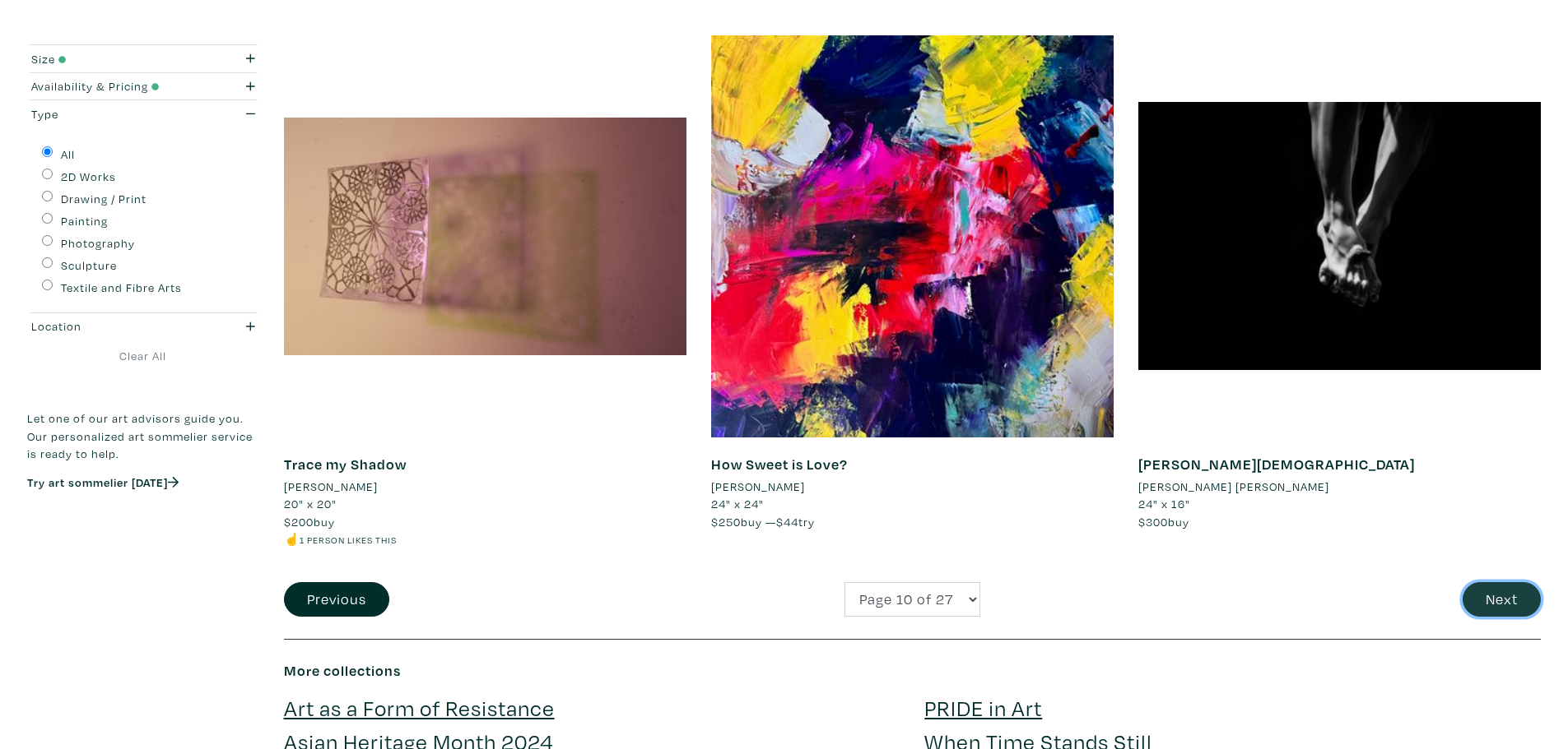
click at [1488, 614] on button "Next" at bounding box center [1502, 599] width 78 height 35
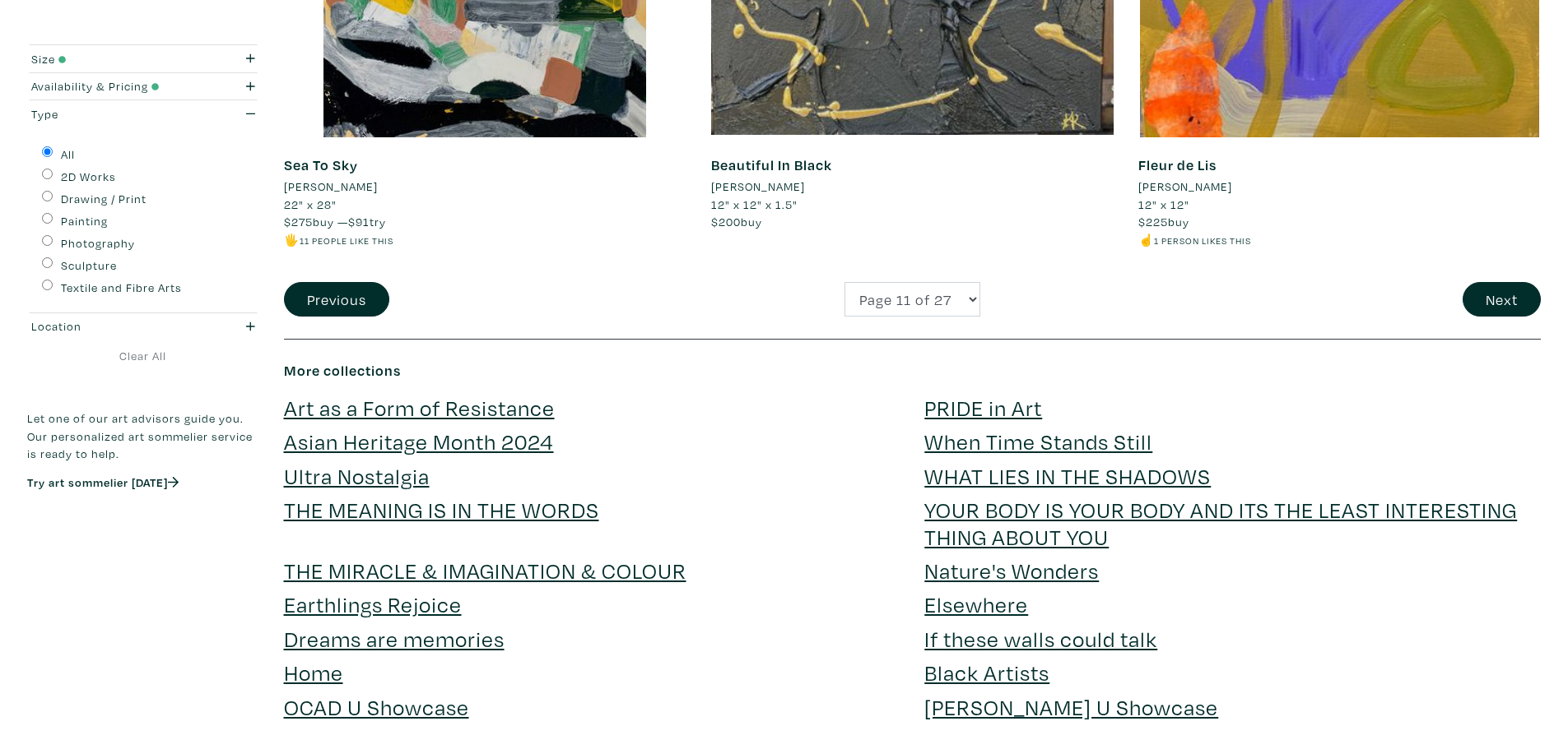
scroll to position [4370, 0]
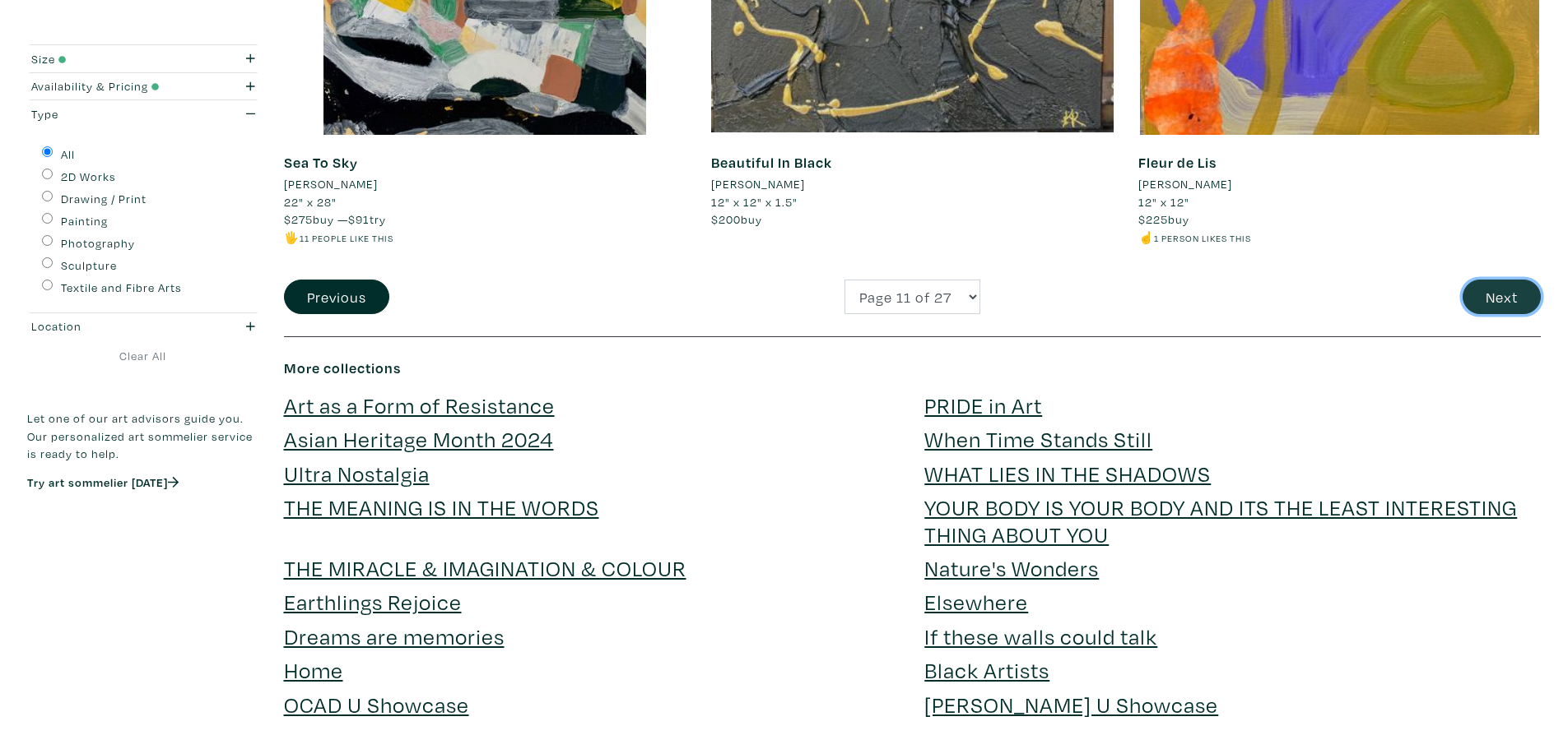
click at [1513, 297] on button "Next" at bounding box center [1502, 297] width 78 height 35
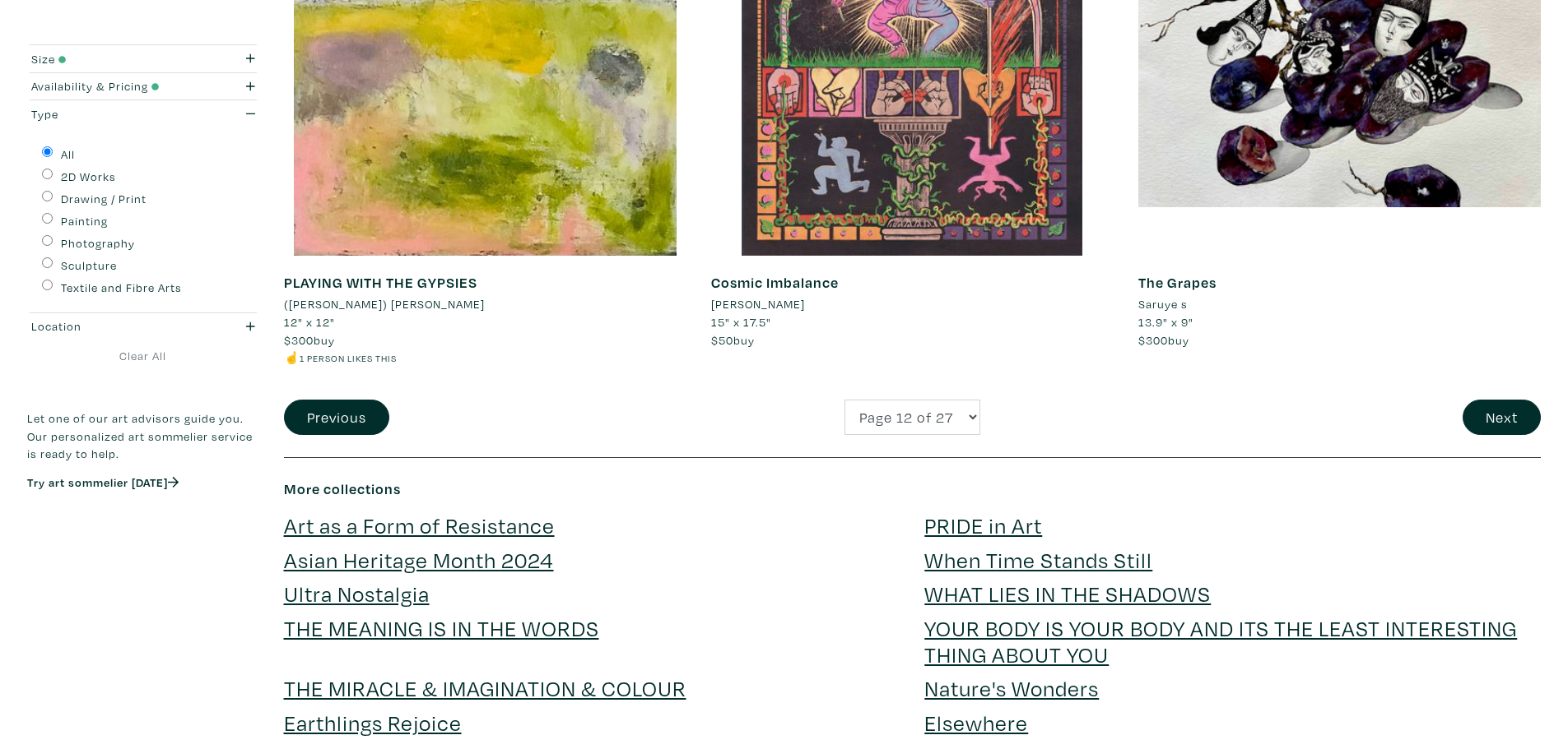
scroll to position [4233, 0]
click at [1504, 413] on button "Next" at bounding box center [1502, 416] width 78 height 35
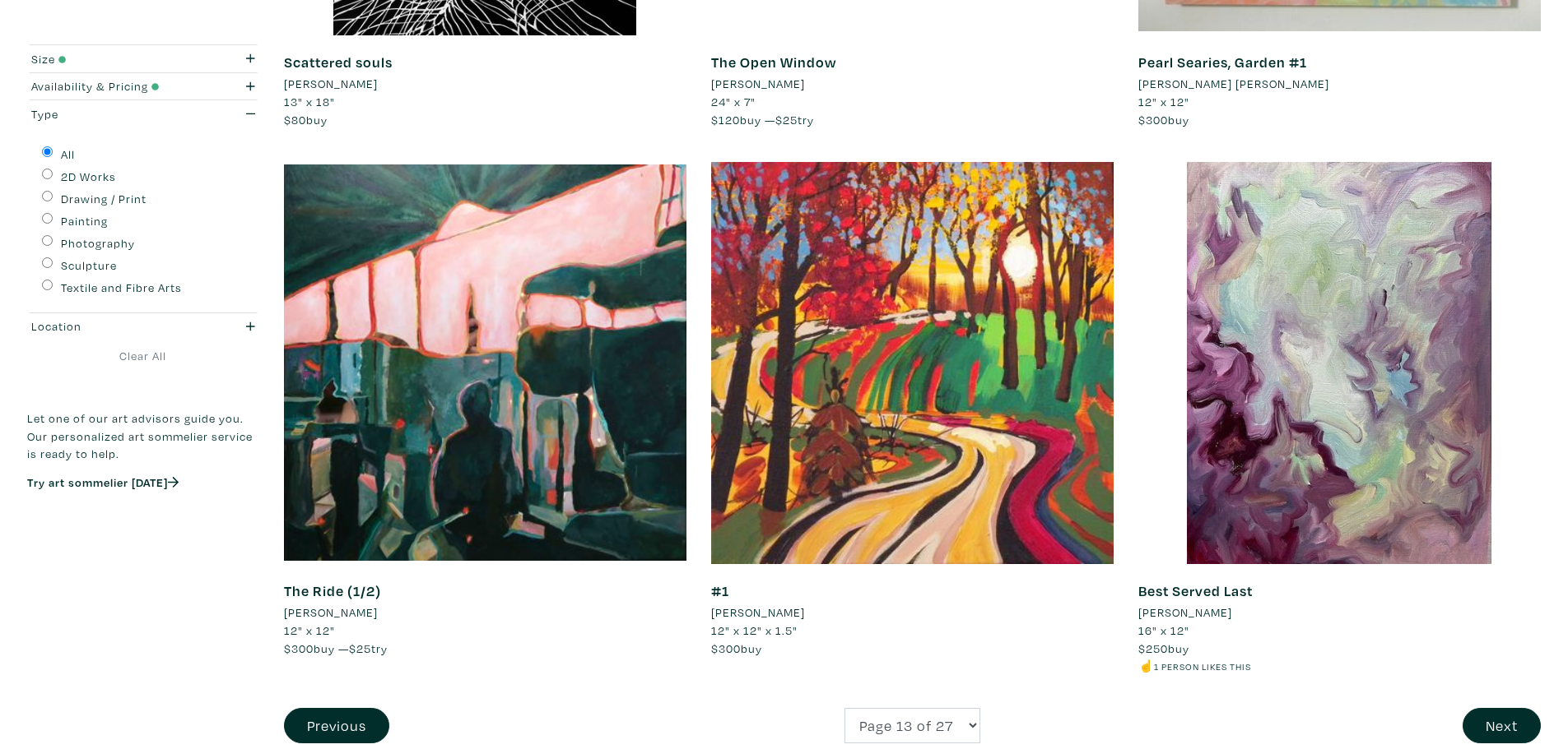
scroll to position [4215, 0]
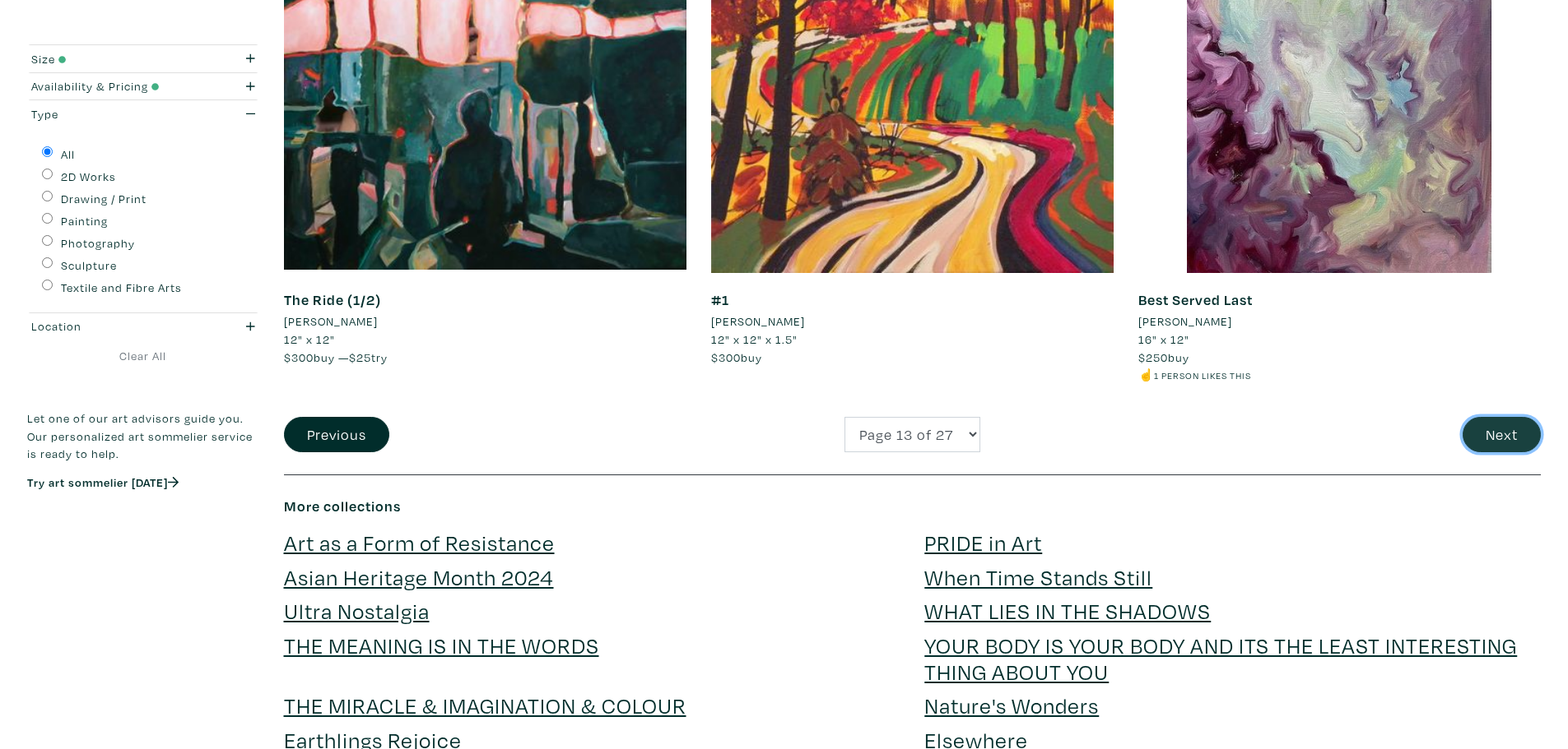
click at [1497, 431] on button "Next" at bounding box center [1502, 434] width 78 height 35
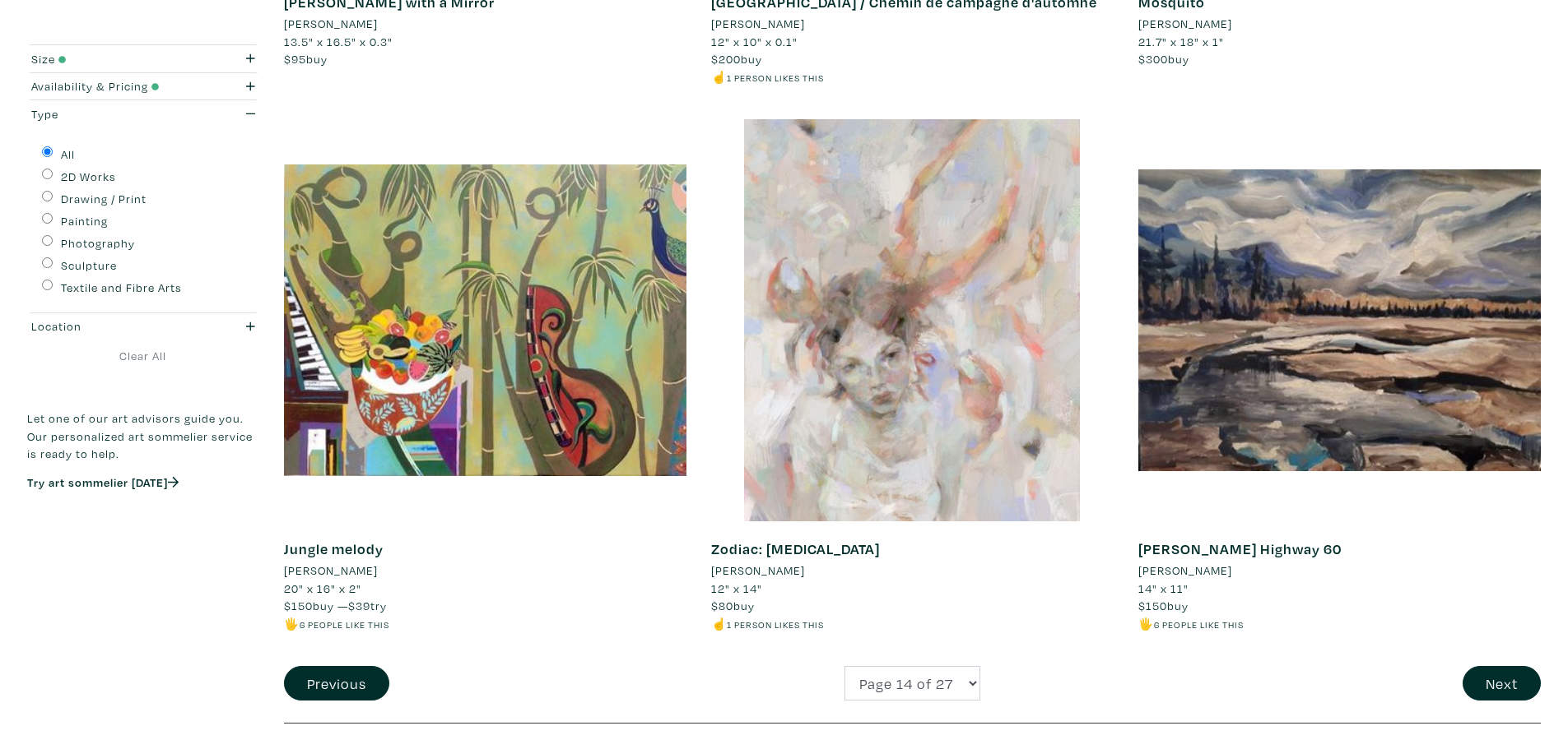
scroll to position [3984, 0]
click at [1510, 666] on button "Next" at bounding box center [1502, 683] width 78 height 35
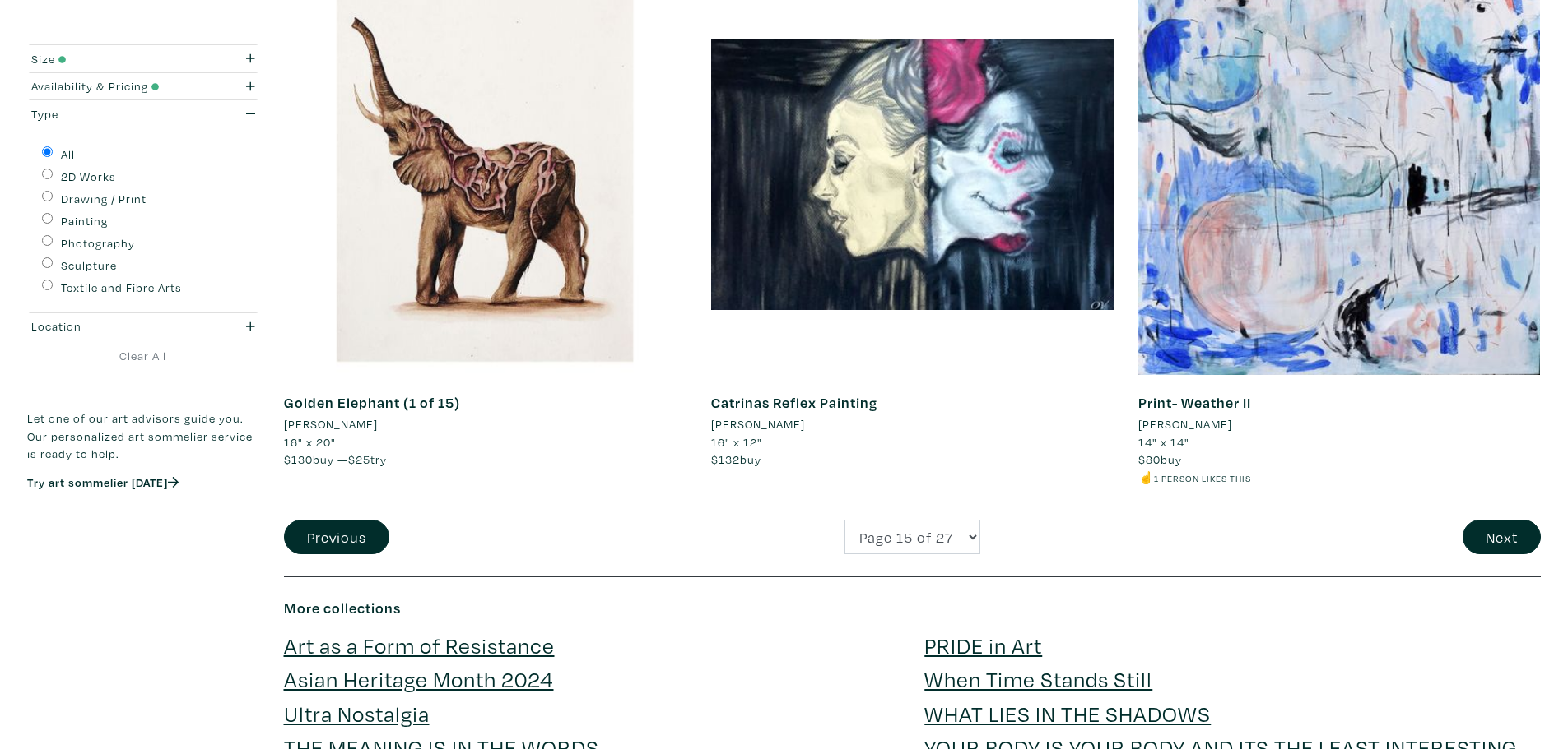
scroll to position [4131, 0]
